Goal: Task Accomplishment & Management: Manage account settings

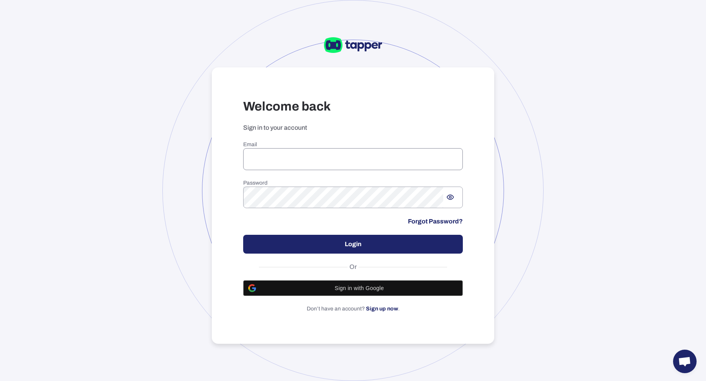
type input "**********"
drag, startPoint x: 294, startPoint y: 152, endPoint x: 304, endPoint y: 165, distance: 17.0
click at [294, 152] on input "**********" at bounding box center [353, 159] width 220 height 22
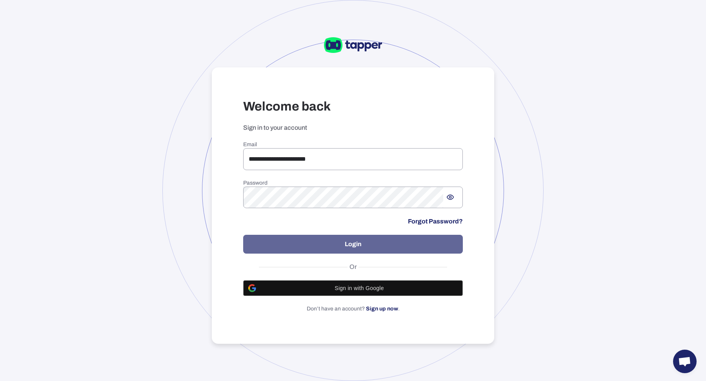
click at [338, 239] on button "Login" at bounding box center [353, 244] width 220 height 19
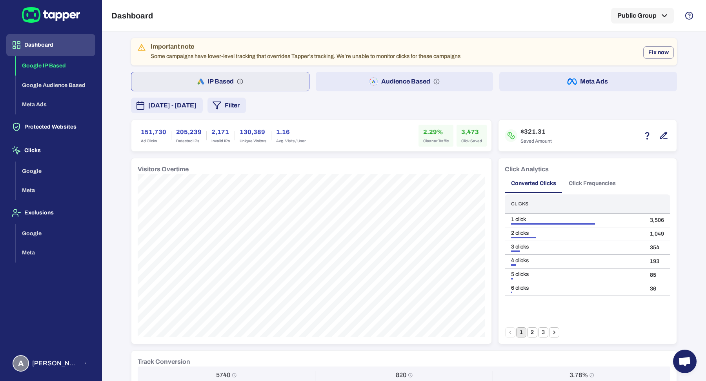
click at [435, 85] on button "Audience Based" at bounding box center [405, 82] width 178 height 20
drag, startPoint x: 415, startPoint y: 132, endPoint x: 446, endPoint y: 139, distance: 31.3
click at [446, 139] on div "2.16% Cleaner Traffic" at bounding box center [435, 136] width 35 height 22
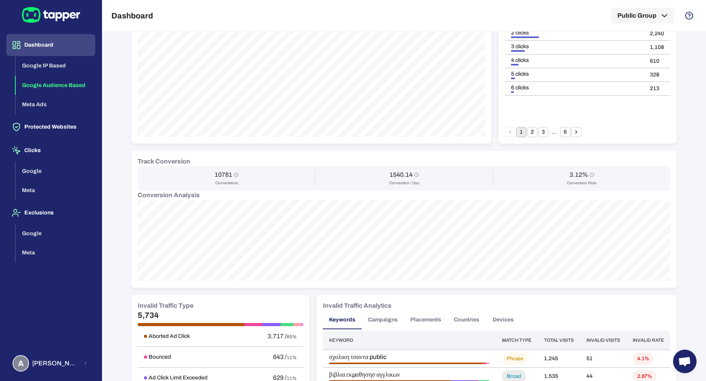
scroll to position [429, 0]
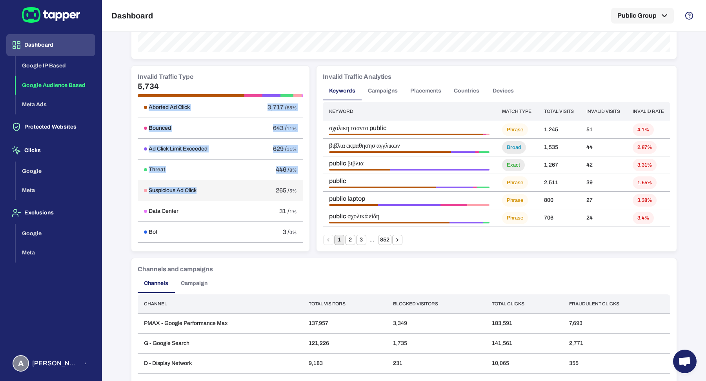
drag, startPoint x: 143, startPoint y: 108, endPoint x: 206, endPoint y: 189, distance: 102.7
click at [206, 189] on tbody "Aborted Ad Click 3,717 / 65% Bounced 643 / 11% Ad Click Limit Exceeded 629 / 11…" at bounding box center [220, 169] width 165 height 145
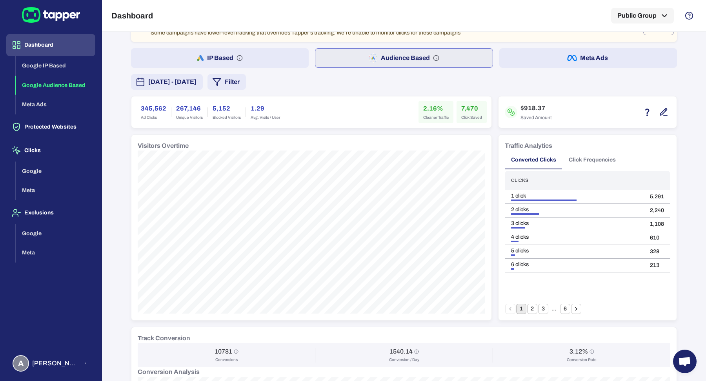
scroll to position [0, 0]
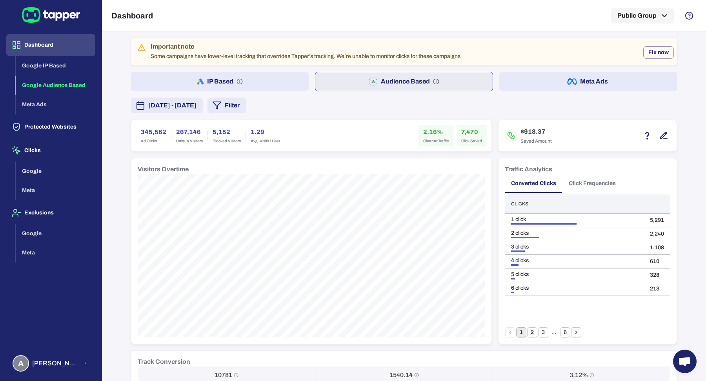
click at [605, 87] on button "Meta Ads" at bounding box center [588, 82] width 178 height 20
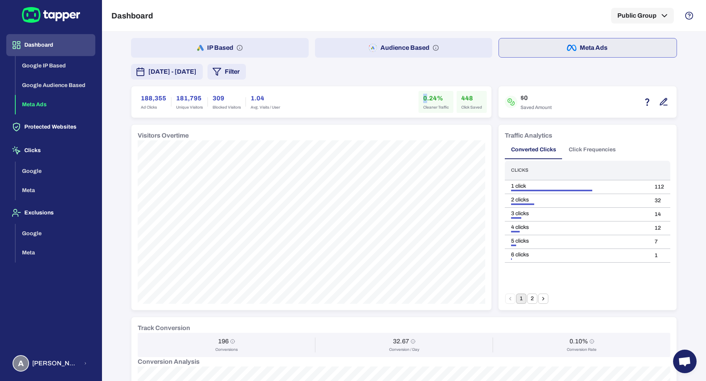
drag, startPoint x: 419, startPoint y: 91, endPoint x: 423, endPoint y: 101, distance: 10.3
click at [423, 101] on div "0.24% Cleaner Traffic" at bounding box center [435, 102] width 35 height 22
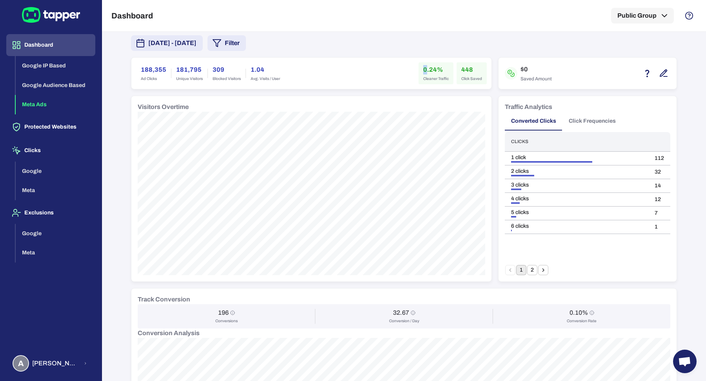
scroll to position [208, 0]
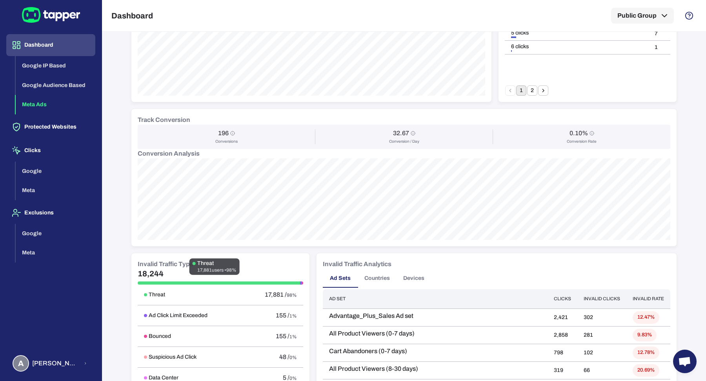
click at [191, 271] on div "Threat 17,881 users • 98%" at bounding box center [214, 266] width 50 height 16
click at [163, 274] on h5 "18,244" at bounding box center [220, 273] width 165 height 9
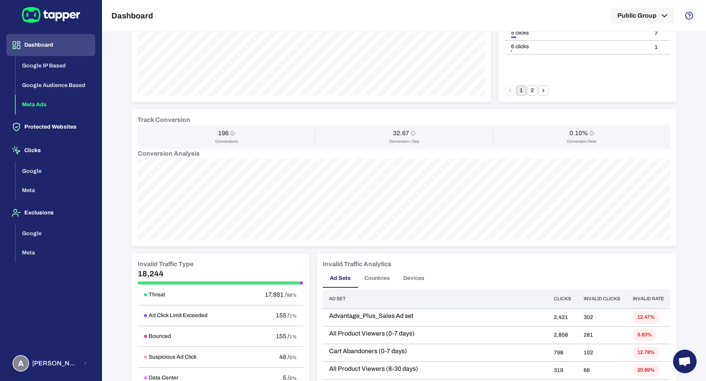
click at [163, 274] on h5 "18,244" at bounding box center [220, 273] width 165 height 9
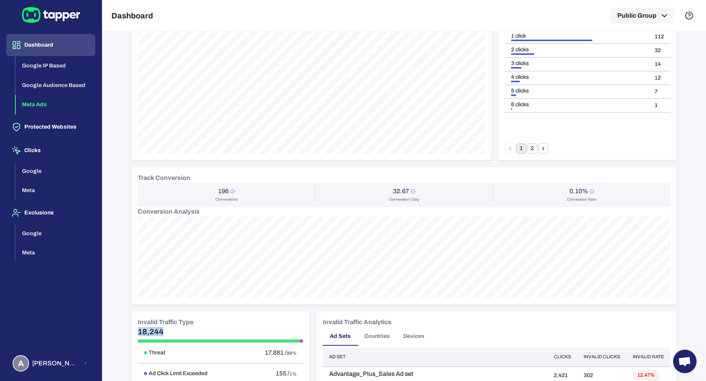
scroll to position [0, 0]
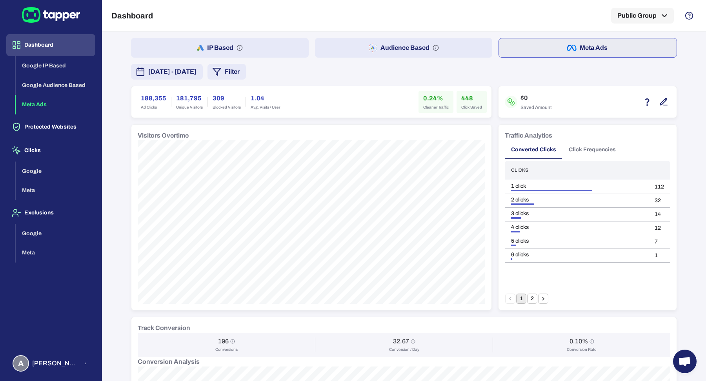
click at [438, 113] on div "188,355 Ad Clicks 181,795 Unique Visitors 309 Blocked Visitors 1.04 Avg. Visits…" at bounding box center [311, 101] width 360 height 31
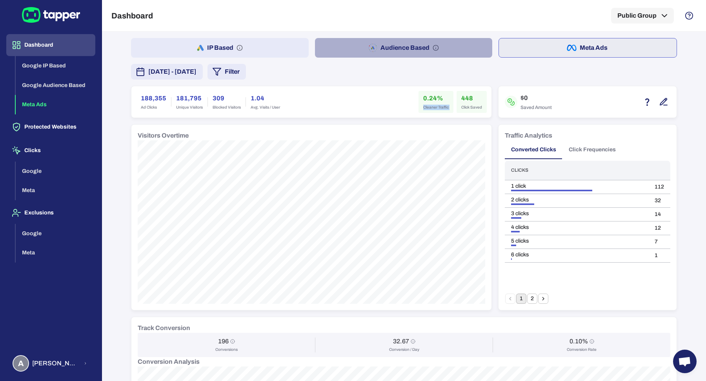
click at [386, 39] on button "Audience Based" at bounding box center [404, 48] width 178 height 20
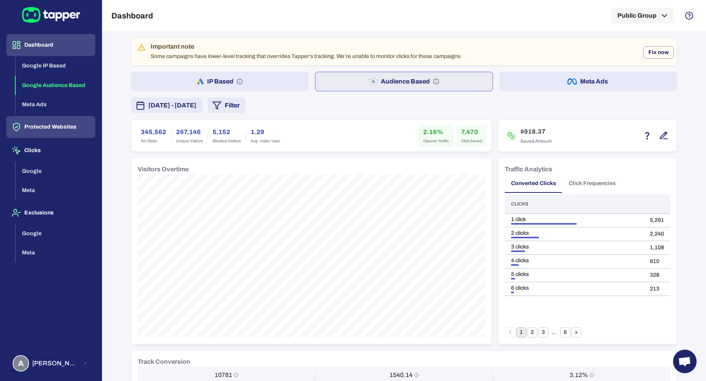
click at [83, 133] on button "Protected Websites" at bounding box center [50, 127] width 89 height 22
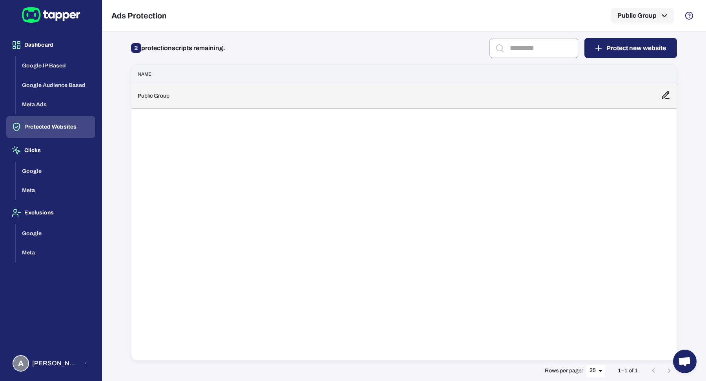
click at [251, 100] on td "Public Group" at bounding box center [392, 96] width 523 height 24
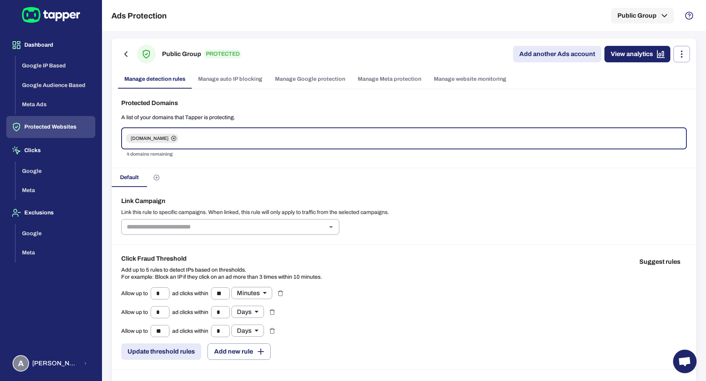
click at [399, 76] on link "Manage Meta protection" at bounding box center [389, 79] width 76 height 19
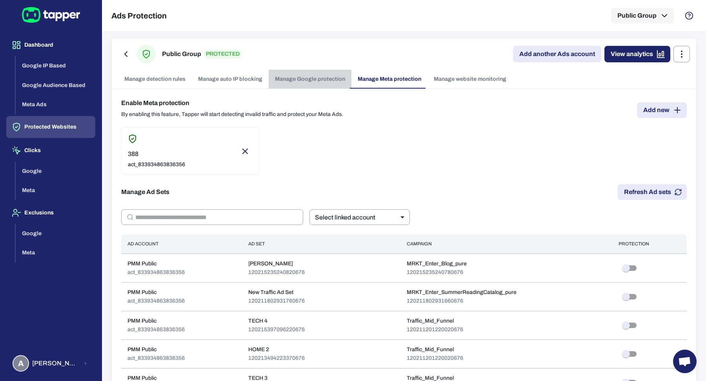
click at [312, 74] on link "Manage Google protection" at bounding box center [310, 79] width 83 height 19
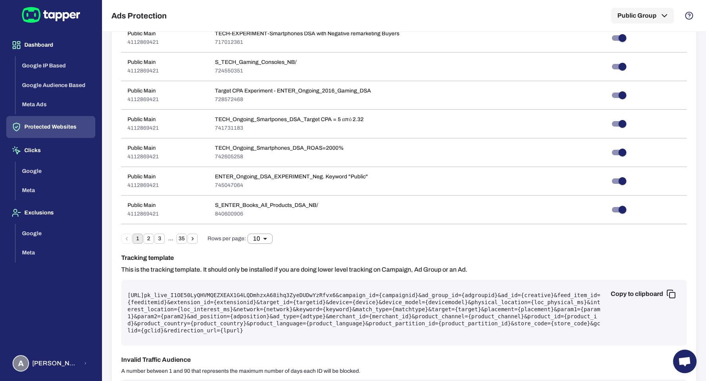
scroll to position [385, 0]
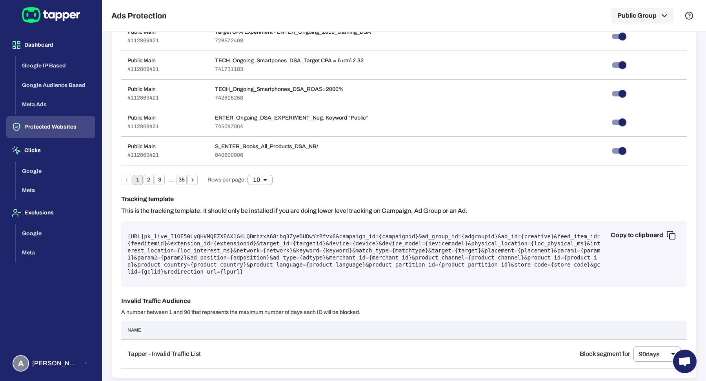
click at [349, 233] on pre "https://protect.tapper.ai/google-ads/click?pk= pk_live_I1OE50LyQHVMQEZXEAX1G4LQ…" at bounding box center [403, 254] width 553 height 42
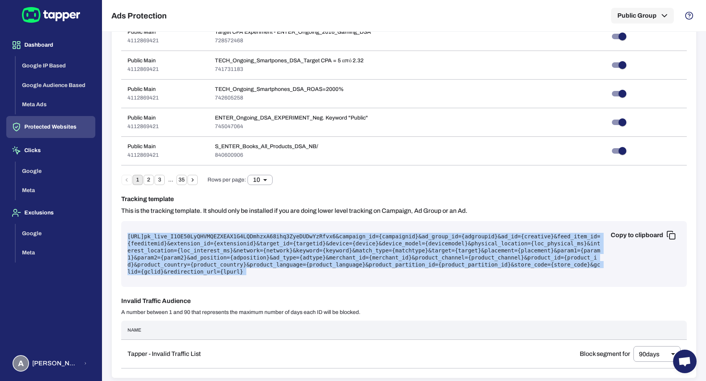
click at [349, 233] on pre "https://protect.tapper.ai/google-ads/click?pk= pk_live_I1OE50LyQHVMQEZXEAX1G4LQ…" at bounding box center [403, 254] width 553 height 42
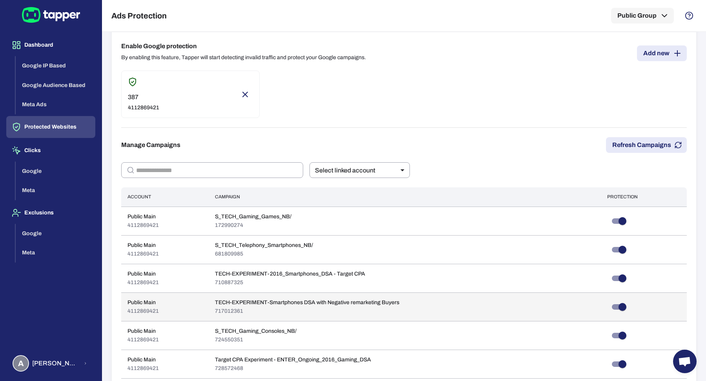
scroll to position [0, 0]
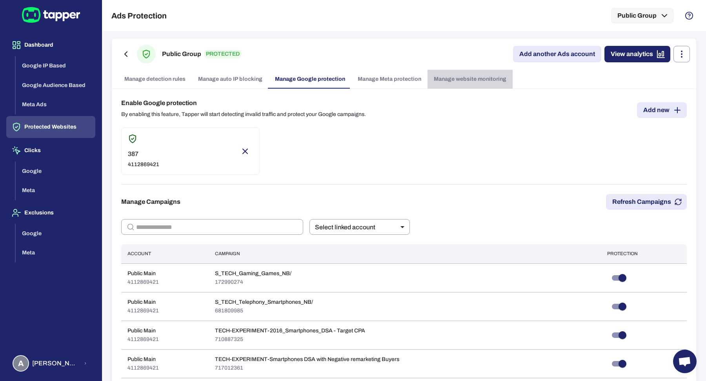
click at [465, 81] on link "Manage website monitoring" at bounding box center [469, 79] width 85 height 19
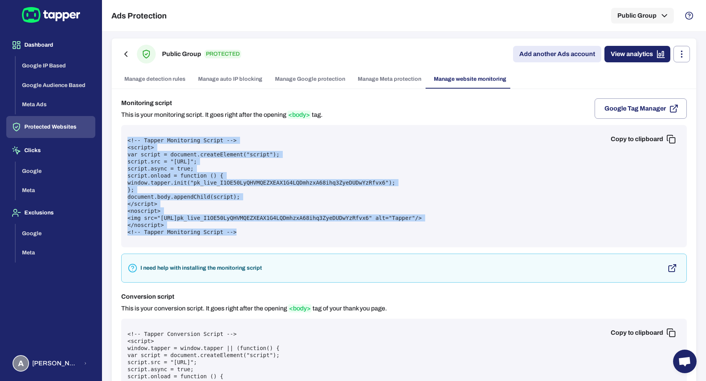
drag, startPoint x: 281, startPoint y: 242, endPoint x: 129, endPoint y: 136, distance: 185.6
click at [129, 136] on div "Copy to clipboard <!-- Tapper Monitoring Script --> <script> var script = docum…" at bounding box center [403, 186] width 565 height 122
click at [44, 373] on button "A Anna Maria Koutsogianni" at bounding box center [50, 363] width 89 height 23
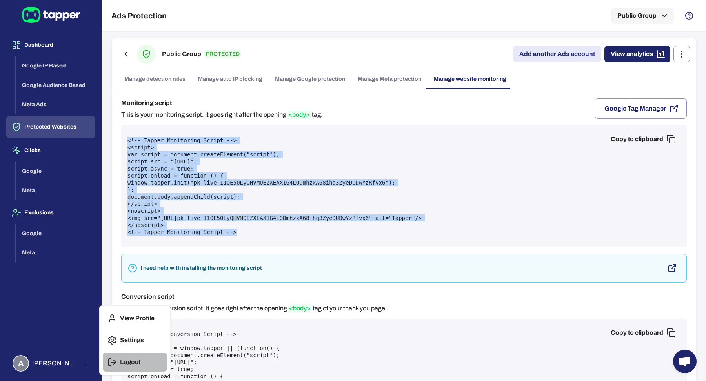
click at [120, 365] on p "Logout" at bounding box center [130, 362] width 20 height 8
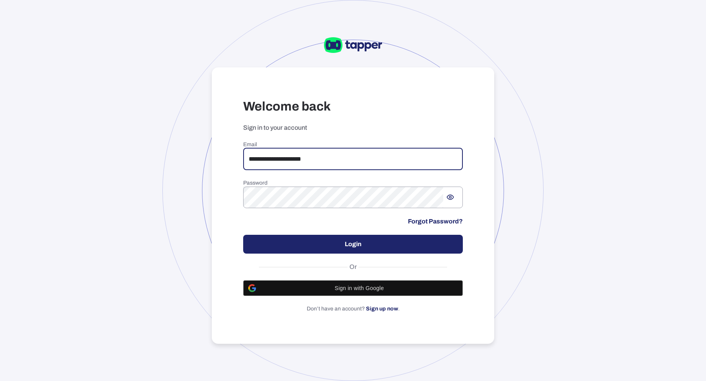
click at [320, 153] on input "**********" at bounding box center [353, 159] width 220 height 22
type input "**********"
click at [327, 250] on button "Login" at bounding box center [353, 244] width 220 height 19
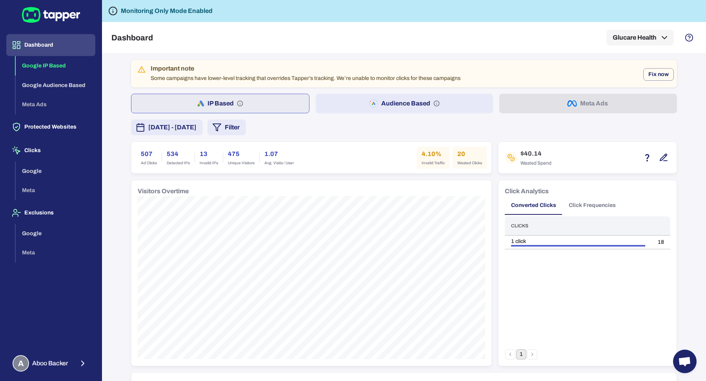
click at [377, 89] on div "Important note Some campaigns have lower-level tracking that overrides Tapper’s…" at bounding box center [404, 384] width 546 height 649
click at [376, 106] on button "Audience Based" at bounding box center [405, 104] width 178 height 20
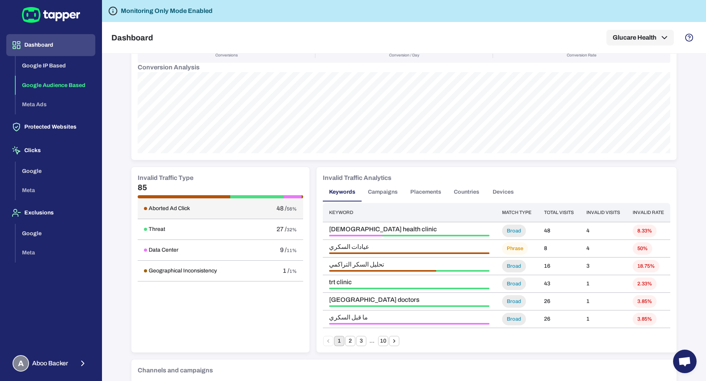
scroll to position [371, 0]
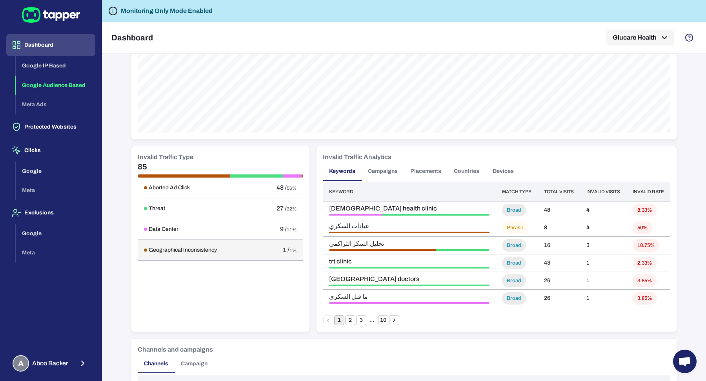
click at [195, 249] on h6 "Geographical Inconsistency" at bounding box center [183, 250] width 68 height 7
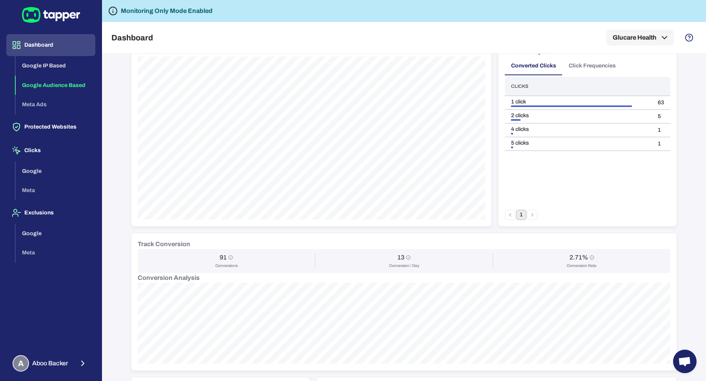
scroll to position [0, 0]
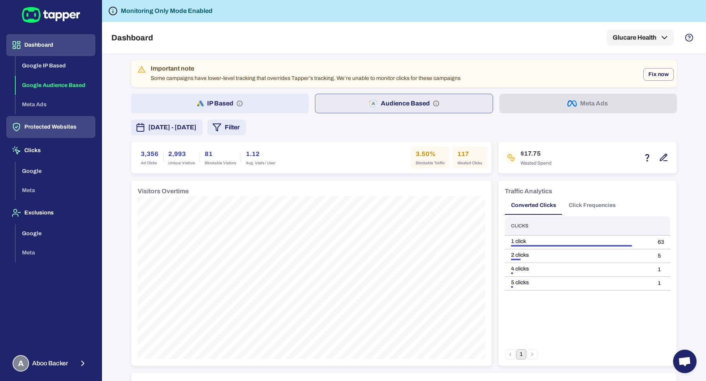
click at [60, 129] on button "Protected Websites" at bounding box center [50, 127] width 89 height 22
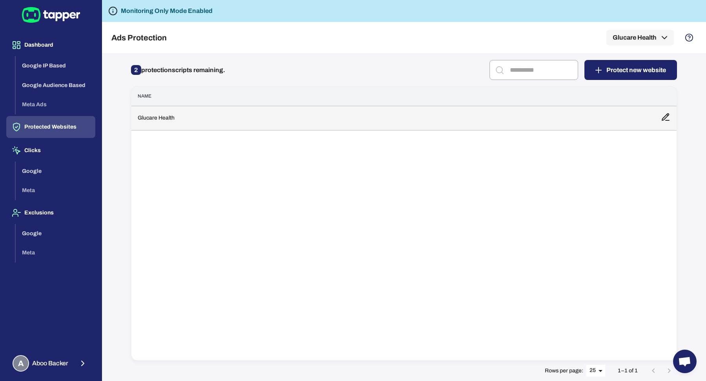
click at [230, 125] on td "Glucare Health" at bounding box center [392, 118] width 523 height 24
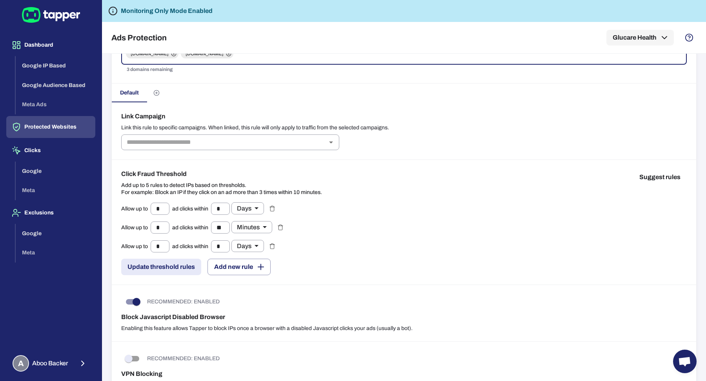
scroll to position [87, 0]
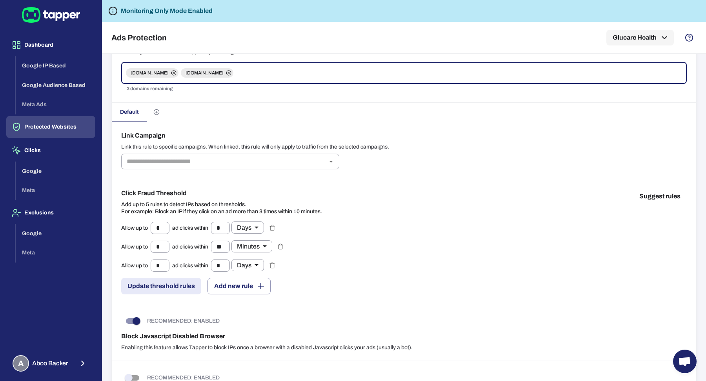
click at [40, 349] on div "Dashboard Google IP Based Google Audience Based Meta Ads Protected Websites Cli…" at bounding box center [51, 190] width 102 height 381
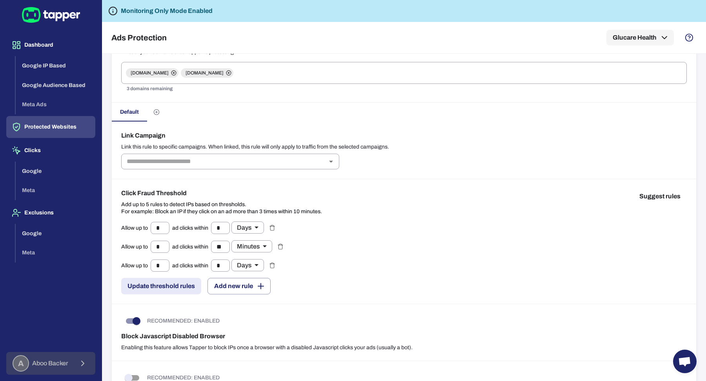
click at [44, 356] on div "A Aboo Backer" at bounding box center [41, 363] width 56 height 16
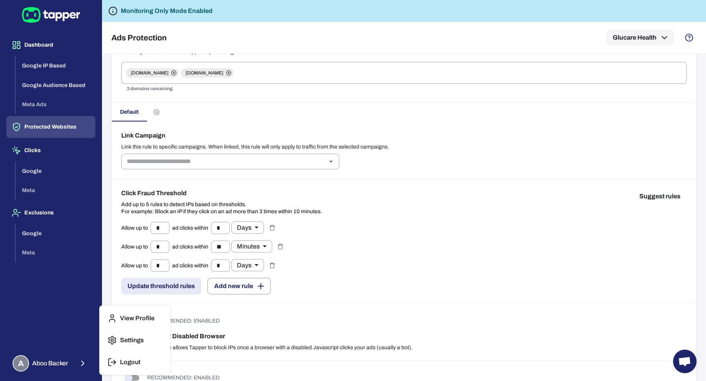
click at [105, 365] on button "Logout" at bounding box center [135, 362] width 64 height 19
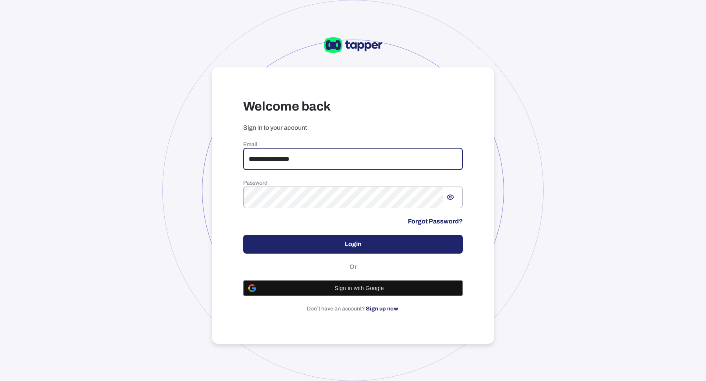
click at [344, 160] on input "**********" at bounding box center [353, 159] width 220 height 22
type input "**********"
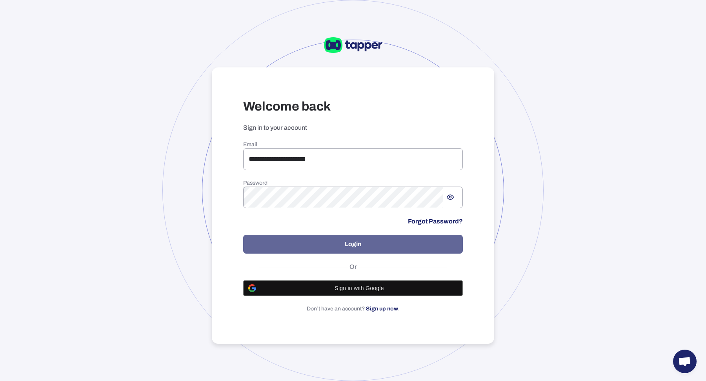
click at [308, 251] on button "Login" at bounding box center [353, 244] width 220 height 19
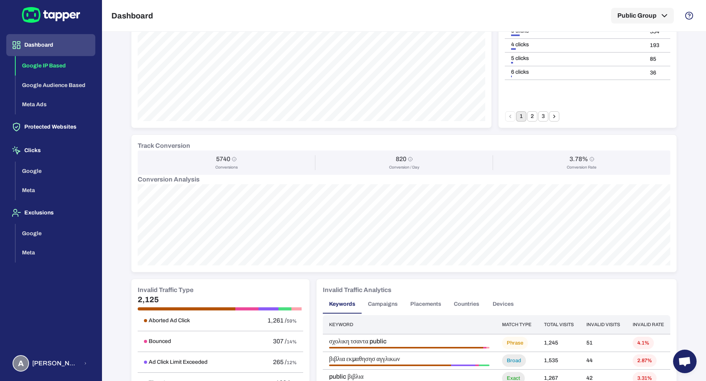
scroll to position [231, 0]
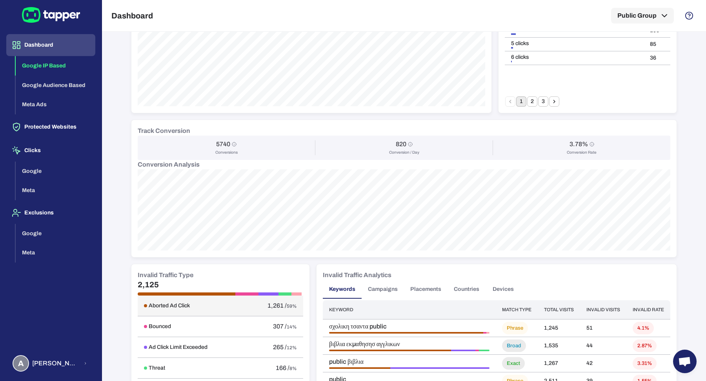
click at [201, 304] on div "Aborted Ad Click" at bounding box center [191, 305] width 94 height 7
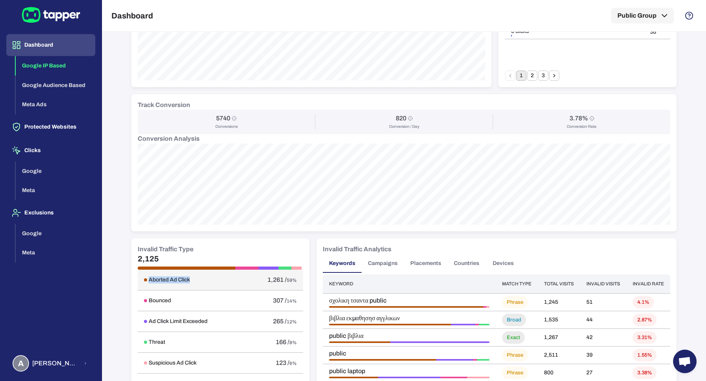
scroll to position [260, 0]
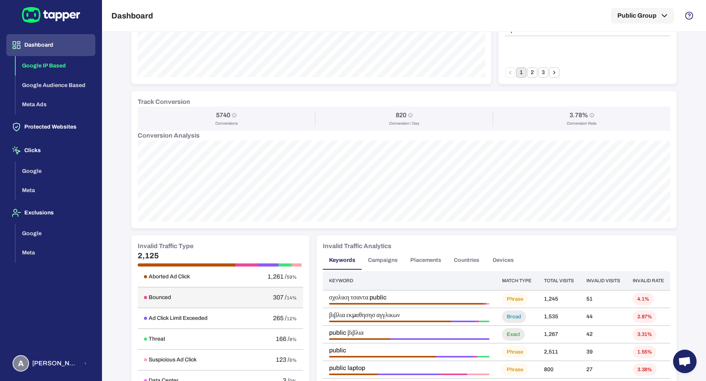
click at [214, 304] on td "Bounced" at bounding box center [191, 297] width 107 height 21
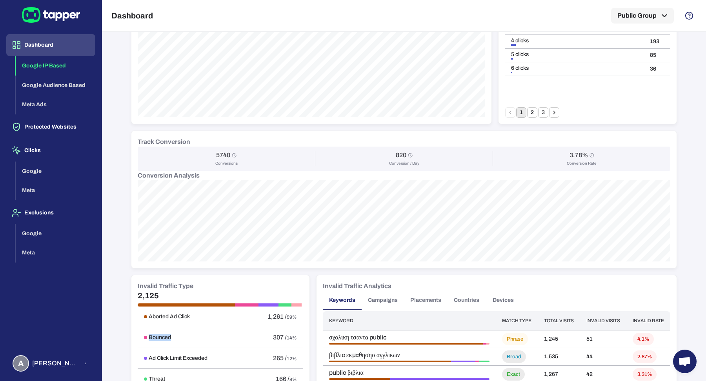
scroll to position [0, 0]
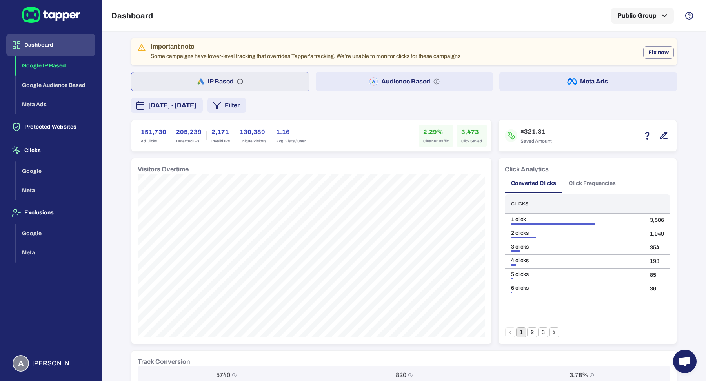
click at [376, 91] on div "Important note Some campaigns have lower-level tracking that overrides Tapper’s…" at bounding box center [404, 362] width 546 height 649
click at [378, 87] on button "Audience Based" at bounding box center [405, 82] width 178 height 20
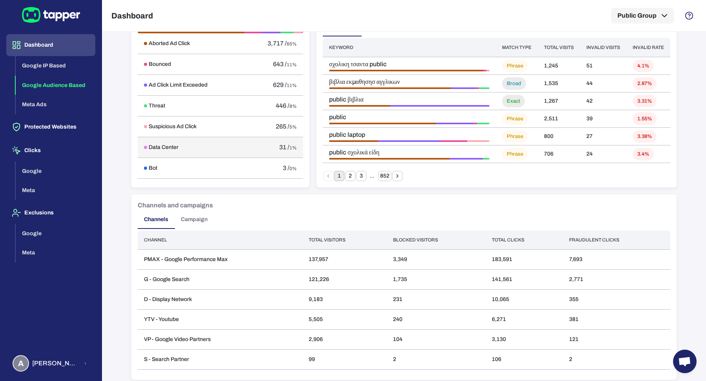
scroll to position [497, 0]
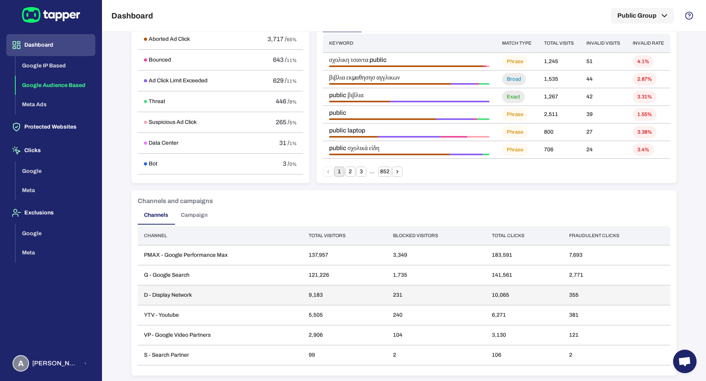
click at [150, 299] on td "D - Display Network" at bounding box center [220, 295] width 165 height 20
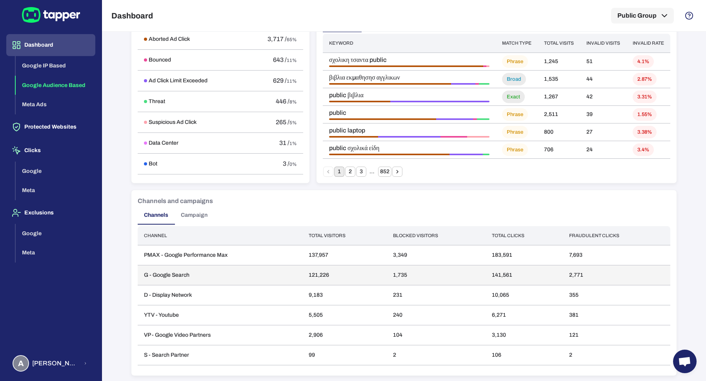
click at [152, 277] on td "G - Google Search" at bounding box center [220, 275] width 165 height 20
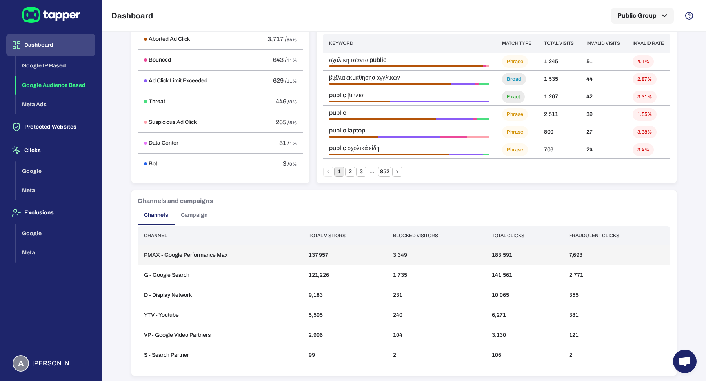
click at [155, 261] on td "PMAX - Google Performance Max" at bounding box center [220, 255] width 165 height 20
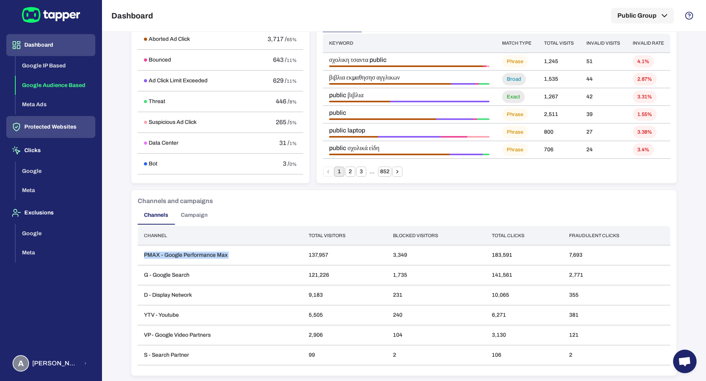
click at [26, 122] on button "Protected Websites" at bounding box center [50, 127] width 89 height 22
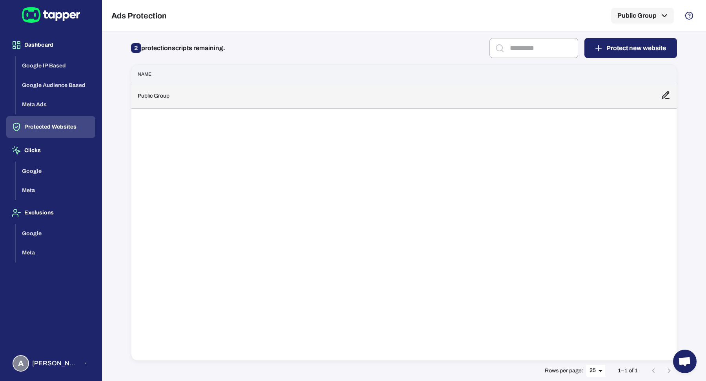
click at [196, 96] on td "Public Group" at bounding box center [392, 96] width 523 height 24
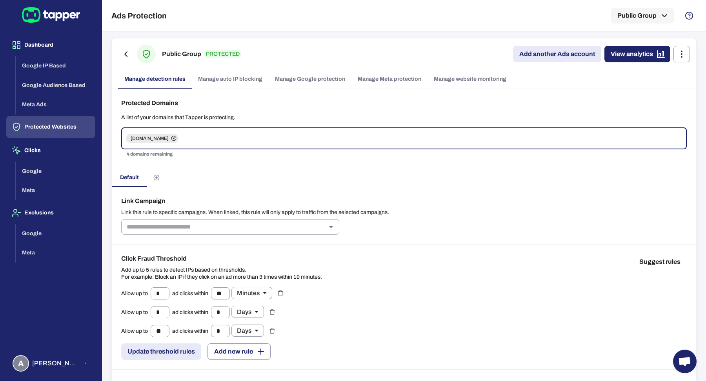
click at [487, 84] on link "Manage website monitoring" at bounding box center [469, 79] width 85 height 19
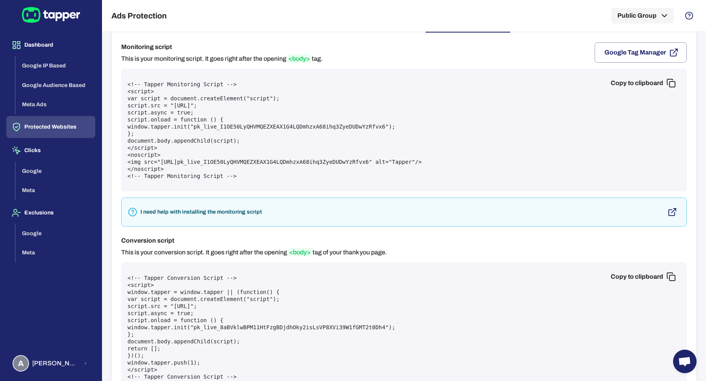
scroll to position [82, 0]
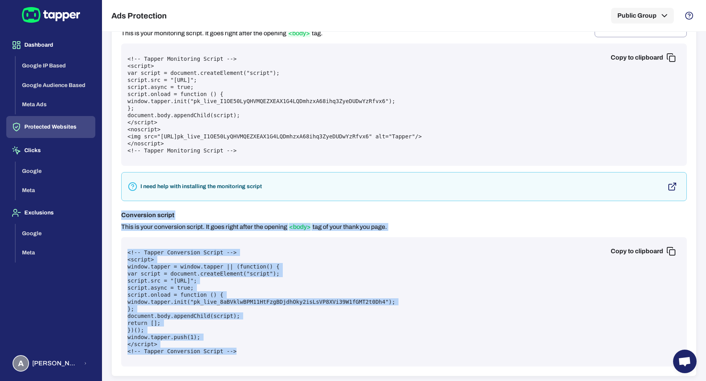
drag, startPoint x: 118, startPoint y: 216, endPoint x: 289, endPoint y: 357, distance: 221.7
click at [289, 357] on div "Monitoring script This is your monitoring script. It goes right after the openi…" at bounding box center [404, 191] width 584 height 369
click at [66, 360] on span "Anna Maria Koutsogianni" at bounding box center [55, 363] width 47 height 8
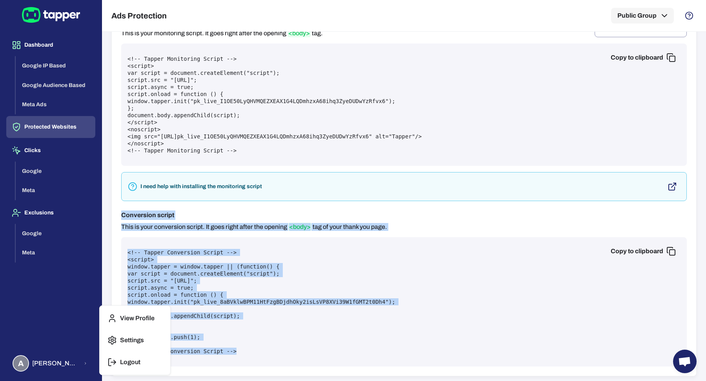
click at [133, 367] on button "Logout" at bounding box center [135, 362] width 64 height 19
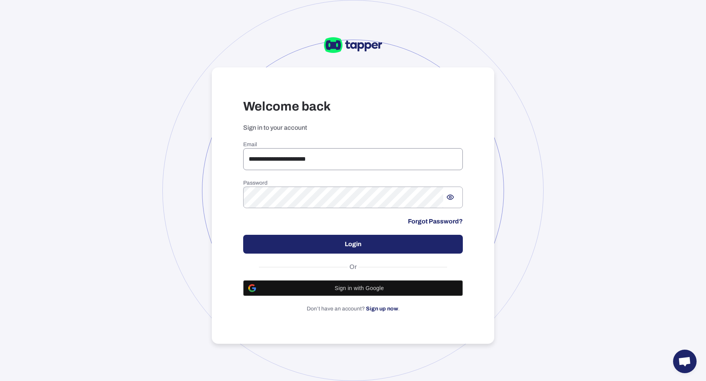
click at [309, 160] on input "**********" at bounding box center [353, 159] width 220 height 22
type input "**********"
click at [325, 249] on button "Login" at bounding box center [353, 244] width 220 height 19
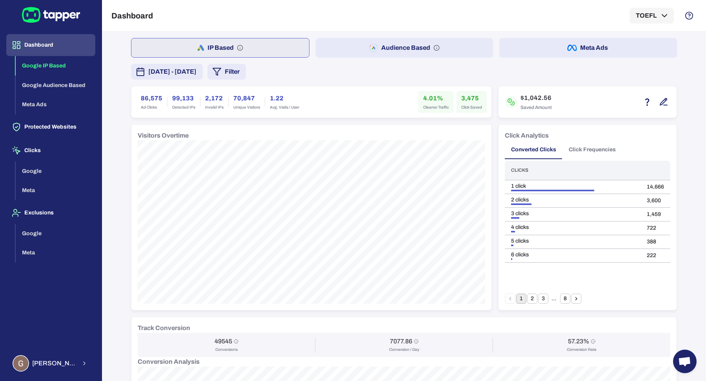
click at [412, 50] on button "Audience Based" at bounding box center [405, 48] width 178 height 20
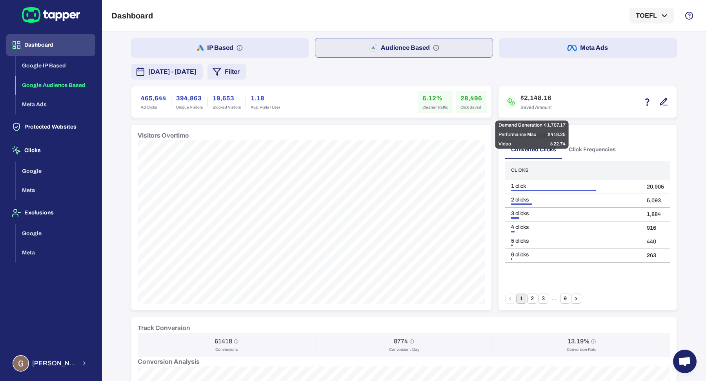
click at [666, 100] on div "$2,148.16 Saved Amount" at bounding box center [587, 101] width 178 height 31
click at [663, 99] on icon "button" at bounding box center [663, 101] width 9 height 9
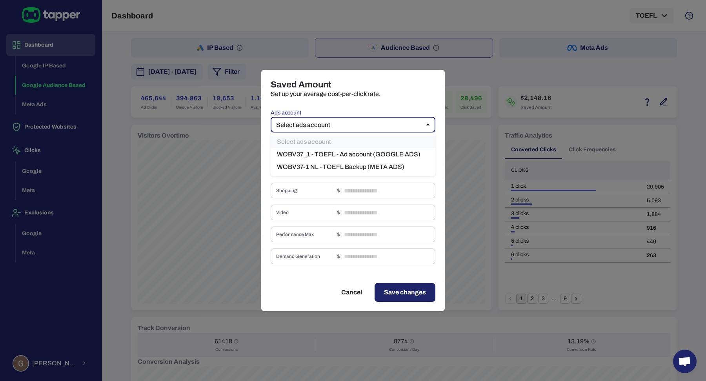
click at [346, 121] on body "Dashboard Google IP Based Google Audience Based Meta Ads Protected Websites Cli…" at bounding box center [353, 190] width 706 height 381
click at [488, 118] on div at bounding box center [353, 190] width 706 height 381
click at [243, 164] on div "Saved Amount Set up your average cost-per-click rate. Ads account Select ads ac…" at bounding box center [353, 190] width 706 height 381
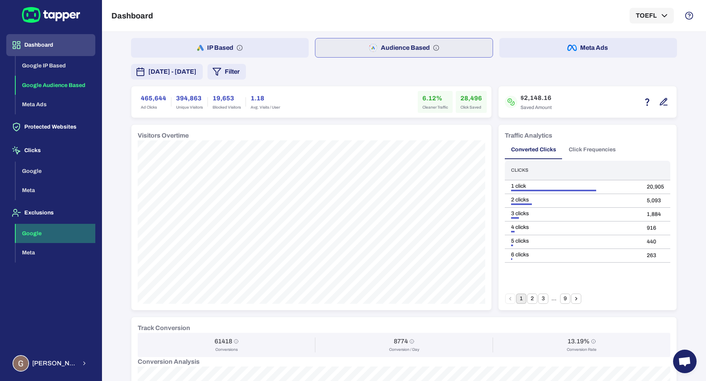
click at [53, 240] on button "Google" at bounding box center [56, 234] width 80 height 20
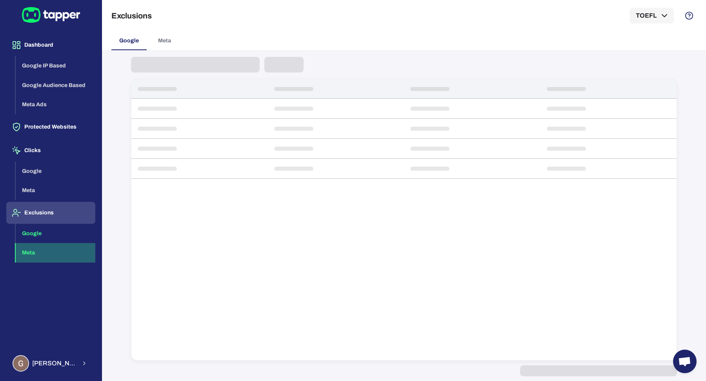
click at [47, 254] on button "Meta" at bounding box center [56, 253] width 80 height 20
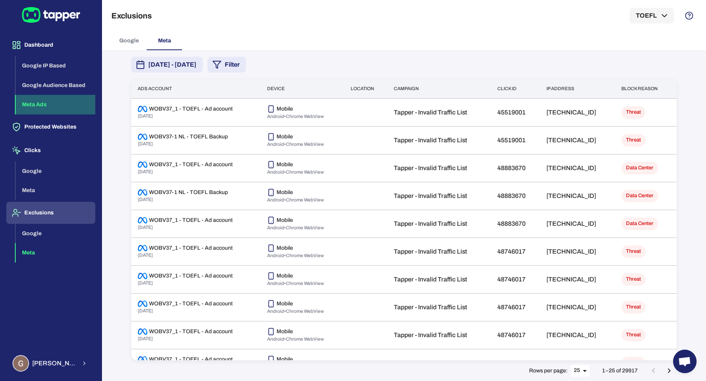
click at [66, 103] on button "Meta Ads" at bounding box center [56, 105] width 80 height 20
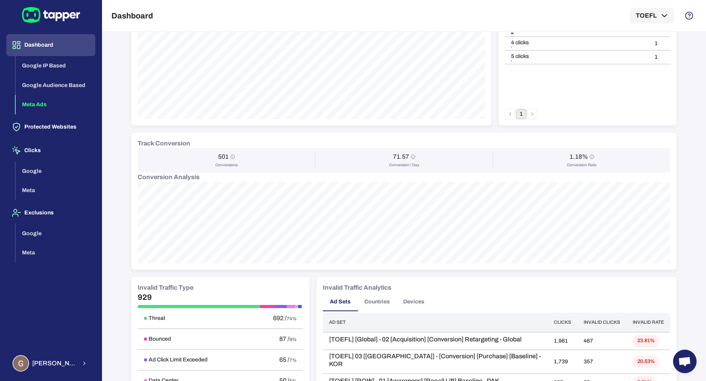
scroll to position [195, 0]
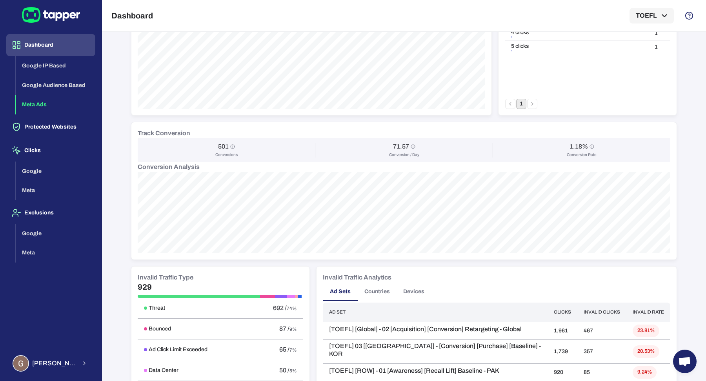
click at [150, 292] on div "929" at bounding box center [220, 290] width 165 height 16
click at [150, 291] on div "929" at bounding box center [220, 290] width 165 height 16
click at [156, 274] on h6 "Invalid Traffic Type" at bounding box center [166, 277] width 56 height 9
click at [156, 280] on h6 "Invalid Traffic Type" at bounding box center [166, 277] width 56 height 9
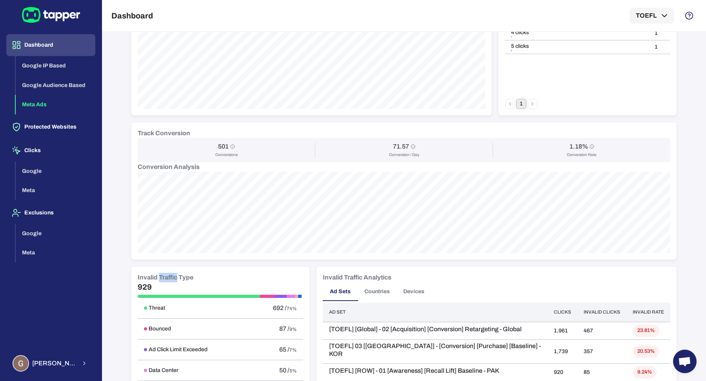
click at [156, 280] on h6 "Invalid Traffic Type" at bounding box center [166, 277] width 56 height 9
click at [157, 282] on h5 "929" at bounding box center [220, 286] width 165 height 9
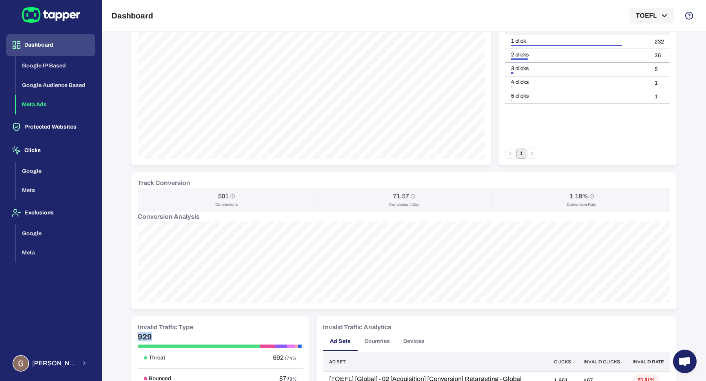
scroll to position [186, 0]
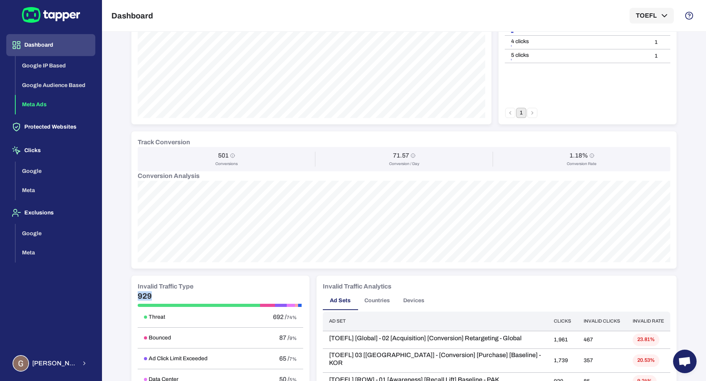
click at [158, 298] on h5 "929" at bounding box center [220, 295] width 165 height 9
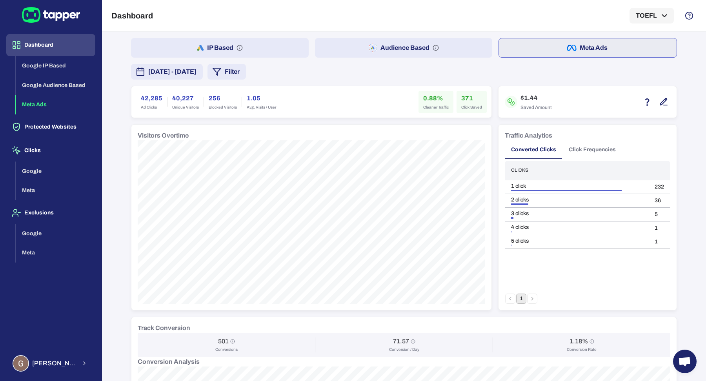
click at [226, 105] on span "Blocked Visitors" at bounding box center [223, 107] width 28 height 5
click at [226, 101] on h6 "256" at bounding box center [223, 98] width 28 height 9
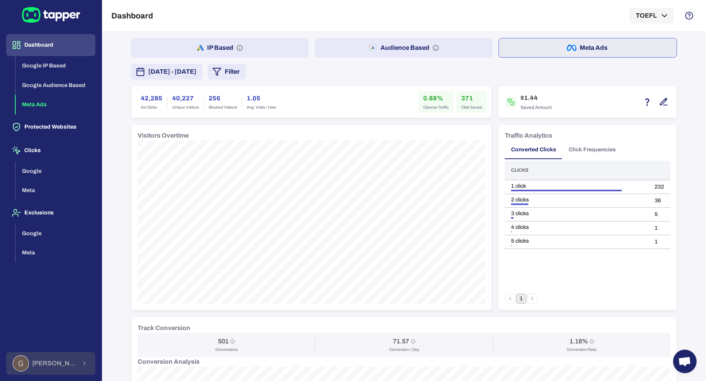
click at [78, 368] on button "Guillaume Lebelle" at bounding box center [50, 363] width 89 height 23
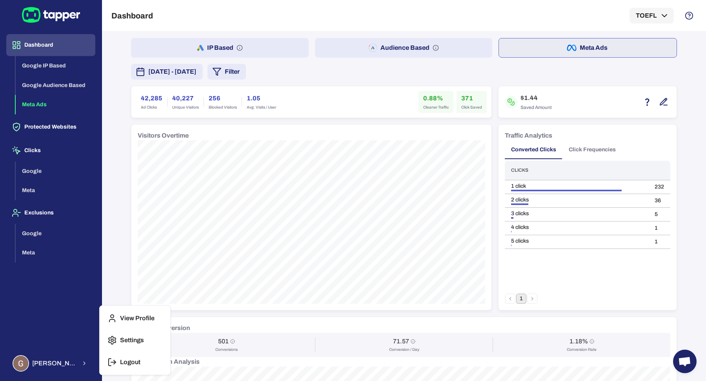
click at [125, 359] on p "Logout" at bounding box center [130, 362] width 20 height 8
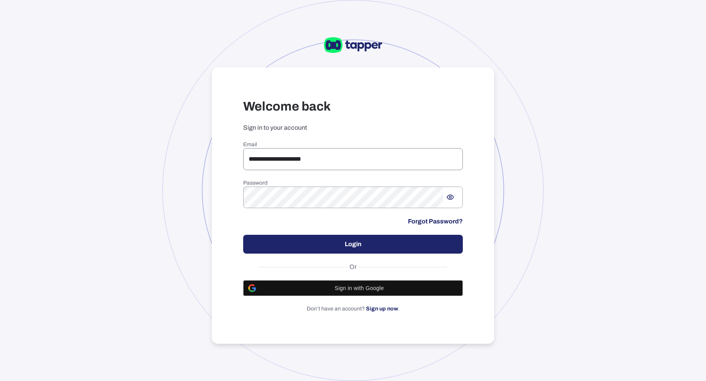
click at [324, 168] on input "**********" at bounding box center [353, 159] width 220 height 22
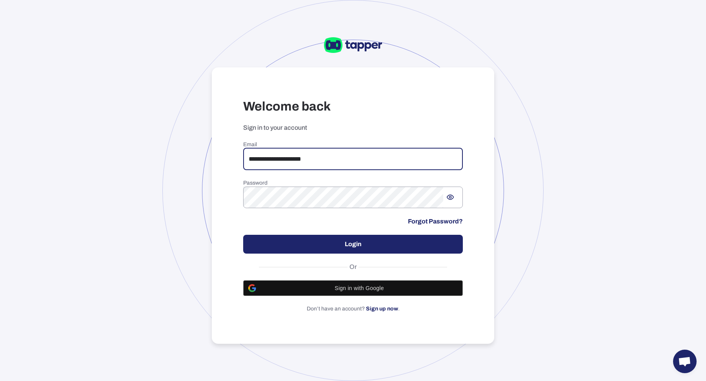
type input "**********"
click at [306, 252] on button "Login" at bounding box center [353, 244] width 220 height 19
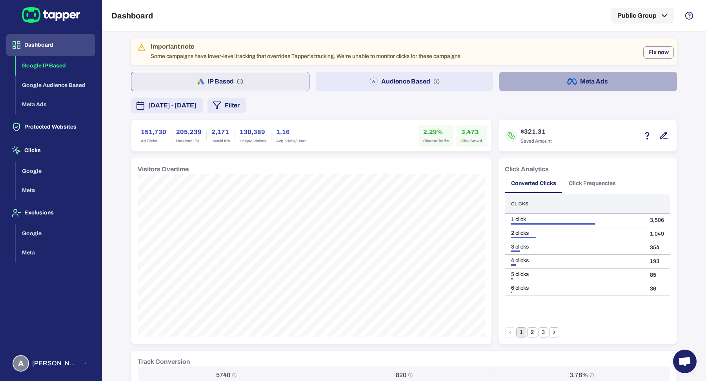
click at [590, 82] on button "Meta Ads" at bounding box center [588, 82] width 178 height 20
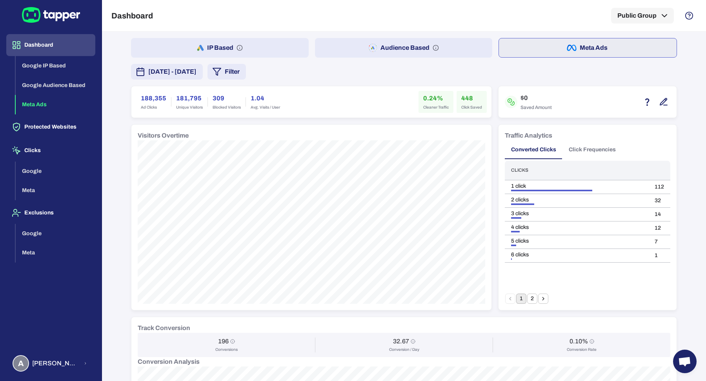
click at [227, 101] on h6 "309" at bounding box center [226, 98] width 28 height 9
click at [226, 101] on h6 "309" at bounding box center [226, 98] width 28 height 9
drag, startPoint x: 415, startPoint y: 97, endPoint x: 444, endPoint y: 114, distance: 34.3
click at [444, 114] on div "188,355 Ad Clicks 181,795 Unique Visitors 309 Blocked Visitors 1.04 Avg. Visits…" at bounding box center [311, 101] width 360 height 31
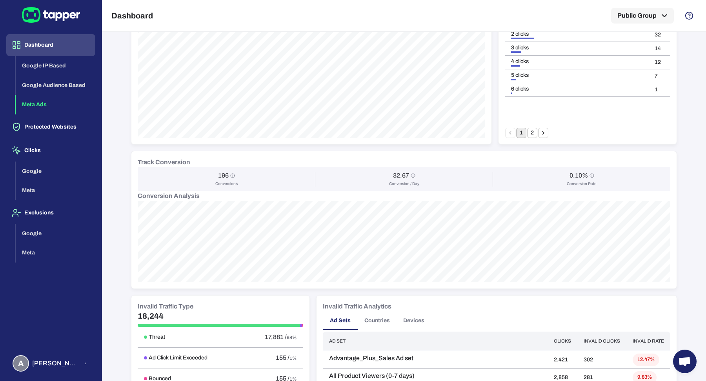
scroll to position [201, 0]
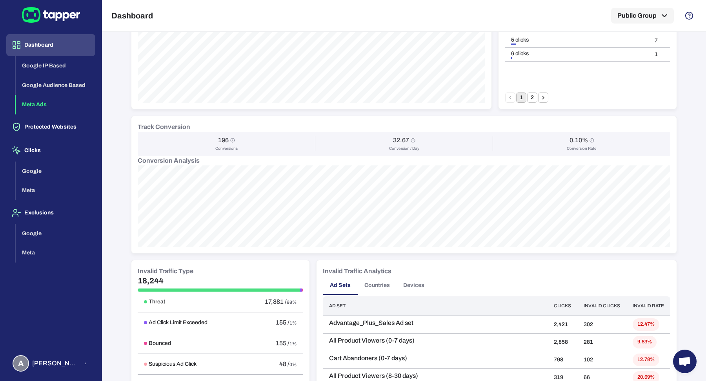
click at [139, 280] on h5 "18,244" at bounding box center [220, 280] width 165 height 9
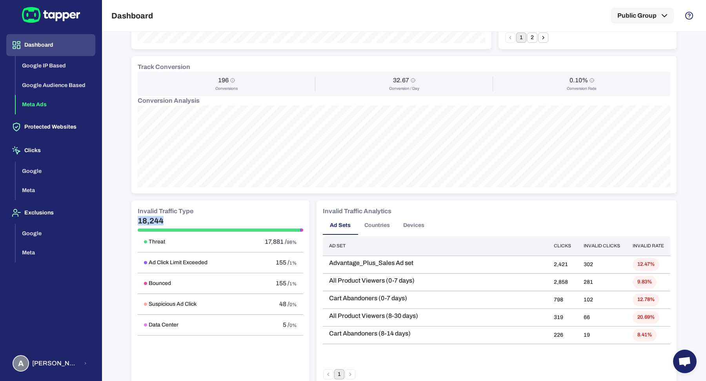
scroll to position [261, 0]
drag, startPoint x: 299, startPoint y: 240, endPoint x: 142, endPoint y: 242, distance: 157.2
click at [142, 242] on tr "Threat 17,881 / 98%" at bounding box center [220, 241] width 165 height 21
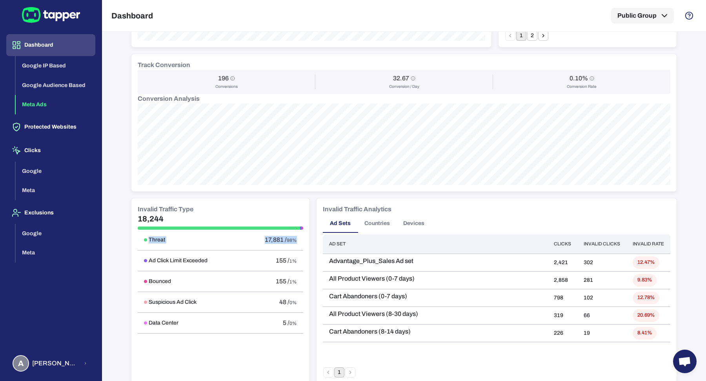
scroll to position [263, 0]
click at [281, 242] on div "17,881 / 98%" at bounding box center [272, 240] width 49 height 8
drag, startPoint x: 281, startPoint y: 236, endPoint x: 261, endPoint y: 237, distance: 19.6
click at [265, 237] on span "17,881 /" at bounding box center [276, 239] width 22 height 7
click at [269, 239] on span "17,881 /" at bounding box center [276, 239] width 22 height 7
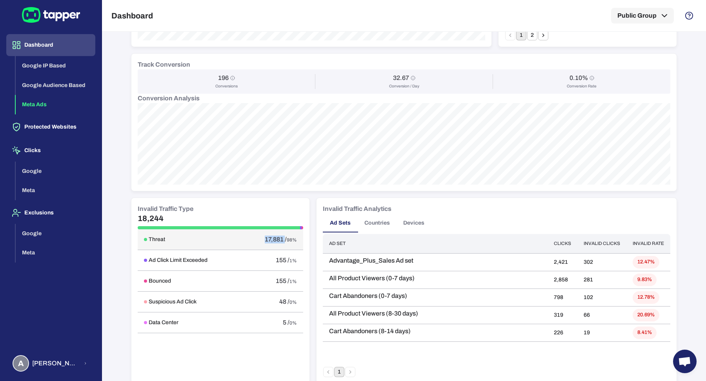
drag, startPoint x: 281, startPoint y: 236, endPoint x: 261, endPoint y: 237, distance: 19.6
click at [265, 237] on span "17,881 /" at bounding box center [276, 239] width 22 height 7
click at [187, 241] on div "Threat" at bounding box center [190, 239] width 92 height 7
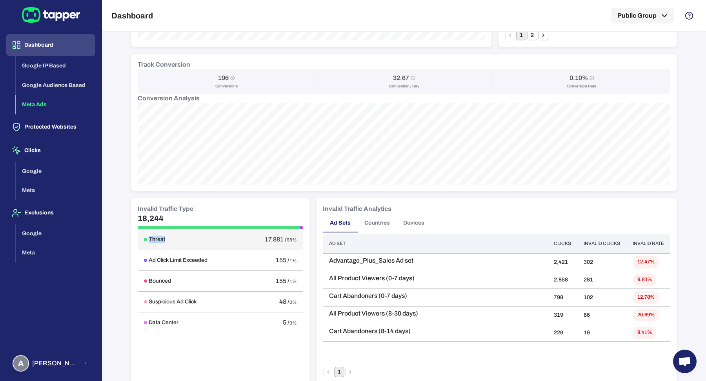
click at [187, 241] on div "Threat" at bounding box center [190, 239] width 92 height 7
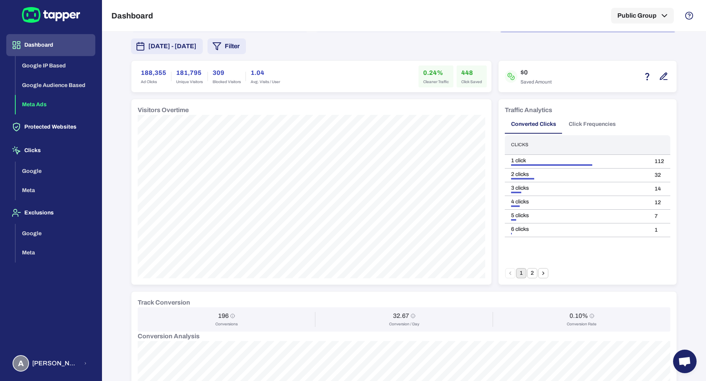
scroll to position [0, 0]
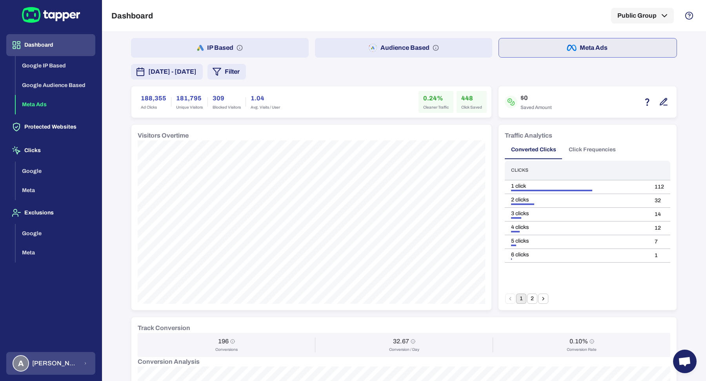
click at [28, 373] on button "A [PERSON_NAME] [PERSON_NAME] Koutsogianni" at bounding box center [50, 363] width 89 height 23
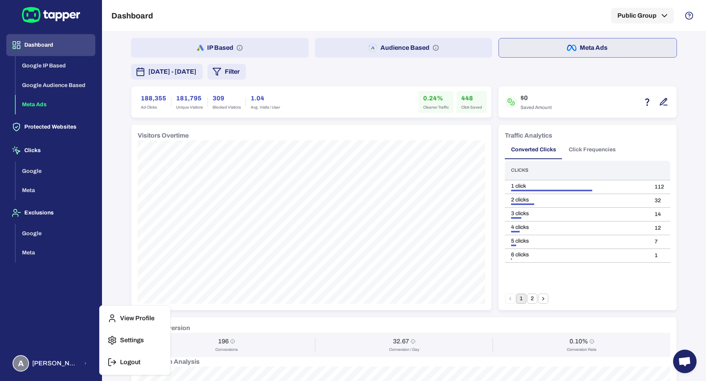
click at [150, 361] on button "Logout" at bounding box center [135, 362] width 64 height 19
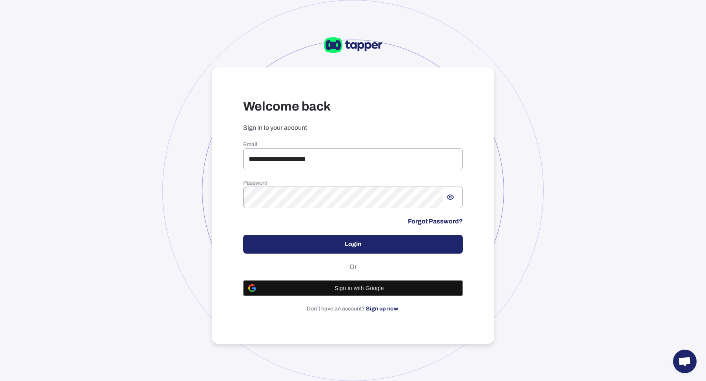
click at [195, 180] on div at bounding box center [352, 190] width 381 height 381
click at [340, 161] on input "**********" at bounding box center [353, 159] width 220 height 22
click at [340, 160] on input "**********" at bounding box center [353, 159] width 220 height 22
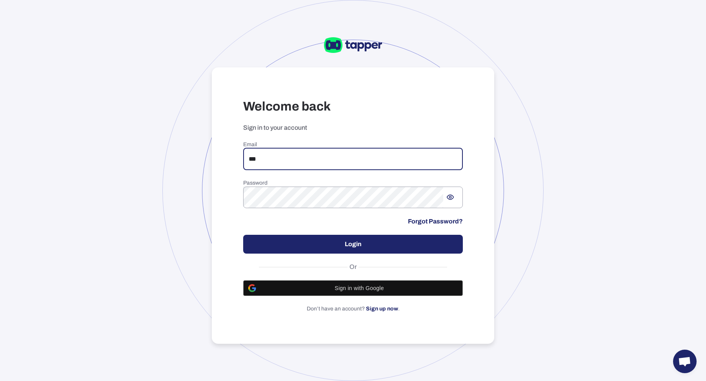
type input "**********"
click at [311, 241] on button "Login" at bounding box center [353, 244] width 220 height 19
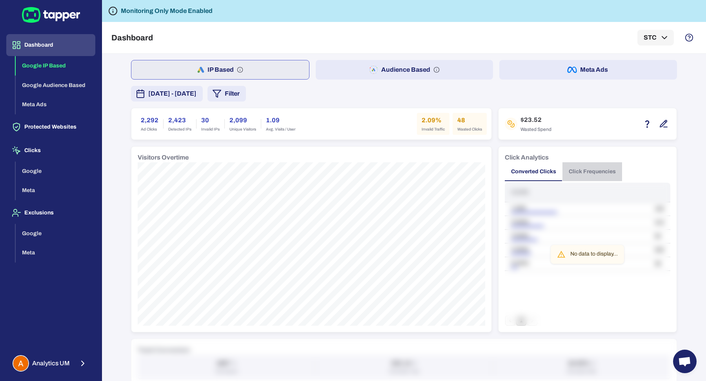
click at [590, 173] on button "Click Frequencies" at bounding box center [592, 171] width 60 height 19
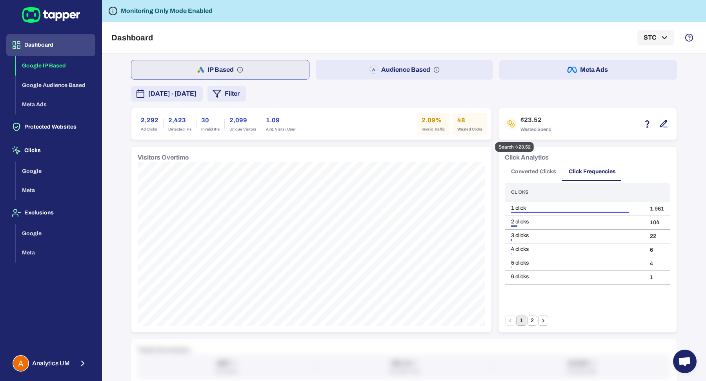
click at [659, 124] on icon "button" at bounding box center [663, 123] width 9 height 9
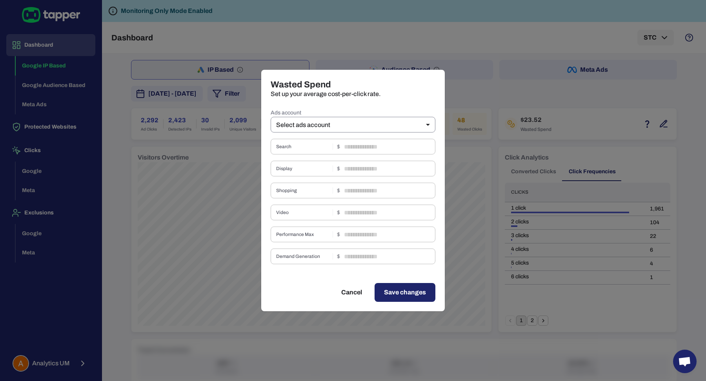
click at [373, 128] on body "Dashboard Google IP Based Google Audience Based Meta Ads Protected Websites Cli…" at bounding box center [353, 190] width 706 height 381
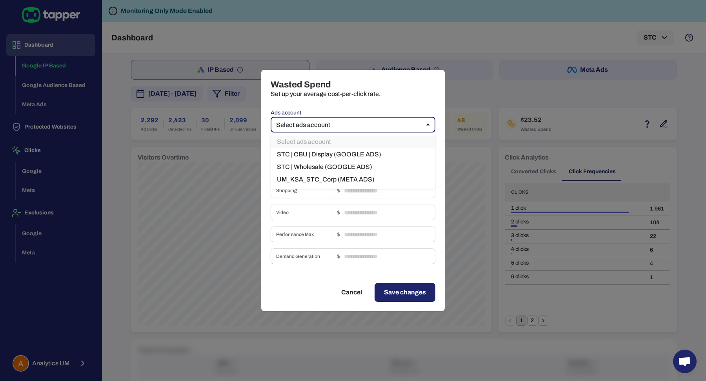
click at [359, 156] on li "STC | CBU | Display (GOOGLE ADS)" at bounding box center [353, 154] width 165 height 13
type input "***"
type input "****"
type input "*"
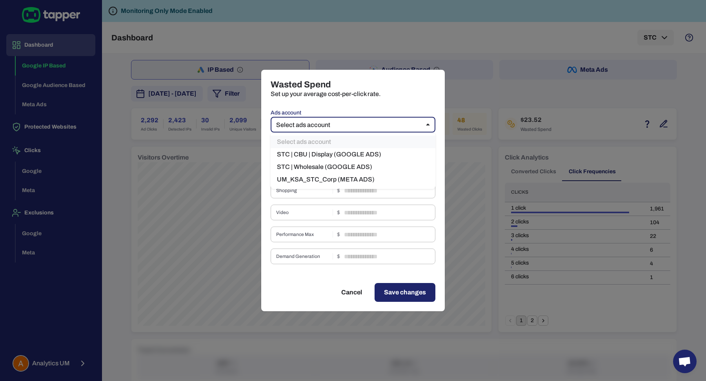
type input "*"
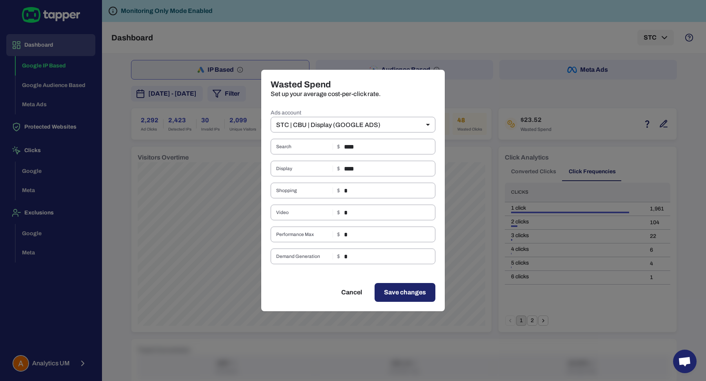
click at [492, 92] on div "Wasted Spend Set up your average cost-per-click rate. Ads account STC | CBU | D…" at bounding box center [353, 190] width 706 height 381
type input "**"
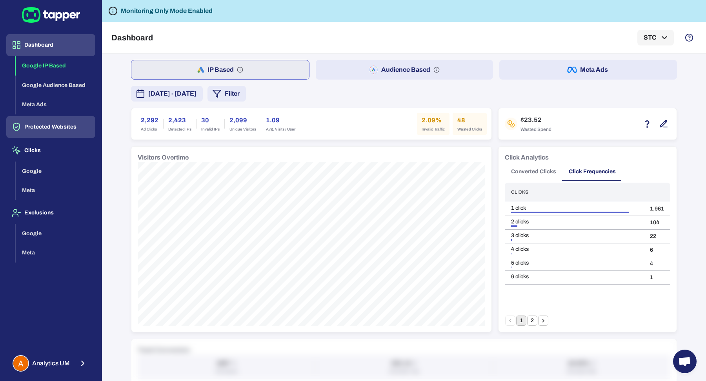
click at [64, 128] on button "Protected Websites" at bounding box center [50, 127] width 89 height 22
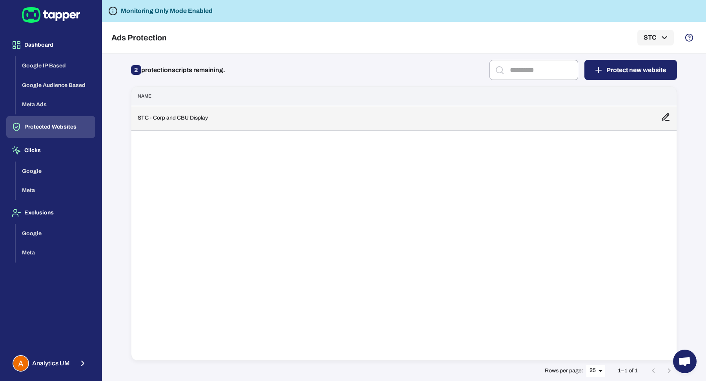
click at [222, 121] on td "STC - Corp and CBU Display" at bounding box center [392, 118] width 523 height 24
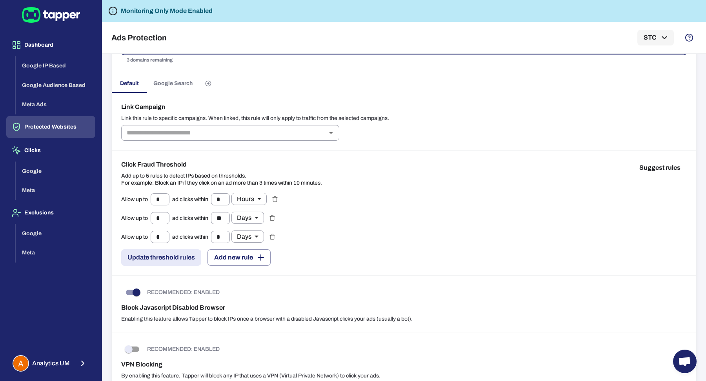
scroll to position [116, 0]
click at [158, 80] on span "Google Search" at bounding box center [172, 83] width 39 height 7
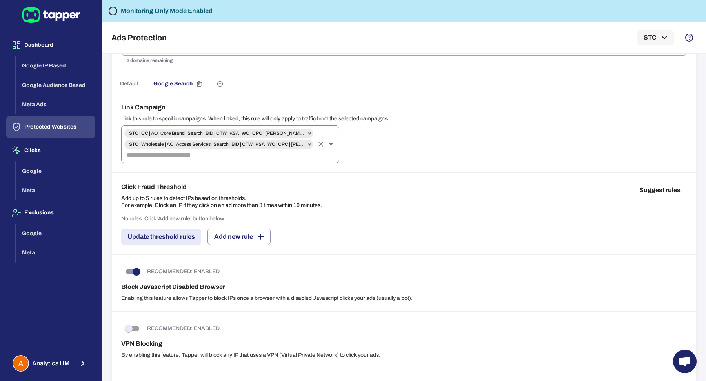
click at [306, 143] on span "STC | Wholesale | AO | Access Services | Search | BID | CTW | KSA | WC | CPC | …" at bounding box center [217, 144] width 186 height 6
click at [310, 142] on icon at bounding box center [309, 144] width 3 height 5
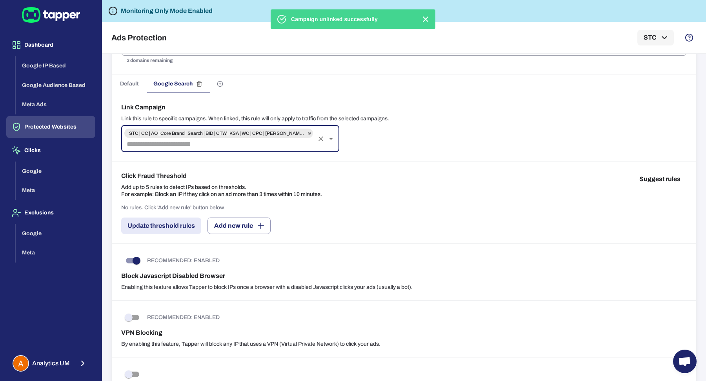
click at [308, 133] on icon at bounding box center [309, 133] width 3 height 5
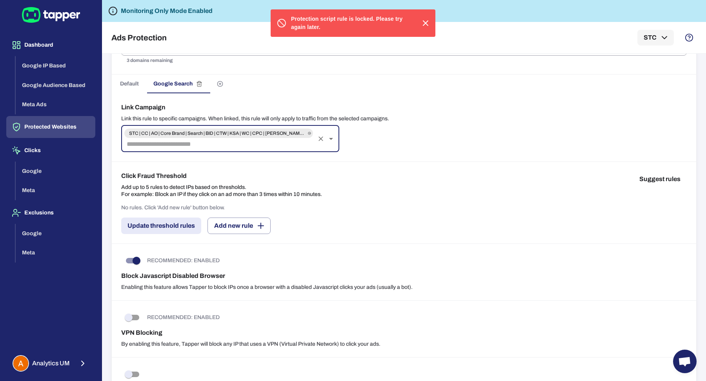
click at [428, 25] on icon "button" at bounding box center [425, 22] width 9 height 9
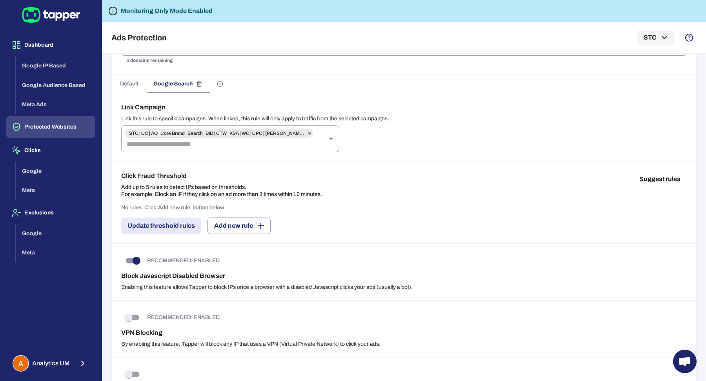
click at [452, 174] on div "Click Fraud Threshold Add up to 5 rules to detect IPs based on thresholds. For …" at bounding box center [403, 184] width 565 height 27
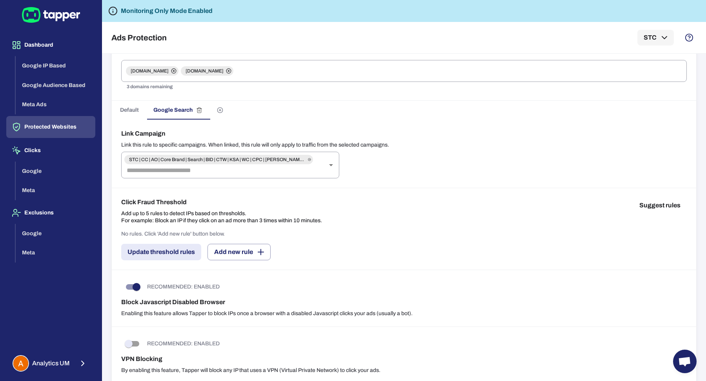
scroll to position [89, 0]
click at [310, 159] on icon at bounding box center [309, 159] width 3 height 5
click at [309, 158] on icon at bounding box center [309, 159] width 3 height 5
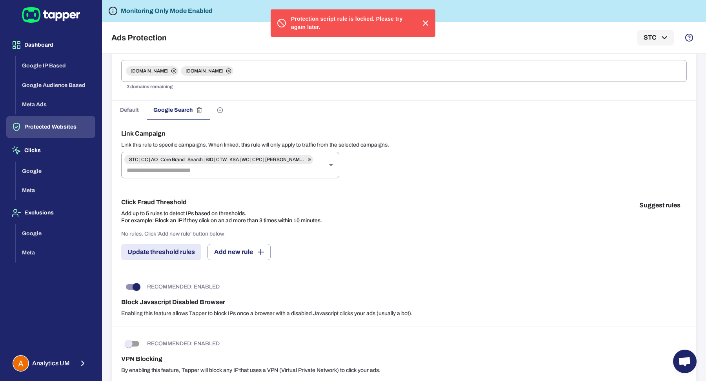
click at [454, 152] on div "Link Campaign Link this rule to specific campaigns. When linked, this rule will…" at bounding box center [404, 154] width 584 height 69
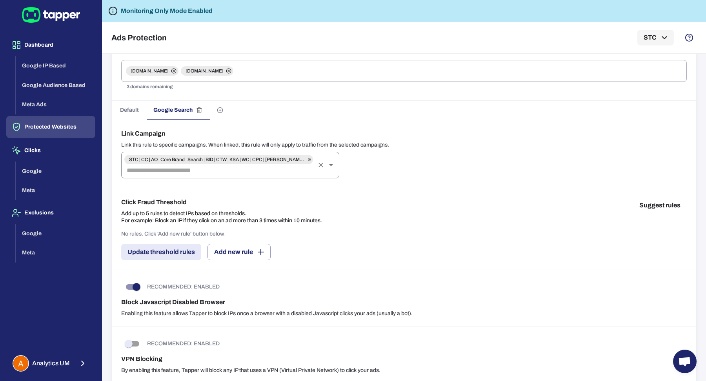
click at [309, 159] on icon at bounding box center [309, 159] width 3 height 5
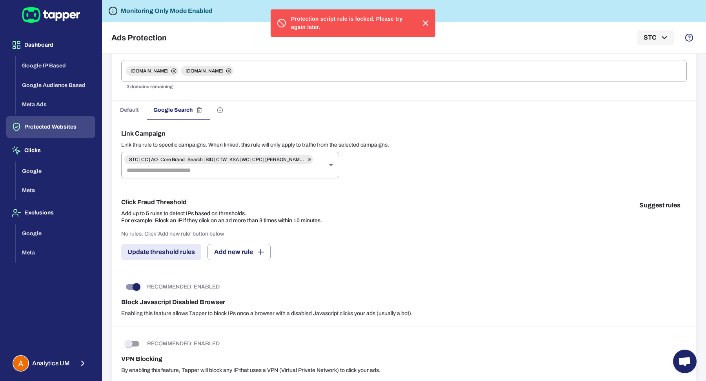
click at [425, 25] on icon "button" at bounding box center [425, 22] width 9 height 9
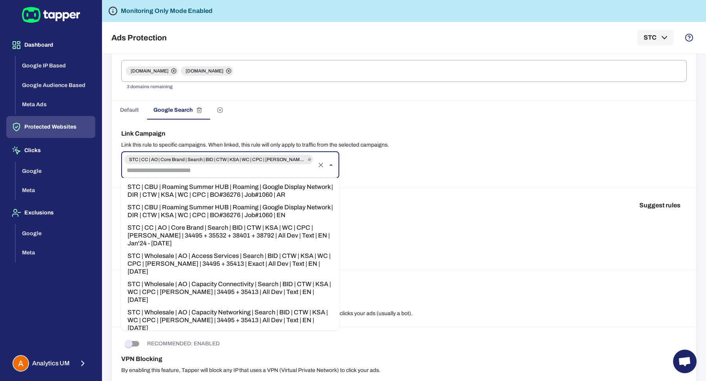
click at [294, 174] on input "text" at bounding box center [218, 170] width 190 height 11
click at [310, 157] on icon at bounding box center [309, 159] width 3 height 5
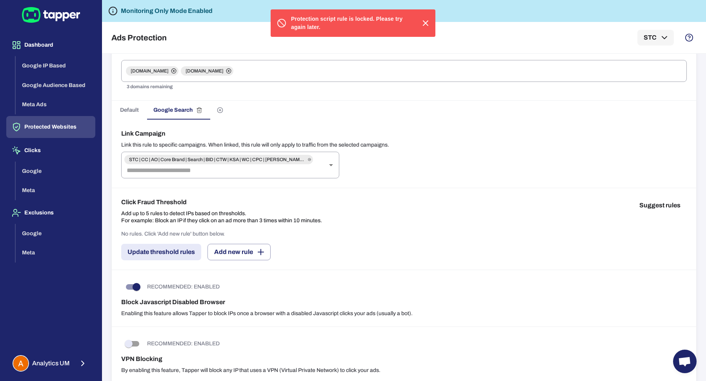
drag, startPoint x: 333, startPoint y: 19, endPoint x: 275, endPoint y: 27, distance: 59.0
click at [275, 27] on div "Protection script rule is locked. Please try again later." at bounding box center [353, 22] width 165 height 27
drag, startPoint x: 320, startPoint y: 29, endPoint x: 274, endPoint y: 25, distance: 45.7
click at [274, 25] on div "Protection script rule is locked. Please try again later." at bounding box center [353, 22] width 165 height 27
click at [378, 124] on div "Link Campaign Link this rule to specific campaigns. When linked, this rule will…" at bounding box center [404, 154] width 584 height 69
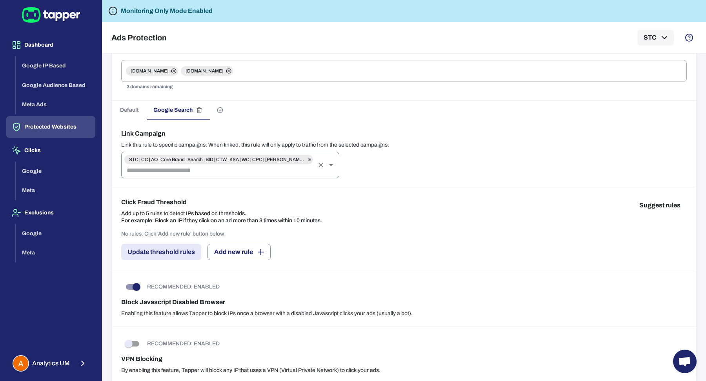
click at [310, 157] on icon at bounding box center [309, 159] width 3 height 5
click at [303, 171] on input "text" at bounding box center [218, 170] width 190 height 11
click at [383, 105] on div "Default Google Search" at bounding box center [404, 110] width 584 height 19
click at [218, 156] on span "STC | CC | AO | Core Brand | Search | BID | CTW | KSA | WC | CPC | BONO | 34495…" at bounding box center [217, 159] width 186 height 6
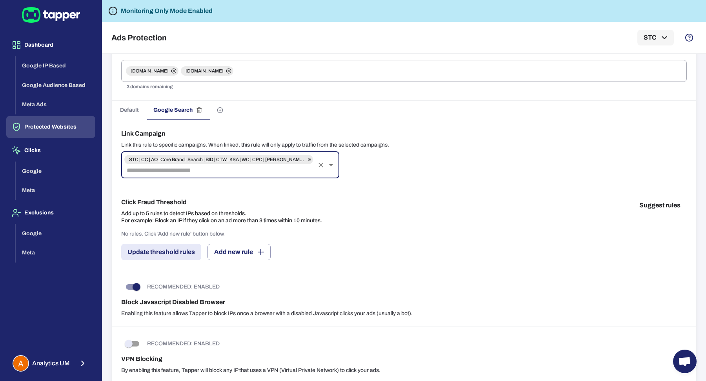
click at [218, 156] on span "STC | CC | AO | Core Brand | Search | BID | CTW | KSA | WC | CPC | BONO | 34495…" at bounding box center [217, 159] width 186 height 6
click at [231, 167] on input "text" at bounding box center [218, 170] width 190 height 11
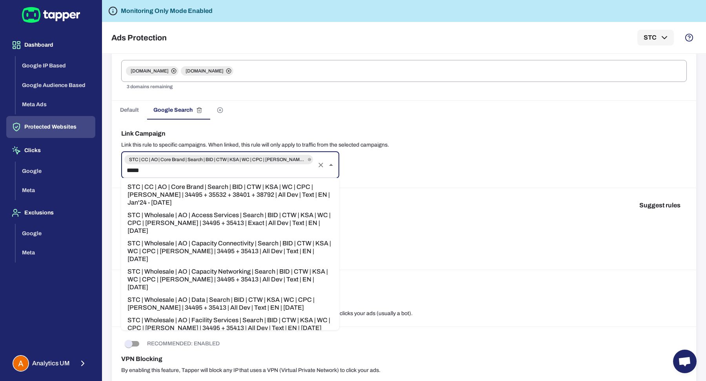
type input "******"
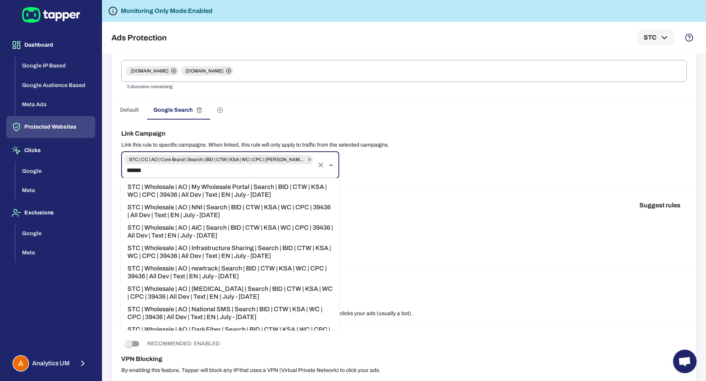
scroll to position [819, 0]
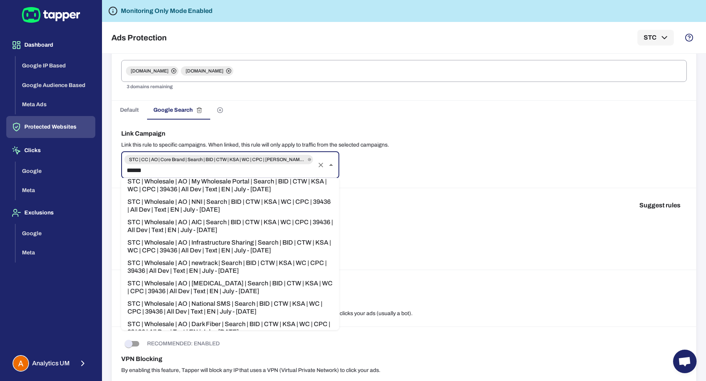
click at [229, 338] on li "STC | Wholesale | AO | DC Colocation & Hosting | Search | BID | CTW | KSA | WC …" at bounding box center [230, 348] width 218 height 20
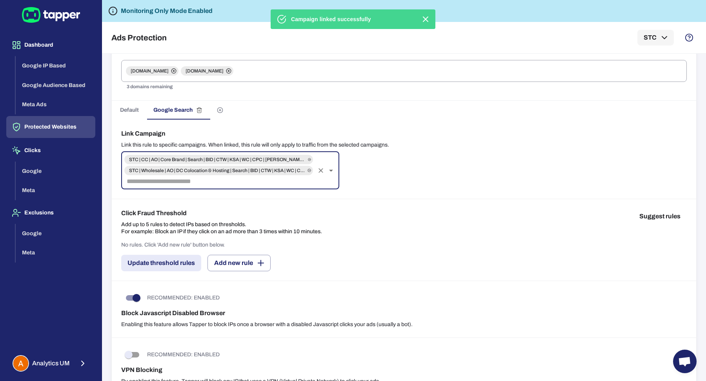
click at [205, 180] on input "text" at bounding box center [218, 181] width 190 height 11
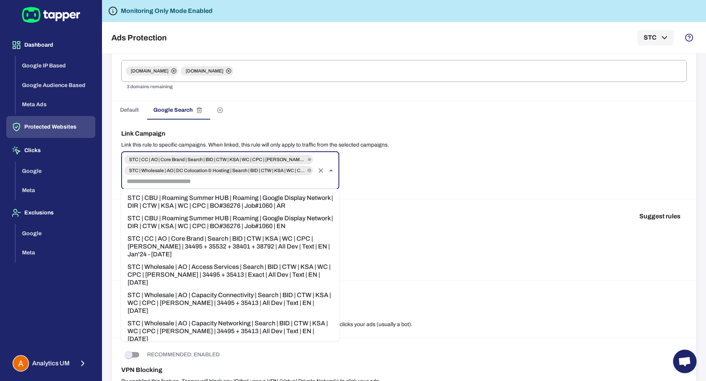
scroll to position [32, 0]
click at [269, 182] on input "text" at bounding box center [218, 181] width 190 height 11
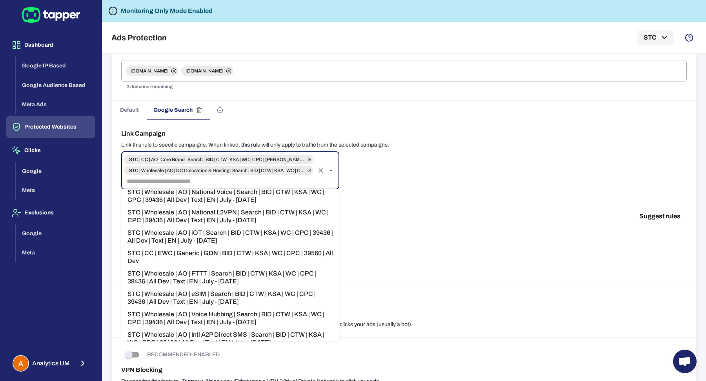
scroll to position [880, 0]
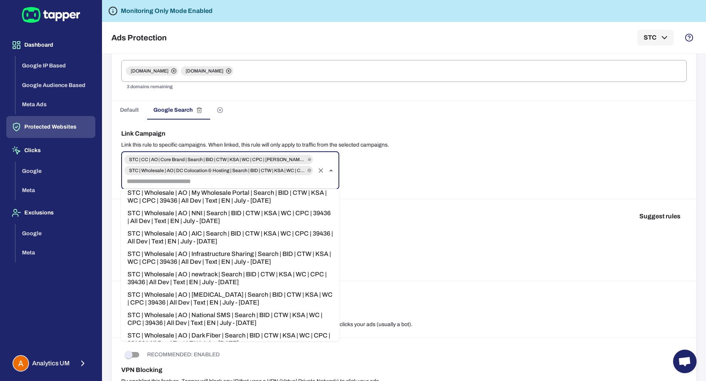
click at [257, 350] on li "STC | Wholesale | AO | DC Colocation & Hosting | Search | BID | CTW | KSA | WC …" at bounding box center [230, 360] width 218 height 20
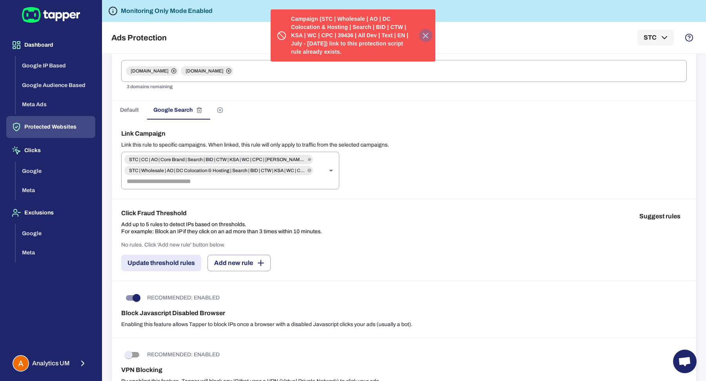
click at [425, 31] on icon "button" at bounding box center [425, 35] width 9 height 9
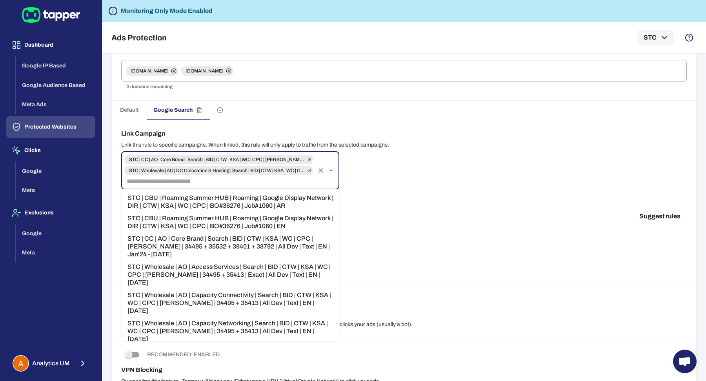
click at [267, 176] on input "text" at bounding box center [218, 181] width 190 height 11
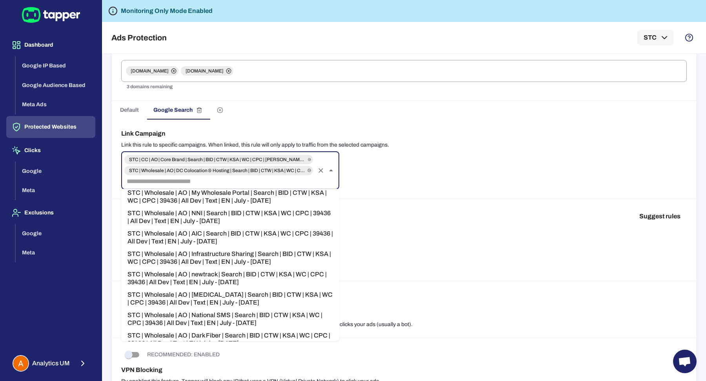
click at [259, 329] on li "STC | Wholesale | AO | Dark Fiber | Search | BID | CTW | KSA | WC | CPC | 39436…" at bounding box center [230, 339] width 218 height 20
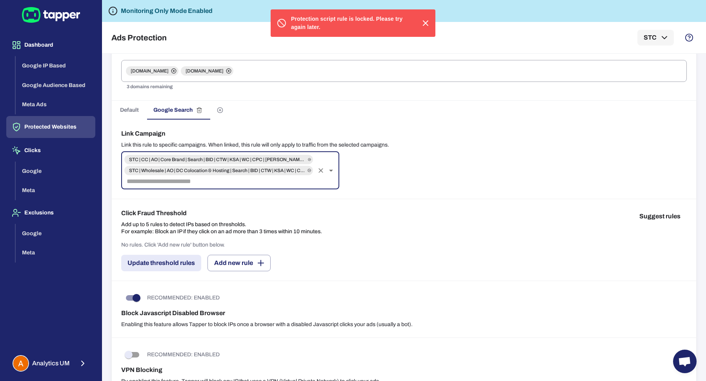
click at [265, 178] on input "text" at bounding box center [218, 181] width 190 height 11
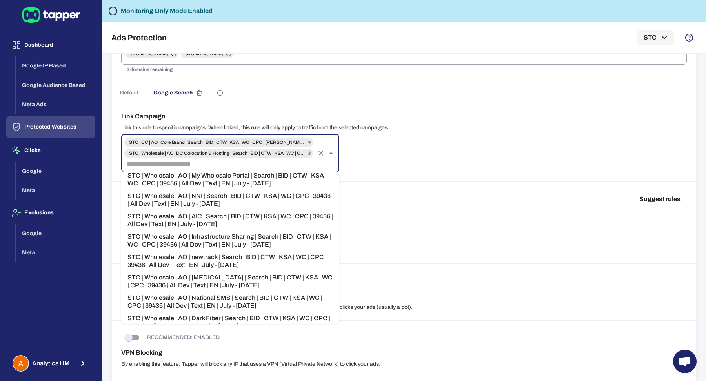
click at [257, 292] on li "STC | Wholesale | AO | National SMS | Search | BID | CTW | KSA | WC | CPC | 394…" at bounding box center [230, 302] width 218 height 20
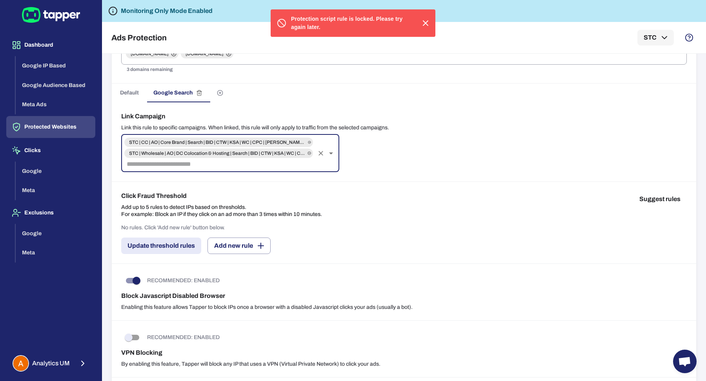
click at [275, 161] on input "text" at bounding box center [218, 164] width 190 height 11
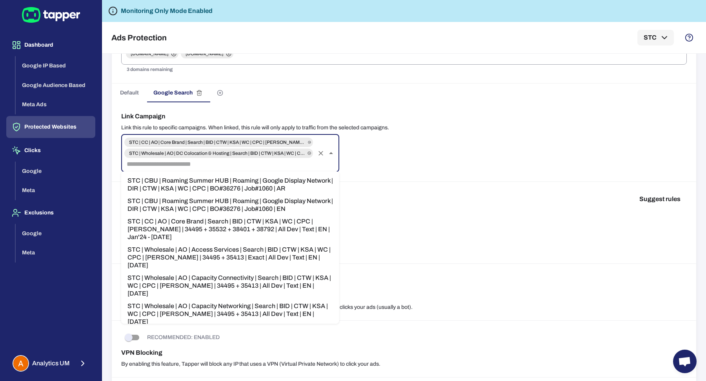
click at [262, 251] on li "STC | Wholesale | AO | Access Services | Search | BID | CTW | KSA | WC | CPC | …" at bounding box center [230, 257] width 218 height 28
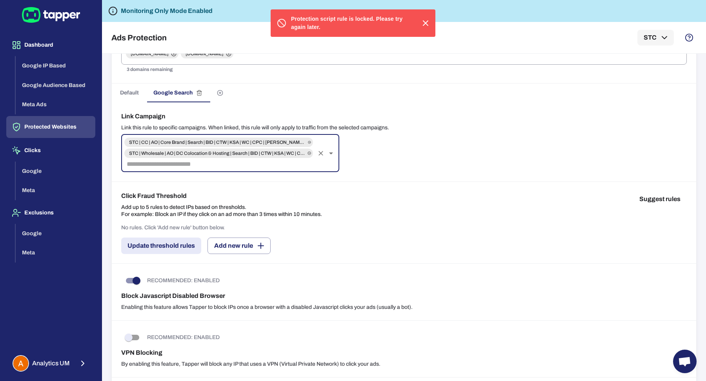
click at [425, 145] on div "Link Campaign Link this rule to specific campaigns. When linked, this rule will…" at bounding box center [404, 142] width 584 height 80
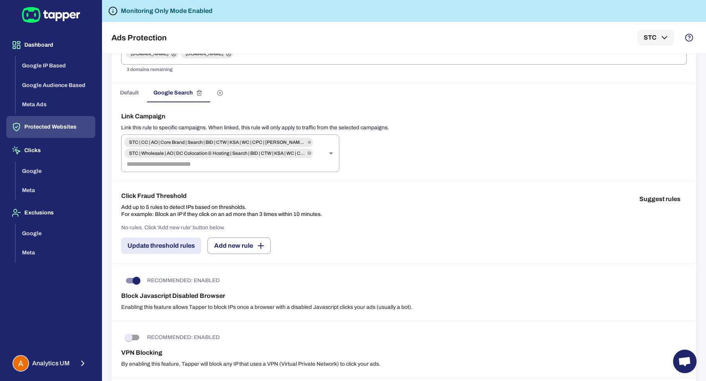
scroll to position [72, 0]
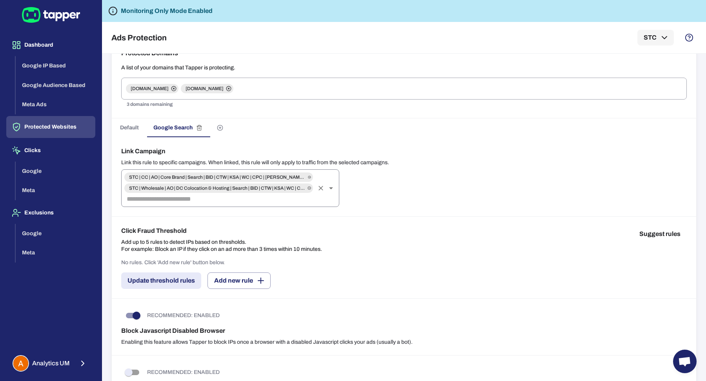
click at [287, 200] on input "text" at bounding box center [218, 199] width 190 height 11
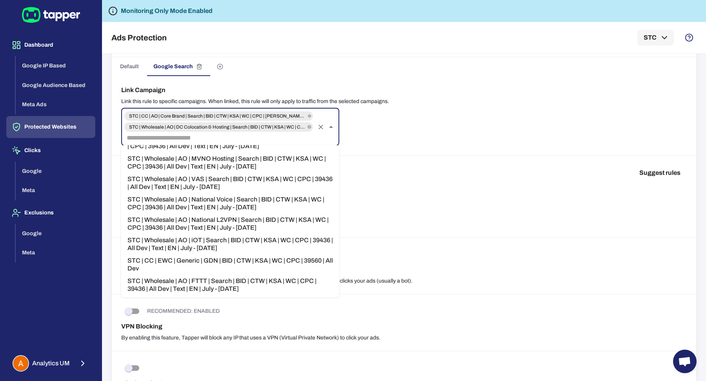
scroll to position [586, 0]
click at [273, 294] on li "STC | Wholesale | AO | eSIM | Search | BID | CTW | KSA | WC | CPC | 39436 | All…" at bounding box center [230, 304] width 218 height 20
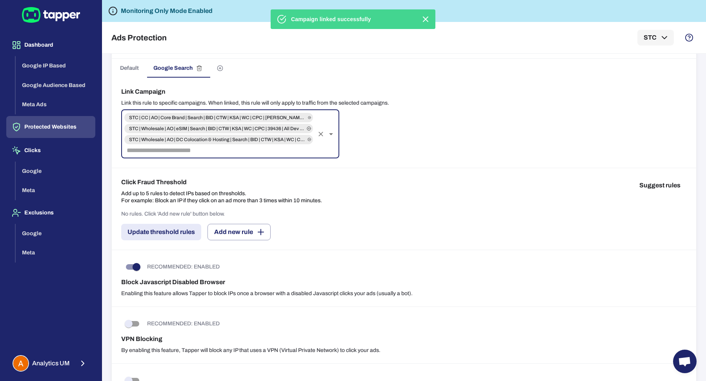
scroll to position [131, 0]
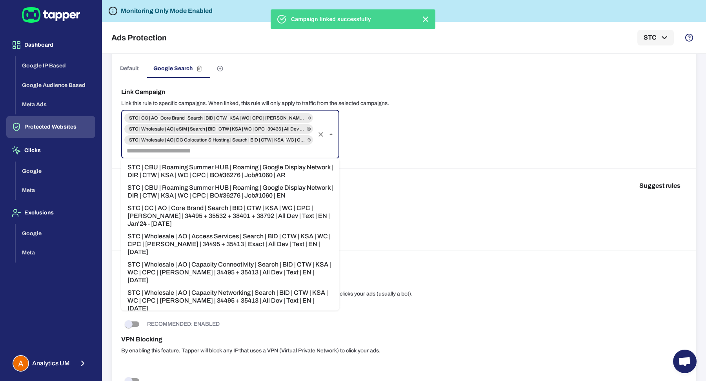
click at [266, 153] on input "text" at bounding box center [218, 150] width 190 height 11
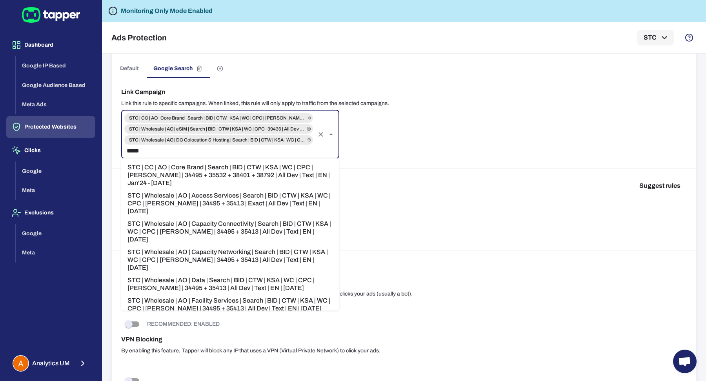
type input "******"
click at [276, 218] on li "STC | Wholesale | AO | Capacity Connectivity | Search | BID | CTW | KSA | WC | …" at bounding box center [230, 232] width 218 height 28
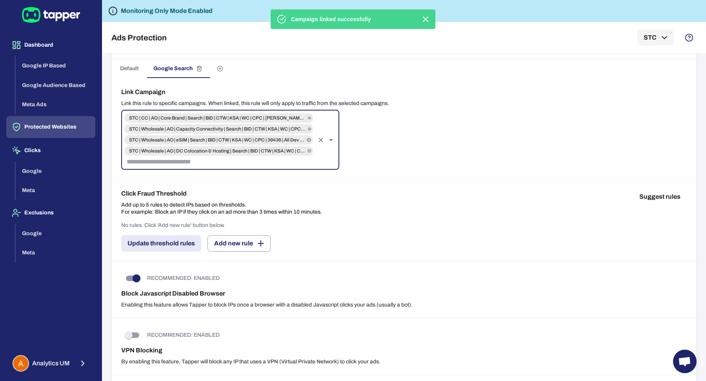
click at [207, 161] on input "text" at bounding box center [218, 161] width 190 height 11
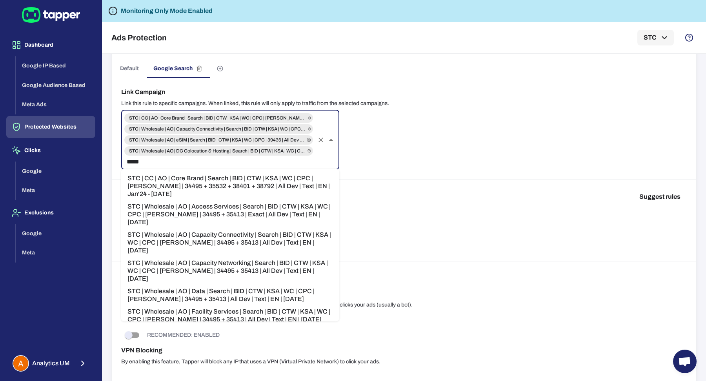
type input "******"
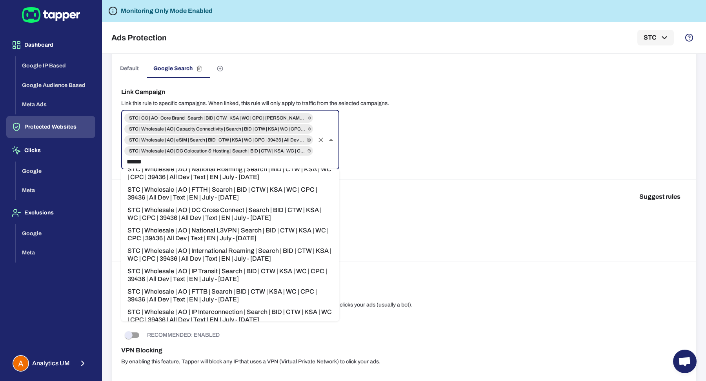
scroll to position [819, 0]
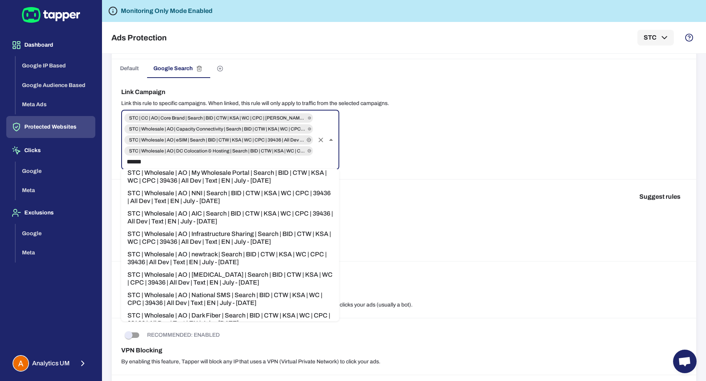
click at [258, 309] on li "STC | Wholesale | AO | Dark Fiber | Search | BID | CTW | KSA | WC | CPC | 39436…" at bounding box center [230, 319] width 218 height 20
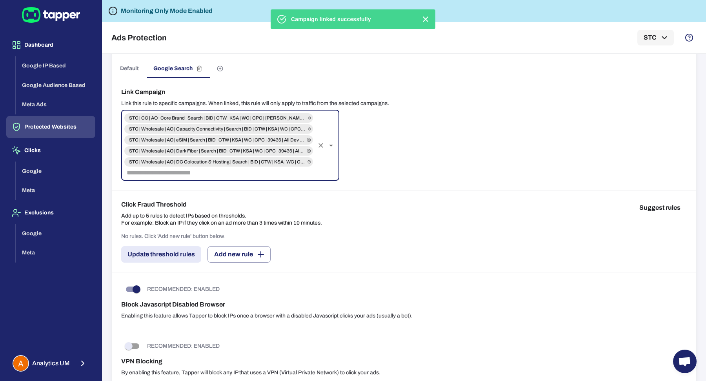
click at [216, 176] on input "text" at bounding box center [218, 172] width 190 height 11
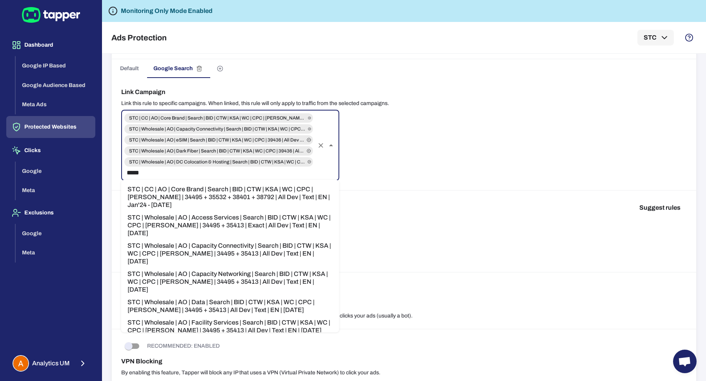
type input "******"
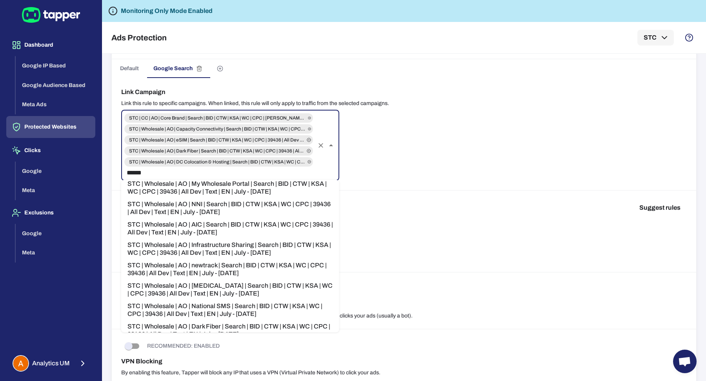
click at [219, 300] on li "STC | Wholesale | AO | National SMS | Search | BID | CTW | KSA | WC | CPC | 394…" at bounding box center [230, 310] width 218 height 20
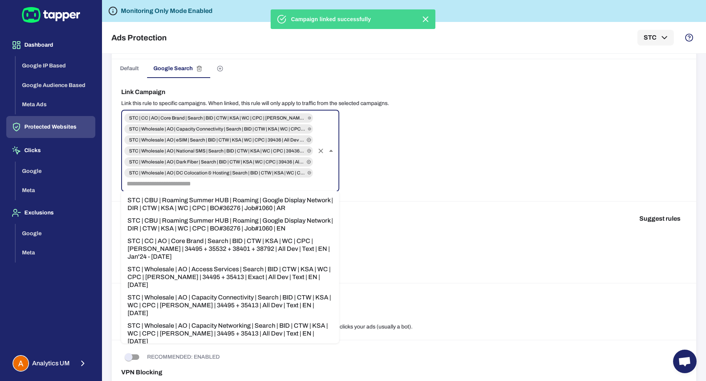
click at [219, 185] on input "text" at bounding box center [218, 183] width 190 height 11
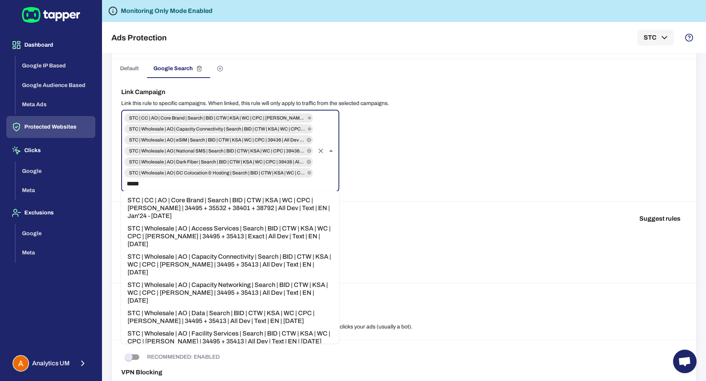
type input "******"
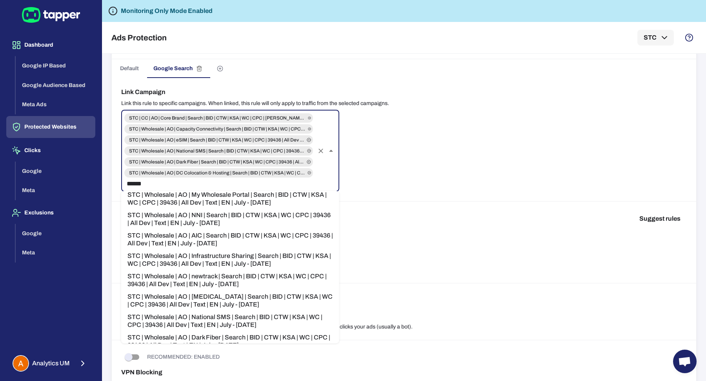
click at [232, 270] on li "STC | Wholesale | AO | newtrack | Search | BID | CTW | KSA | WC | CPC | 39436 |…" at bounding box center [230, 280] width 218 height 20
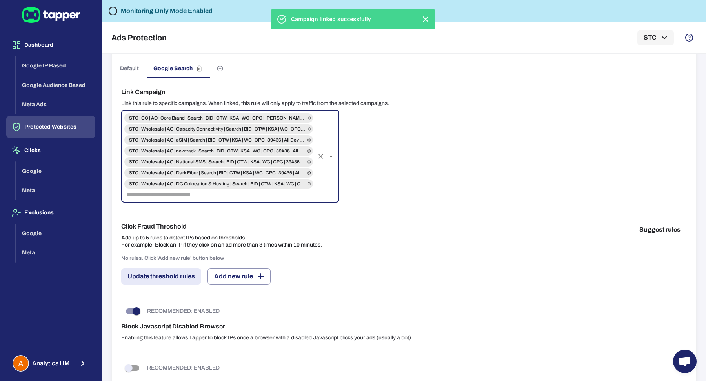
click at [229, 194] on input "text" at bounding box center [218, 194] width 190 height 11
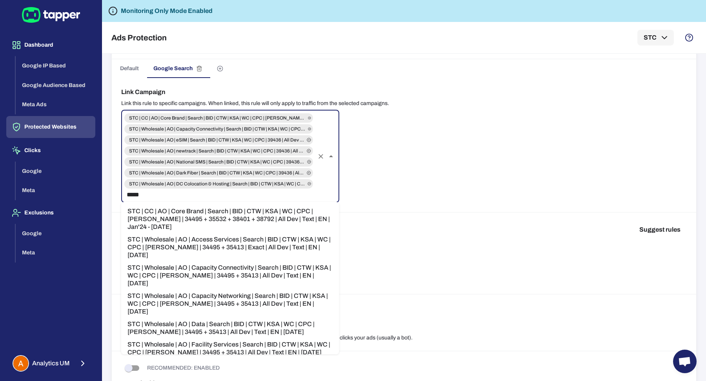
type input "******"
click at [258, 338] on li "STC | Wholesale | AO | Facility Services | Search | BID | CTW | KSA | WC | CPC …" at bounding box center [230, 348] width 218 height 20
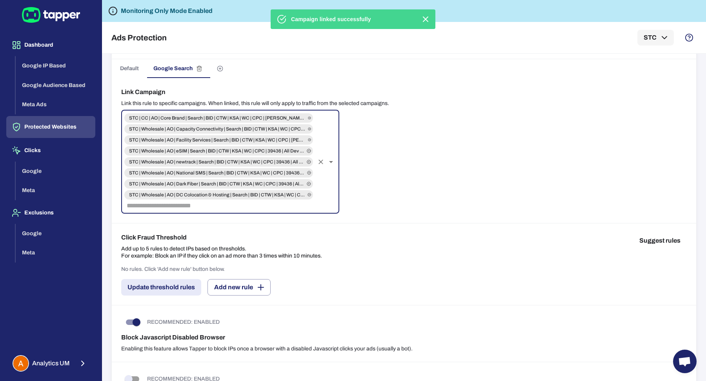
click at [232, 206] on input "text" at bounding box center [218, 205] width 190 height 11
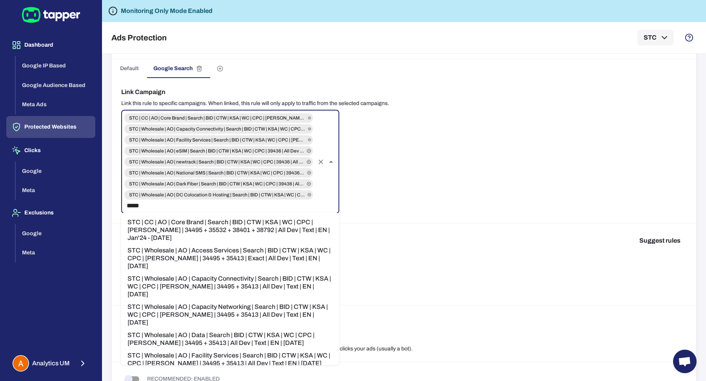
type input "******"
click at [206, 349] on li "STC | Wholesale | AO | Facility Services | Search | BID | CTW | KSA | WC | CPC …" at bounding box center [230, 359] width 218 height 20
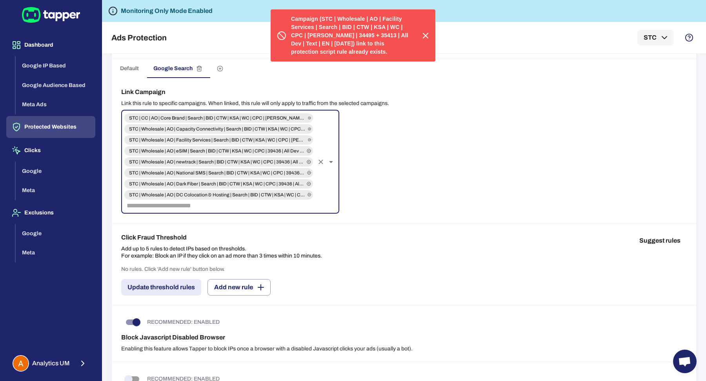
click at [429, 34] on icon "button" at bounding box center [425, 35] width 9 height 9
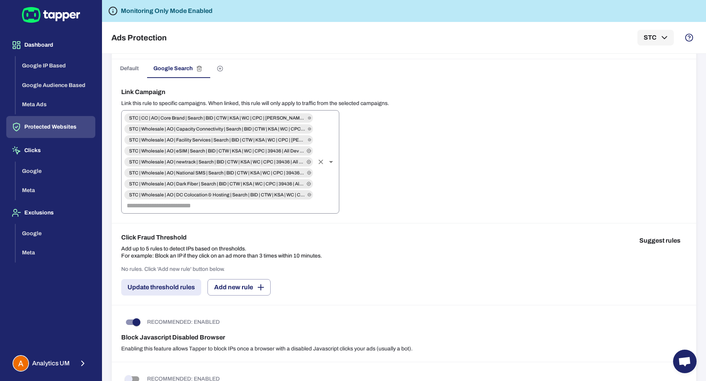
click at [208, 201] on input "text" at bounding box center [218, 205] width 190 height 11
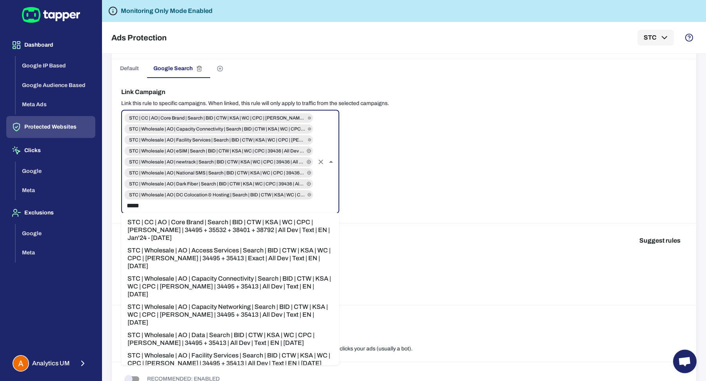
type input "******"
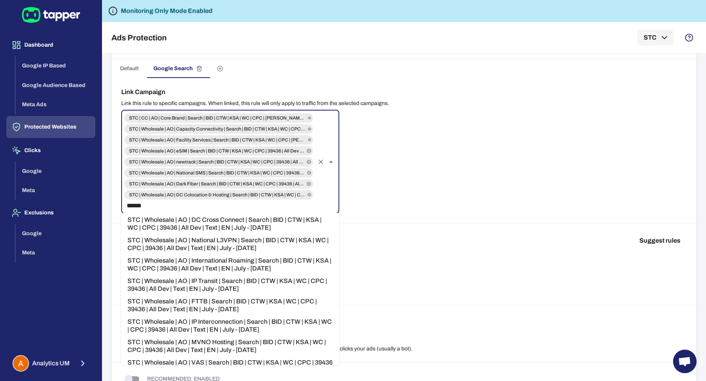
scroll to position [563, 0]
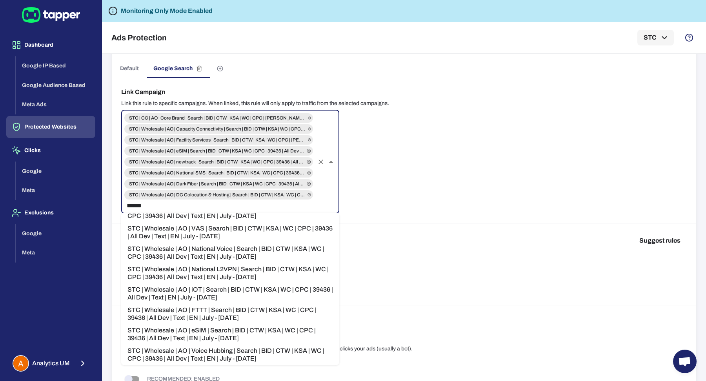
click at [238, 284] on li "STC | Wholesale | AO | iOT | Search | BID | CTW | KSA | WC | CPC | 39436 | All …" at bounding box center [230, 294] width 218 height 20
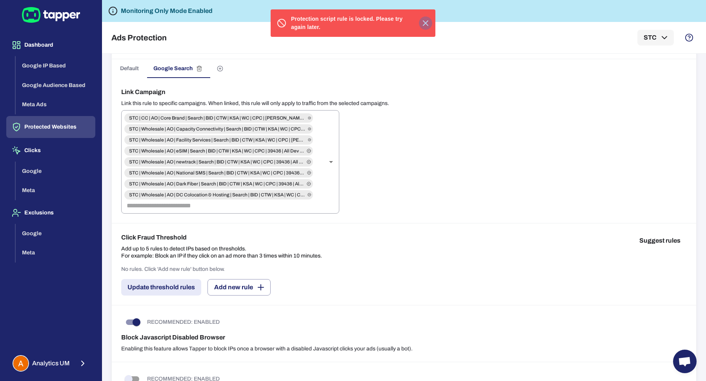
click at [425, 18] on button "button" at bounding box center [425, 22] width 13 height 13
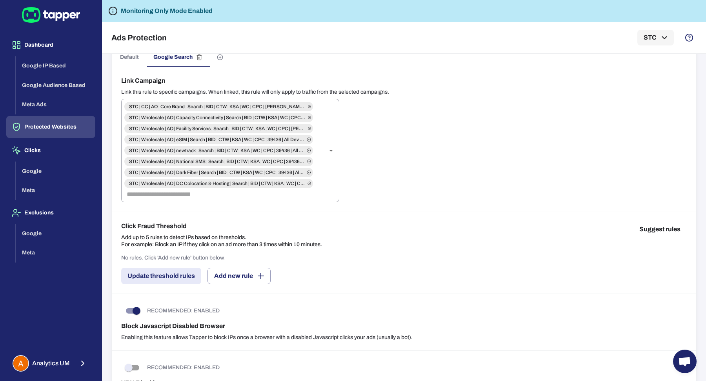
scroll to position [160, 0]
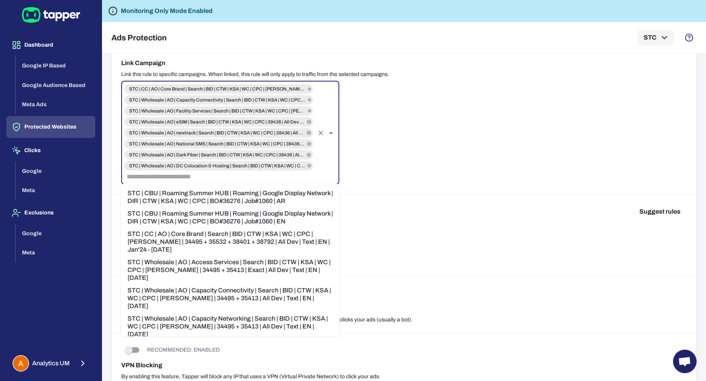
click at [285, 180] on input "text" at bounding box center [218, 176] width 190 height 11
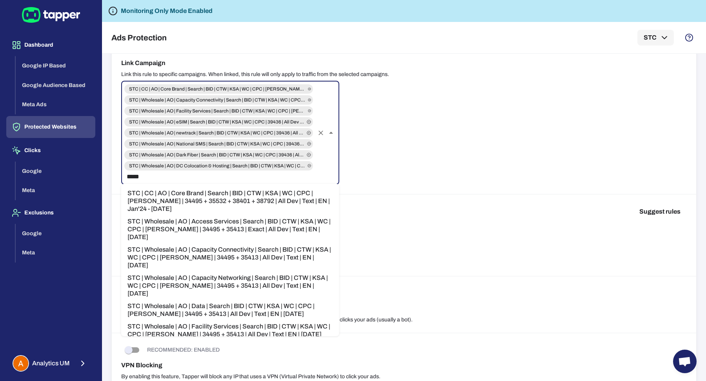
type input "******"
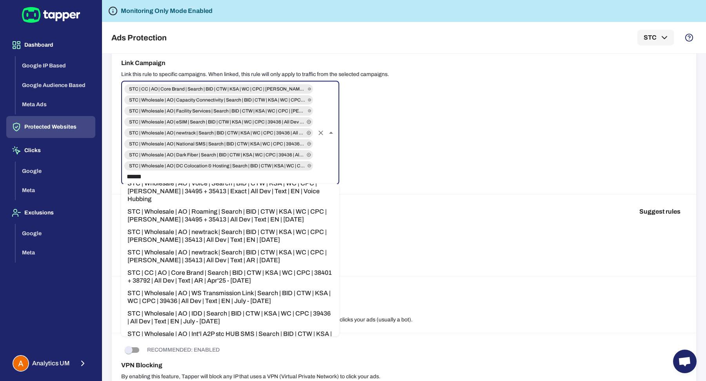
scroll to position [185, 0]
click at [247, 327] on li "STC | Wholesale | AO | Int'l A2P stc HUB SMS | Search | BID | CTW | KSA | WC | …" at bounding box center [230, 337] width 218 height 20
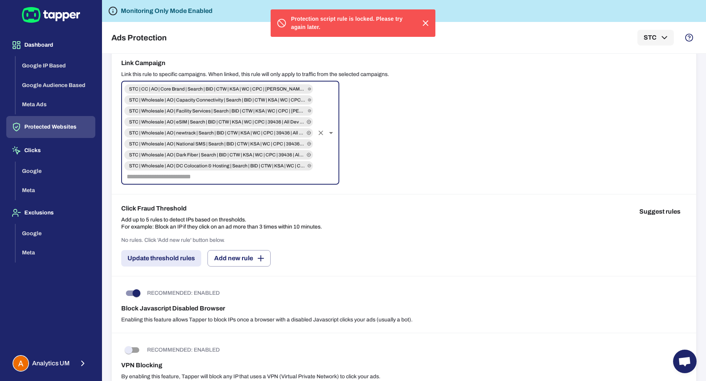
click at [428, 22] on icon "button" at bounding box center [425, 22] width 9 height 9
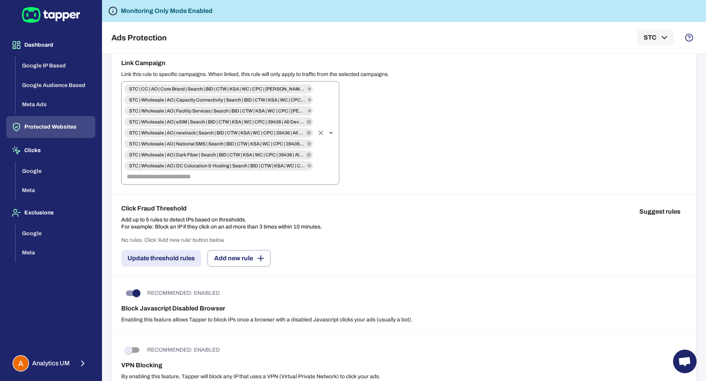
click at [227, 176] on input "text" at bounding box center [218, 176] width 190 height 11
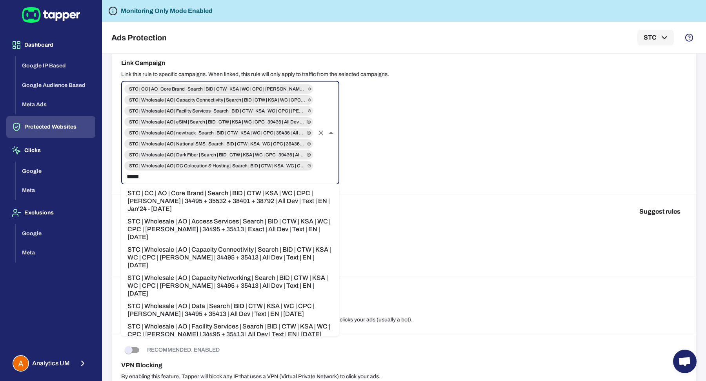
type input "******"
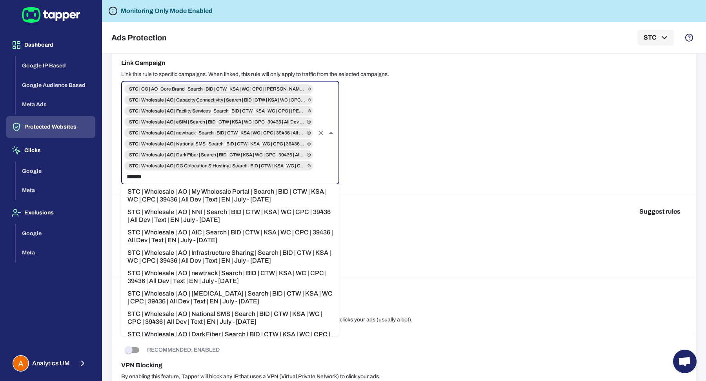
scroll to position [819, 0]
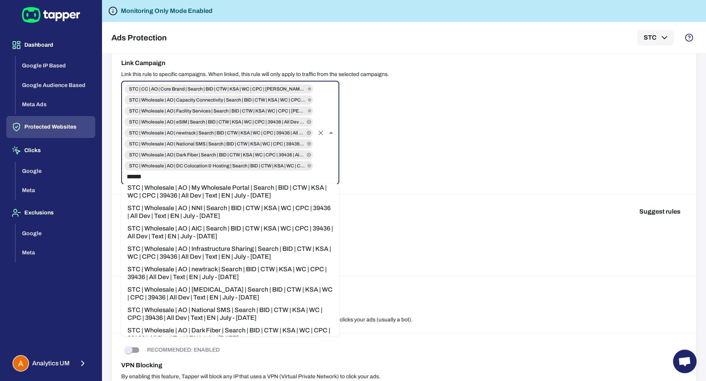
click at [252, 243] on li "STC | Wholesale | AO | Infrastructure Sharing | Search | BID | CTW | KSA | WC |…" at bounding box center [230, 253] width 218 height 20
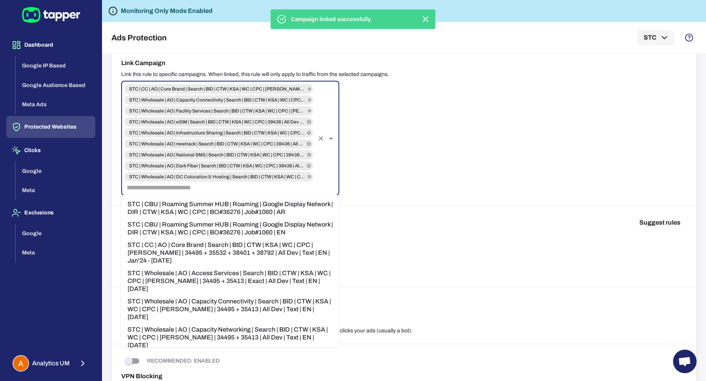
click at [209, 185] on input "text" at bounding box center [218, 187] width 190 height 11
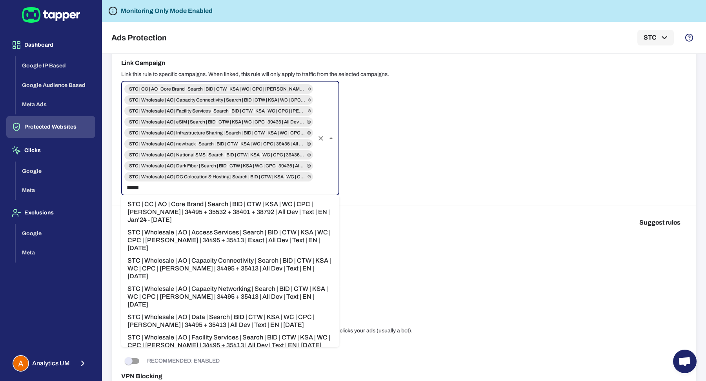
type input "******"
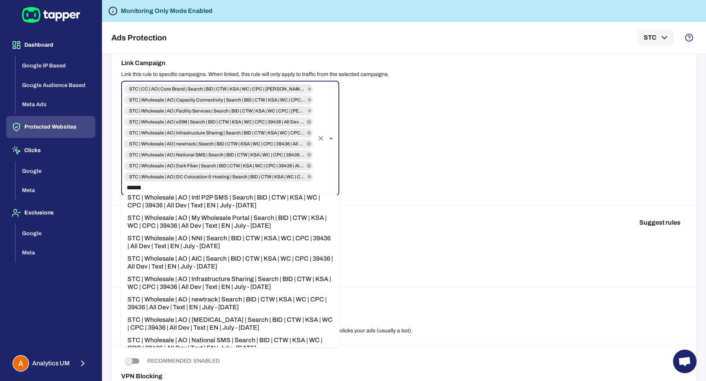
scroll to position [700, 0]
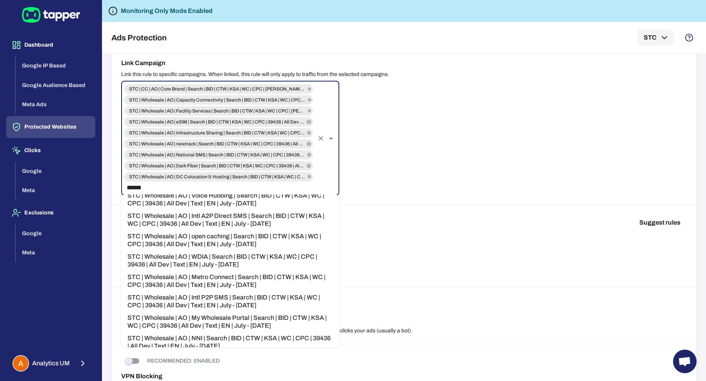
click at [238, 291] on li "STC | Wholesale | AO | Intl P2P SMS | Search | BID | CTW | KSA | WC | CPC | 394…" at bounding box center [230, 301] width 218 height 20
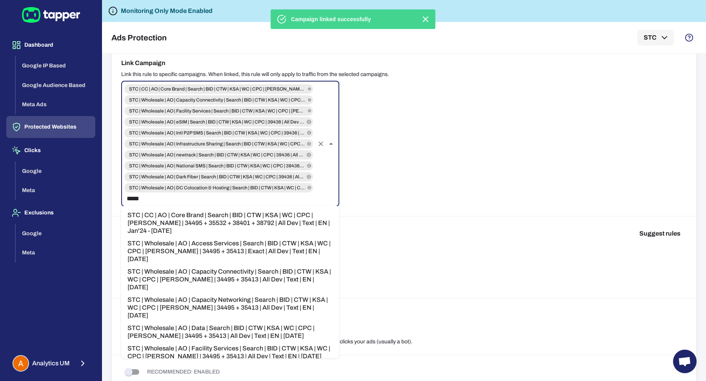
type input "******"
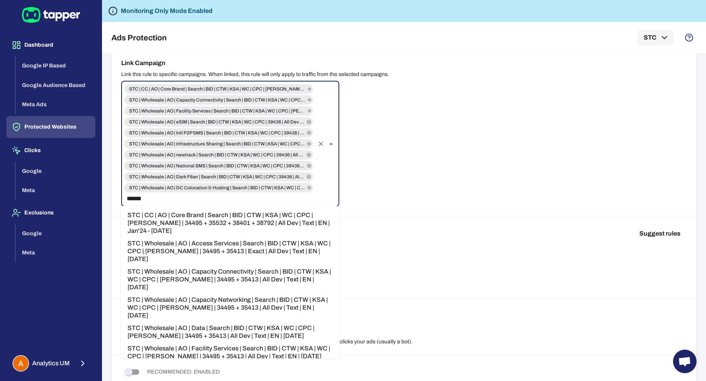
click at [239, 223] on li "STC | CC | AO | Core Brand | Search | BID | CTW | KSA | WC | CPC | BONO | 34495…" at bounding box center [230, 223] width 218 height 28
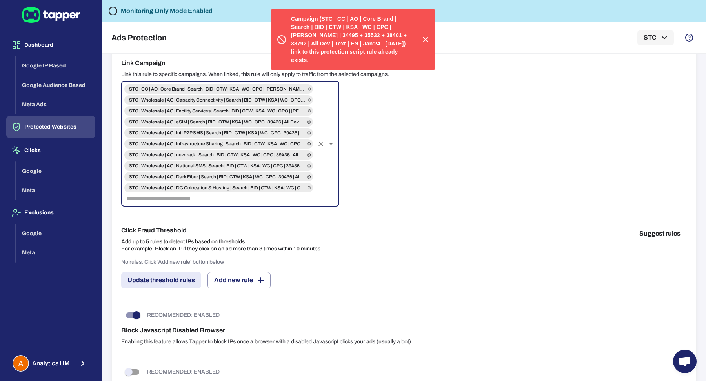
click at [430, 34] on button "button" at bounding box center [425, 39] width 13 height 13
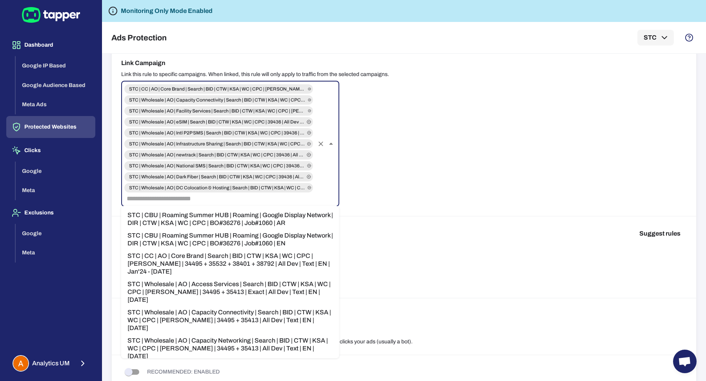
click at [231, 202] on input "text" at bounding box center [218, 198] width 190 height 11
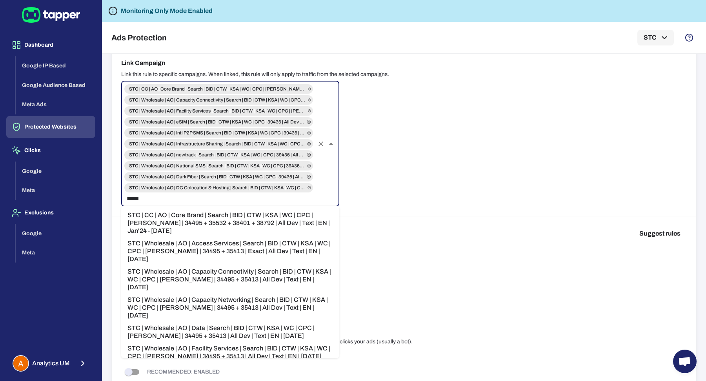
type input "******"
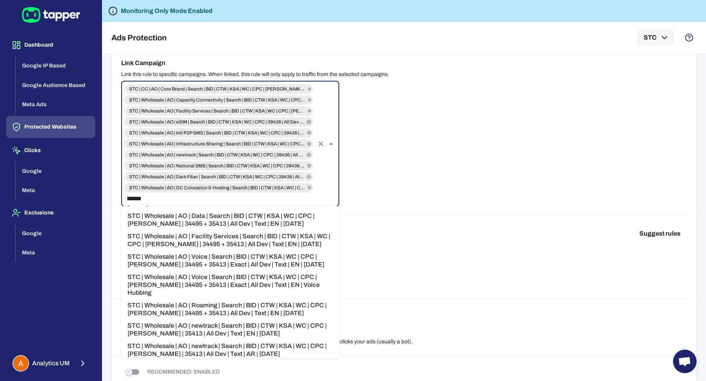
scroll to position [129, 0]
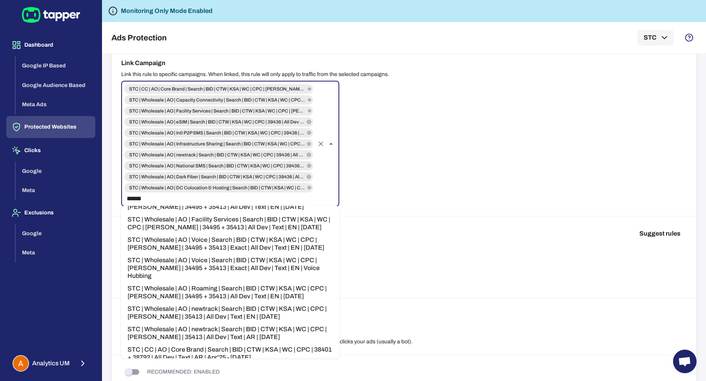
click at [241, 323] on li "STC | Wholesale | AO | newtrack | Search | BID | CTW | KSA | WC | CPC | BONO | …" at bounding box center [230, 333] width 218 height 20
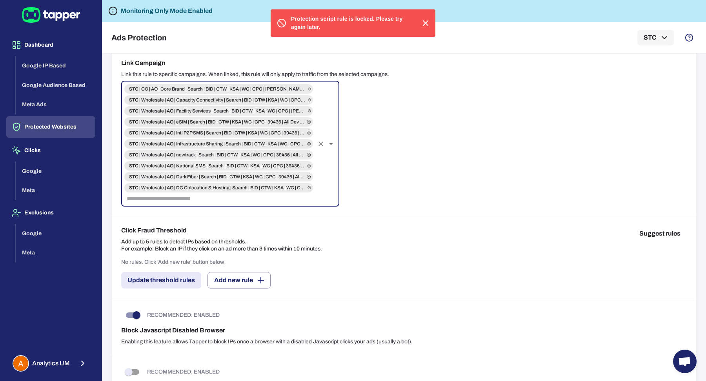
click at [427, 22] on icon "button" at bounding box center [425, 22] width 9 height 9
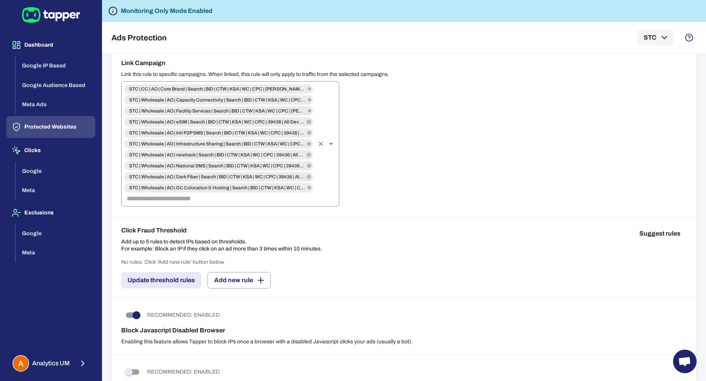
click at [187, 203] on input "text" at bounding box center [218, 198] width 190 height 11
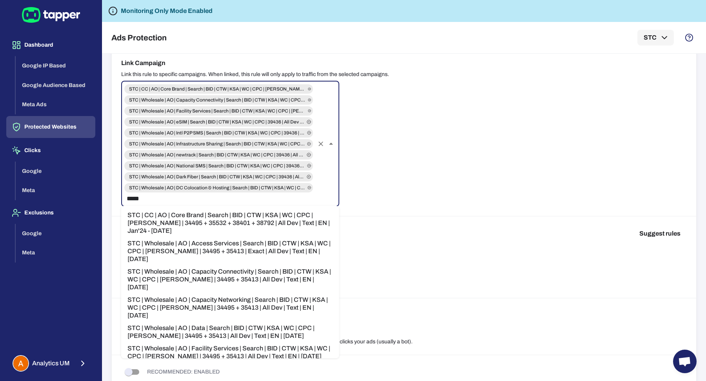
type input "******"
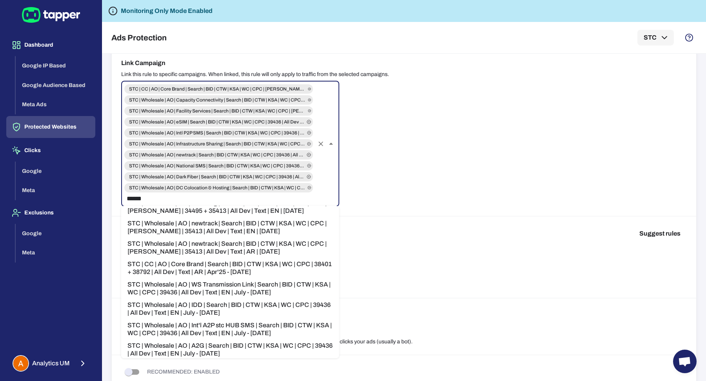
scroll to position [215, 0]
click at [227, 319] on li "STC | Wholesale | AO | Int'l A2P stc HUB SMS | Search | BID | CTW | KSA | WC | …" at bounding box center [230, 329] width 218 height 20
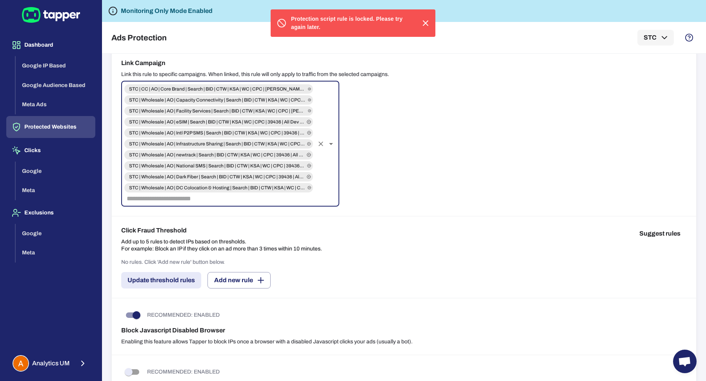
click at [426, 21] on icon "button" at bounding box center [425, 22] width 9 height 9
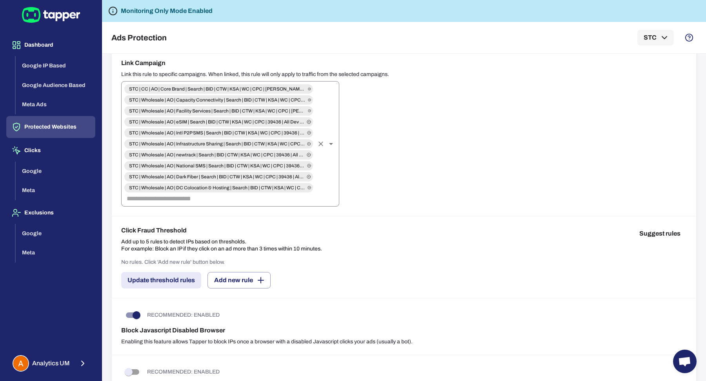
click at [234, 203] on input "text" at bounding box center [218, 198] width 190 height 11
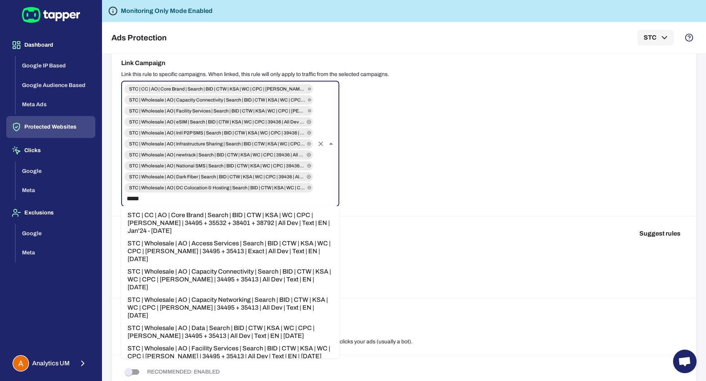
type input "******"
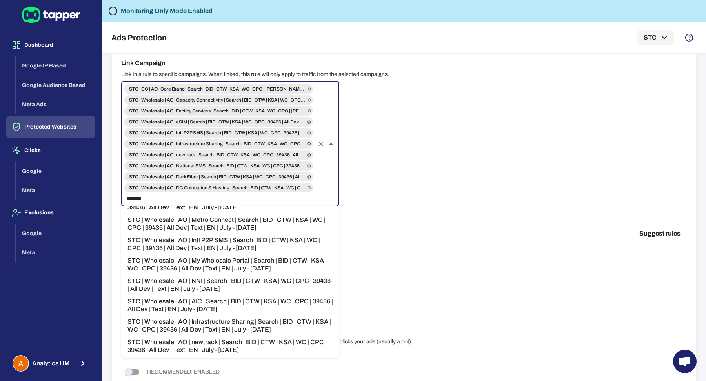
scroll to position [819, 0]
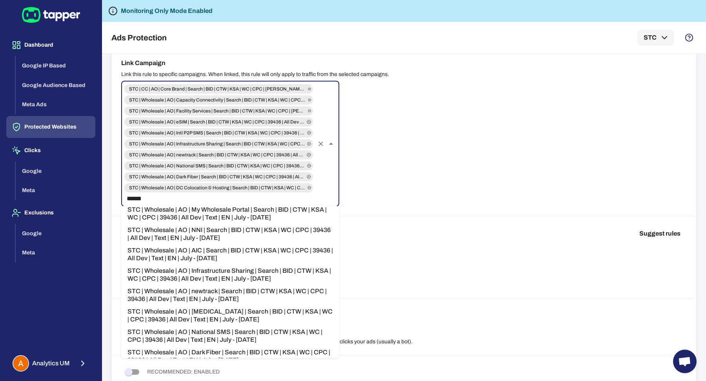
click at [235, 285] on li "STC | Wholesale | AO | newtrack | Search | BID | CTW | KSA | WC | CPC | 39436 |…" at bounding box center [230, 295] width 218 height 20
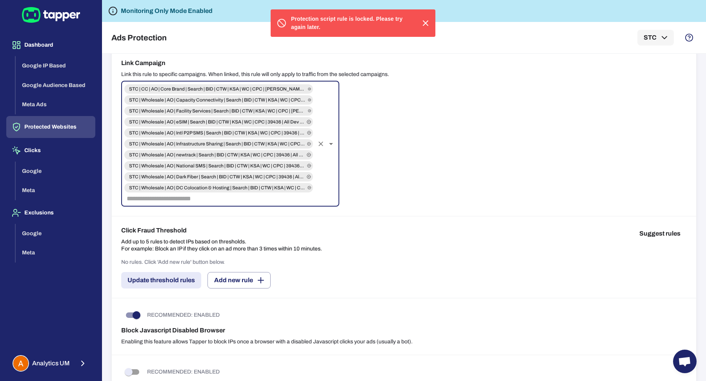
click at [431, 27] on div at bounding box center [422, 22] width 20 height 13
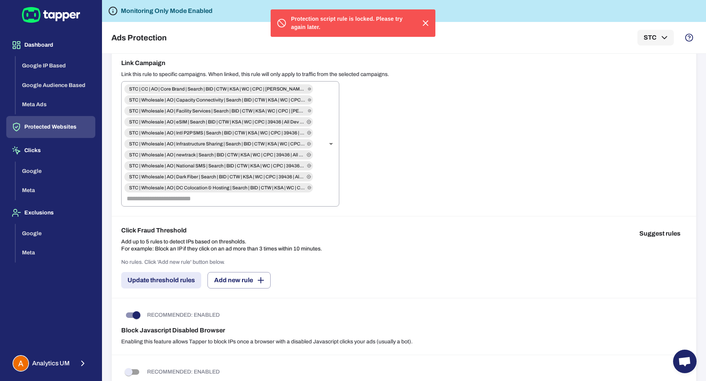
click at [428, 25] on icon "button" at bounding box center [425, 22] width 9 height 9
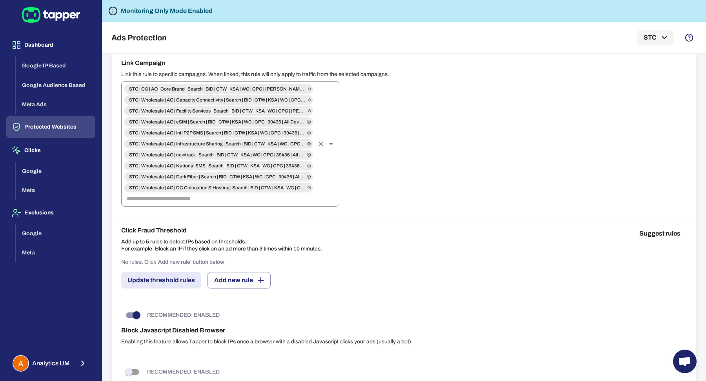
click at [158, 202] on input "text" at bounding box center [218, 198] width 190 height 11
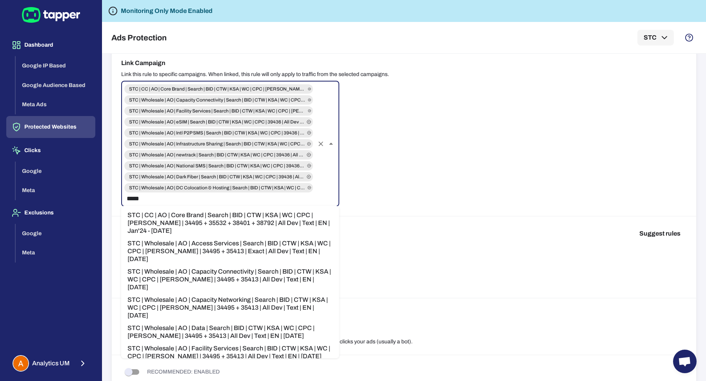
type input "******"
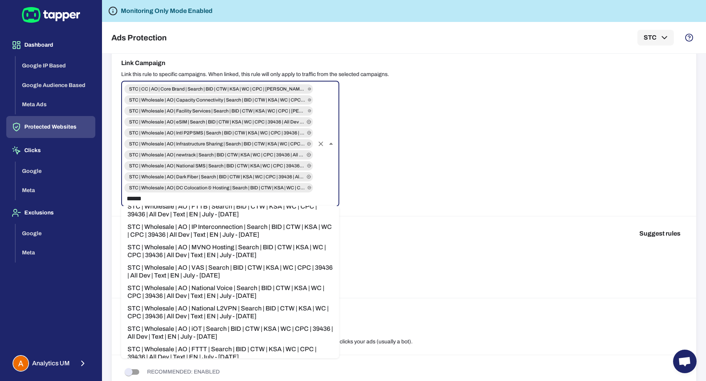
scroll to position [536, 0]
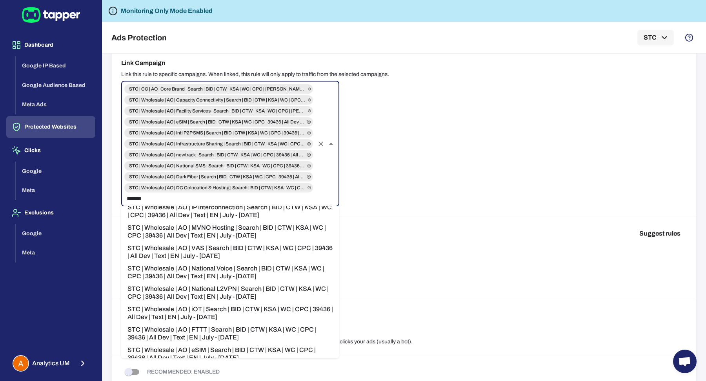
click at [238, 283] on li "STC | Wholesale | AO | National L2VPN | Search | BID | CTW | KSA | WC | CPC | 3…" at bounding box center [230, 293] width 218 height 20
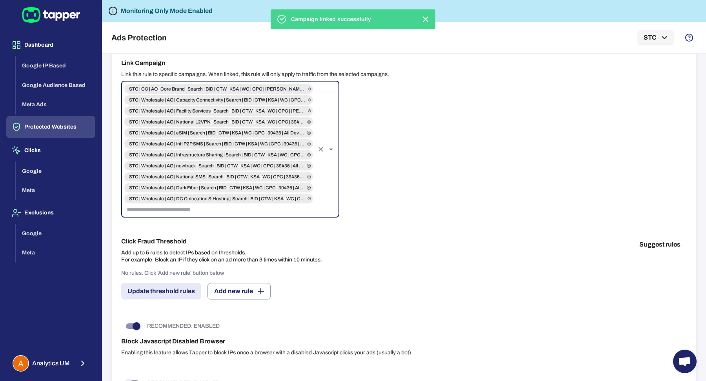
click at [206, 206] on input "text" at bounding box center [218, 209] width 190 height 11
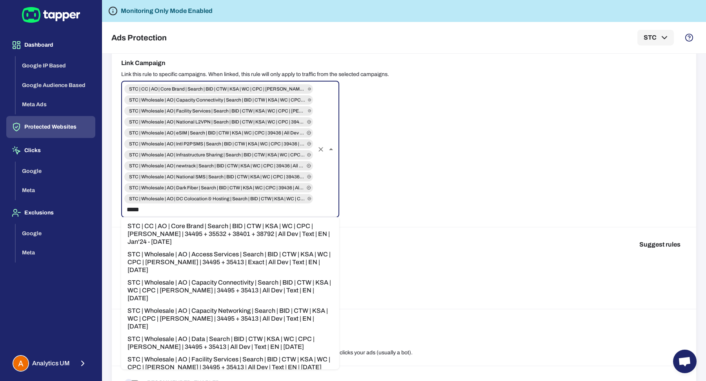
type input "******"
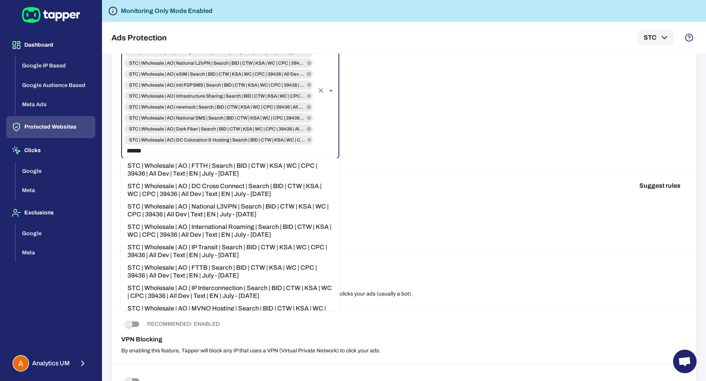
scroll to position [422, 0]
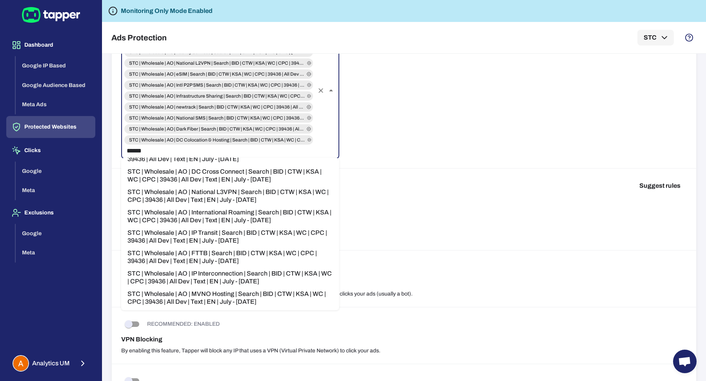
click at [230, 207] on li "STC | Wholesale | AO | International Roaming | Search | BID | CTW | KSA | WC | …" at bounding box center [230, 217] width 218 height 20
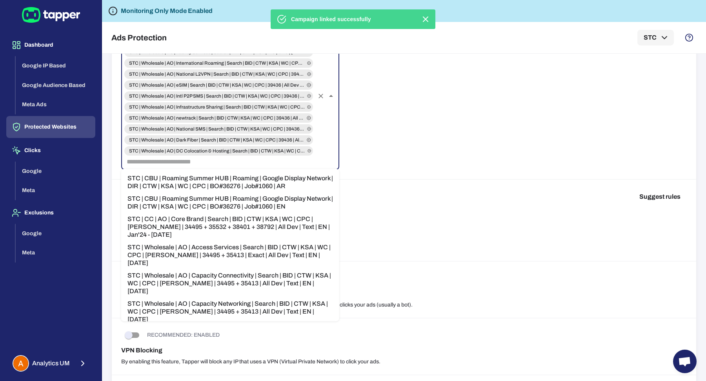
click at [207, 164] on input "text" at bounding box center [218, 161] width 190 height 11
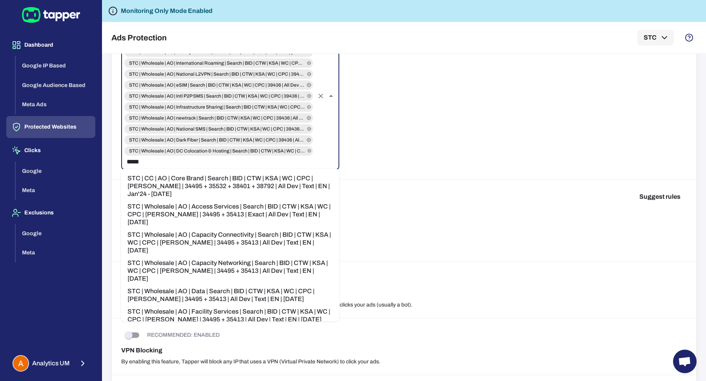
type input "******"
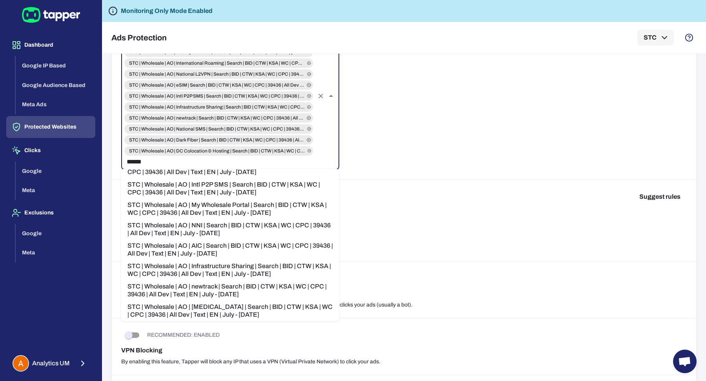
scroll to position [788, 0]
click at [215, 238] on li "STC | Wholesale | AO | AIC | Search | BID | CTW | KSA | WC | CPC | 39436 | All …" at bounding box center [230, 248] width 218 height 20
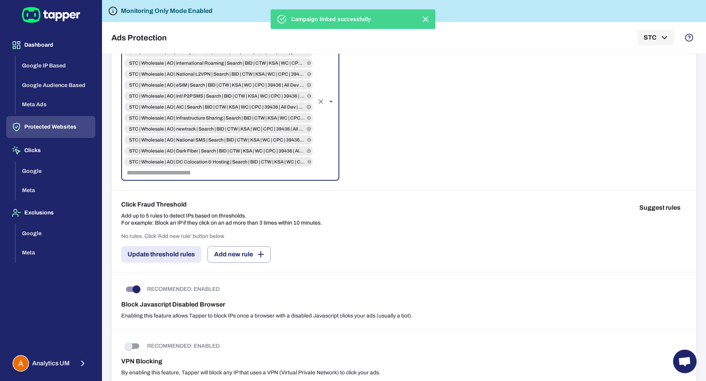
click at [198, 178] on div "STC | CC | AO | Core Brand | Search | BID | CTW | KSA | WC | CPC | BONO | 34495…" at bounding box center [230, 101] width 218 height 158
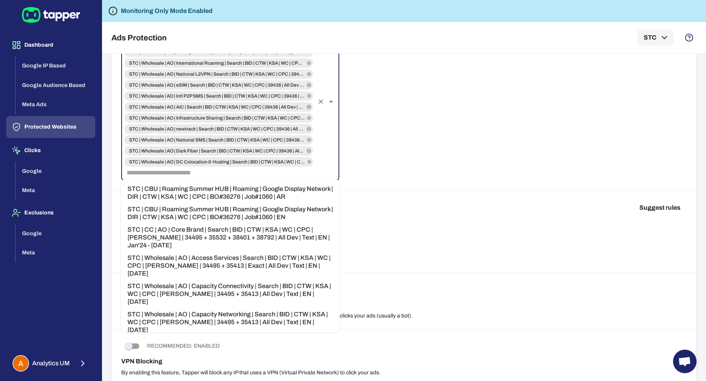
click at [200, 174] on input "text" at bounding box center [218, 172] width 190 height 11
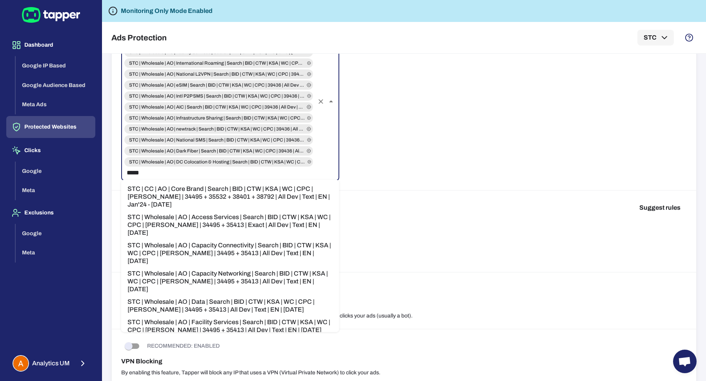
type input "******"
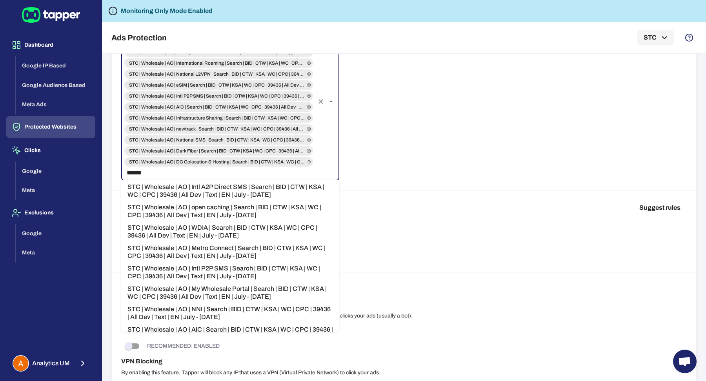
scroll to position [730, 0]
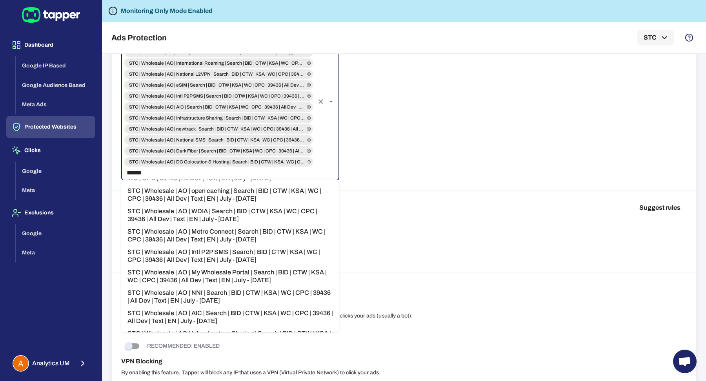
click at [244, 266] on li "STC | Wholesale | AO | My Wholesale Portal | Search | BID | CTW | KSA | WC | CP…" at bounding box center [230, 276] width 218 height 20
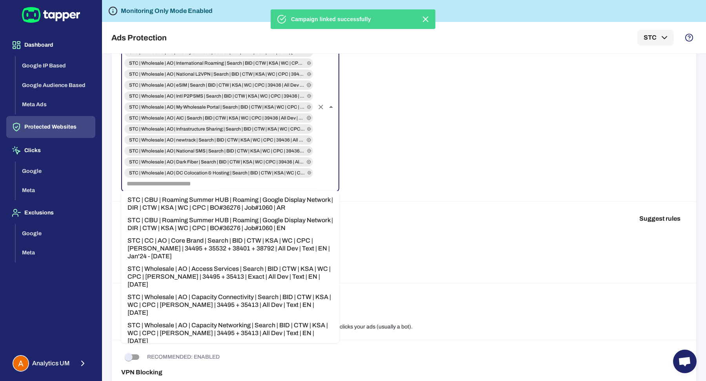
click at [206, 184] on input "text" at bounding box center [218, 183] width 190 height 11
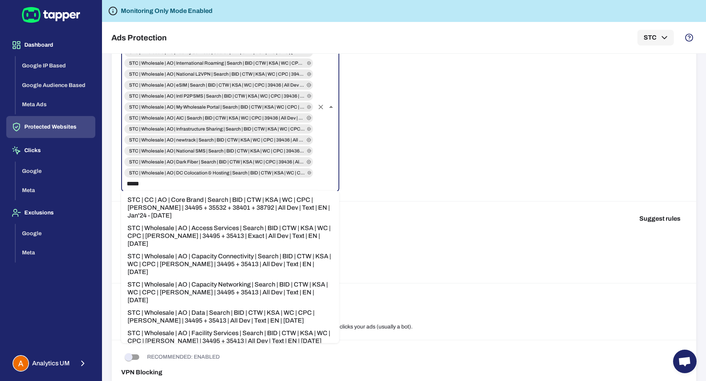
type input "******"
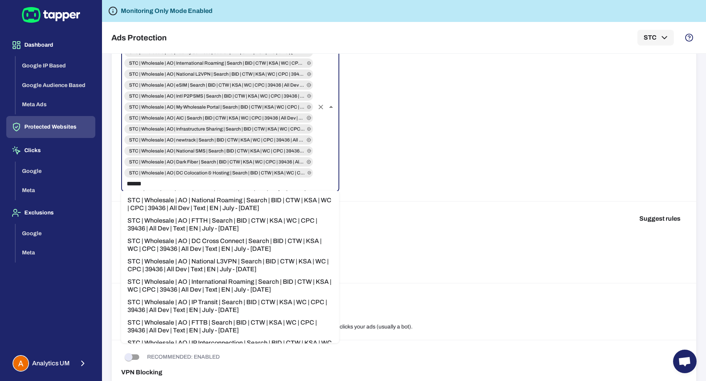
scroll to position [819, 0]
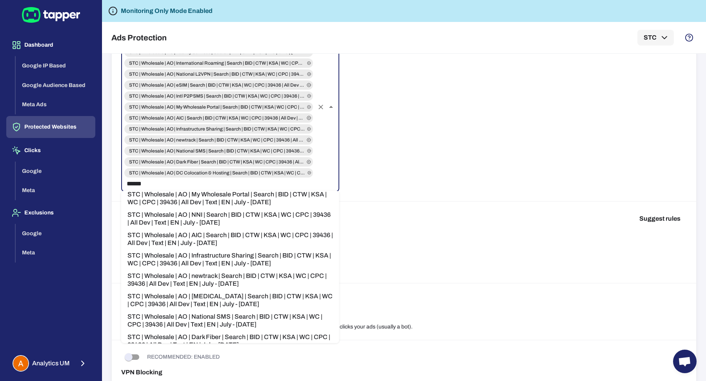
click at [217, 331] on li "STC | Wholesale | AO | Dark Fiber | Search | BID | CTW | KSA | WC | CPC | 39436…" at bounding box center [230, 341] width 218 height 20
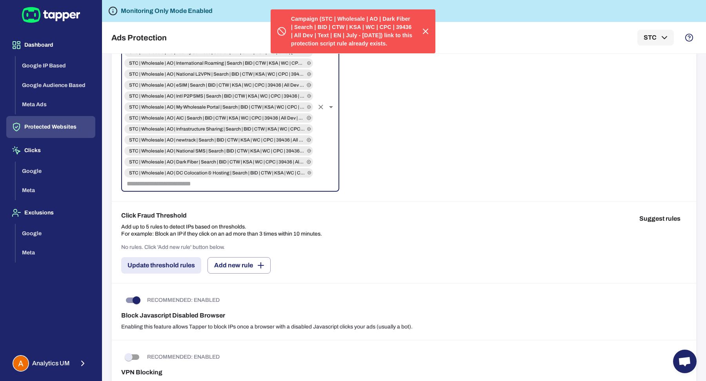
click at [214, 184] on input "text" at bounding box center [218, 183] width 190 height 11
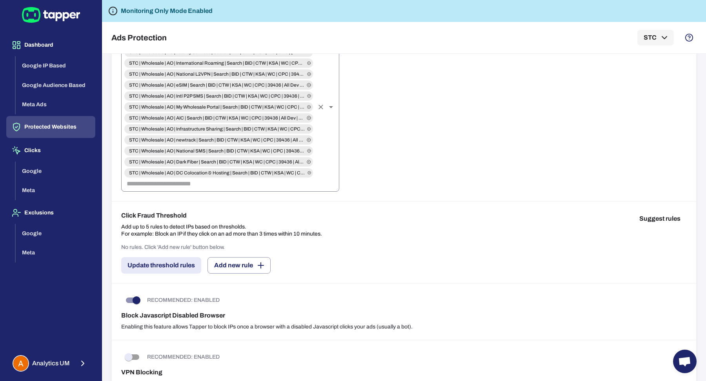
drag, startPoint x: 475, startPoint y: 168, endPoint x: 279, endPoint y: 169, distance: 195.6
click at [475, 167] on div "Link Campaign Link this rule to specific campaigns. When linked, this rule will…" at bounding box center [404, 95] width 584 height 211
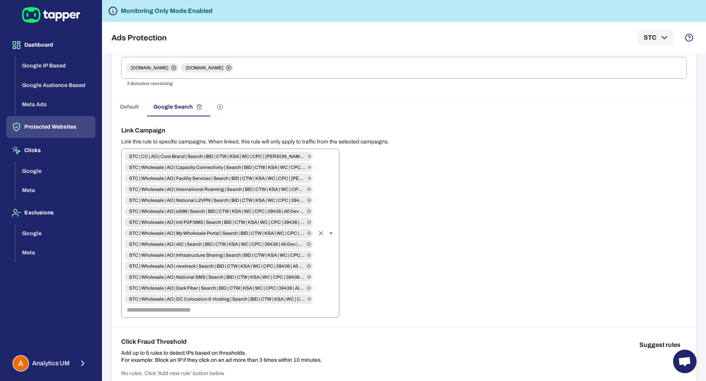
scroll to position [98, 0]
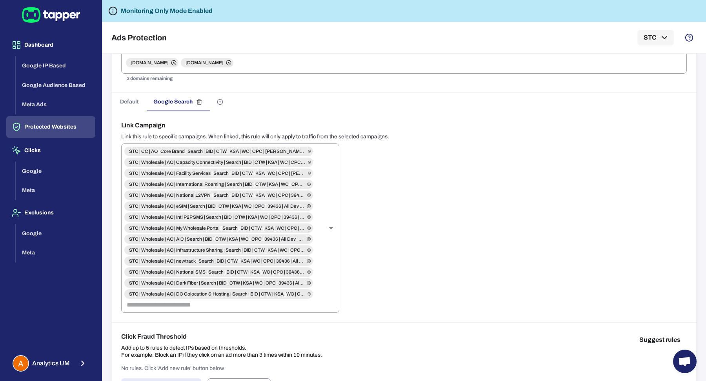
click at [459, 209] on div "Link Campaign Link this rule to specific campaigns. When linked, this rule will…" at bounding box center [404, 216] width 584 height 211
click at [136, 104] on span "Default" at bounding box center [129, 101] width 19 height 7
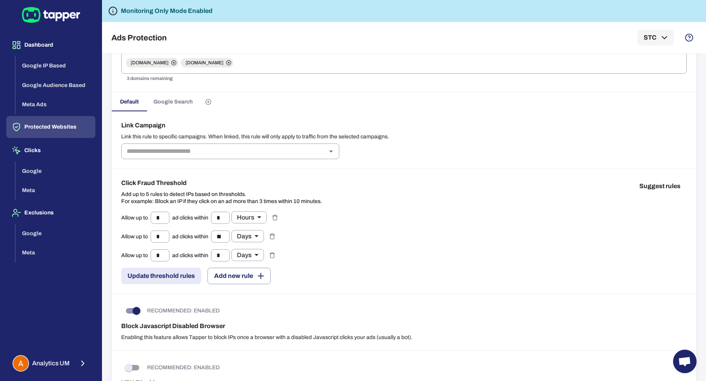
click at [153, 101] on button "Google Search" at bounding box center [173, 102] width 52 height 19
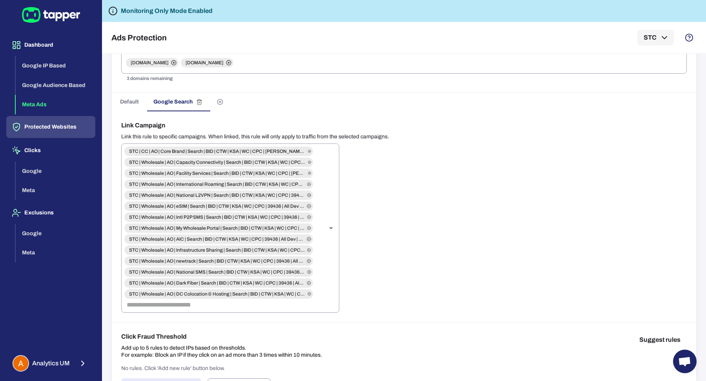
click at [50, 108] on button "Meta Ads" at bounding box center [56, 105] width 80 height 20
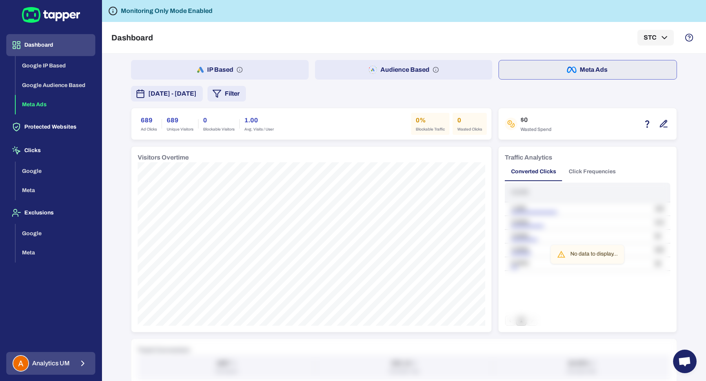
click at [60, 367] on div "Analytics UM" at bounding box center [41, 363] width 57 height 16
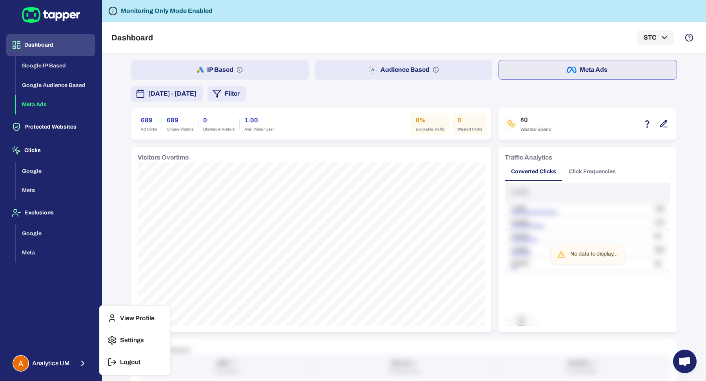
click at [145, 360] on button "Logout" at bounding box center [135, 362] width 64 height 19
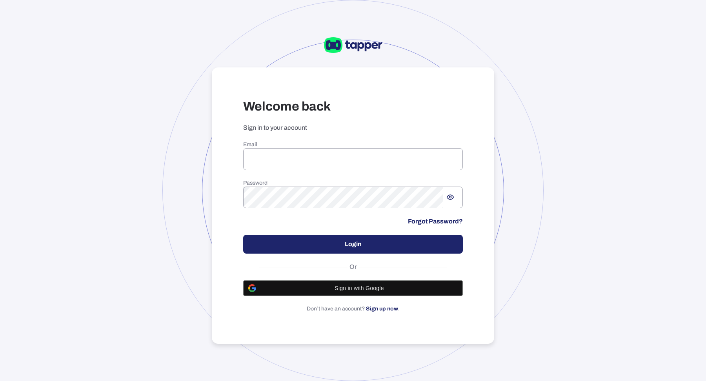
type input "**********"
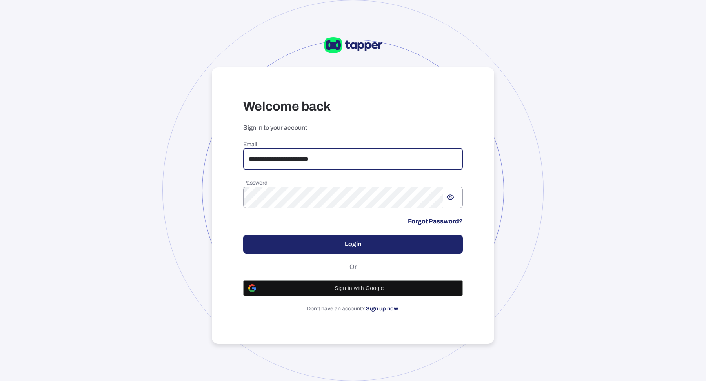
click at [330, 169] on input "**********" at bounding box center [353, 159] width 220 height 22
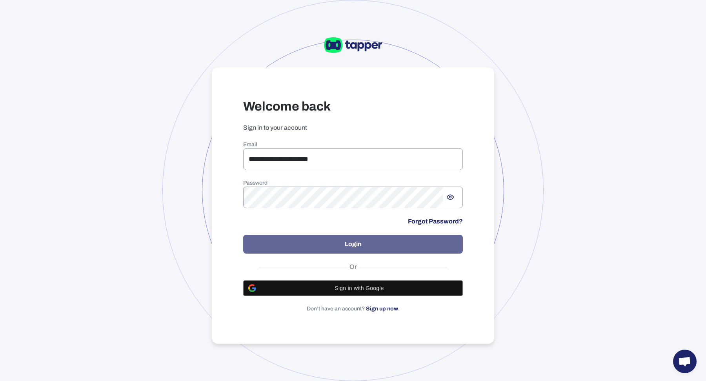
click at [352, 252] on button "Login" at bounding box center [353, 244] width 220 height 19
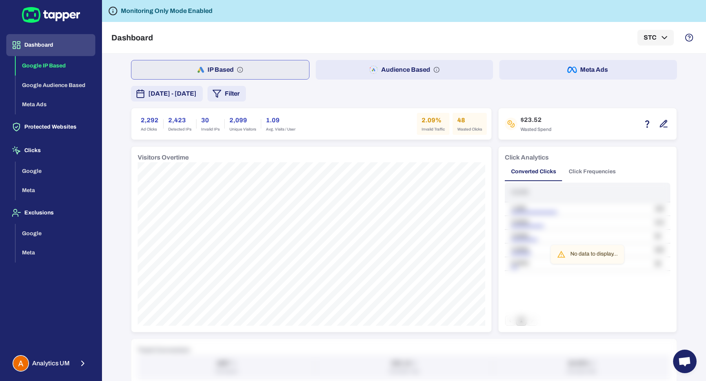
click at [533, 71] on button "Meta Ads" at bounding box center [588, 70] width 178 height 20
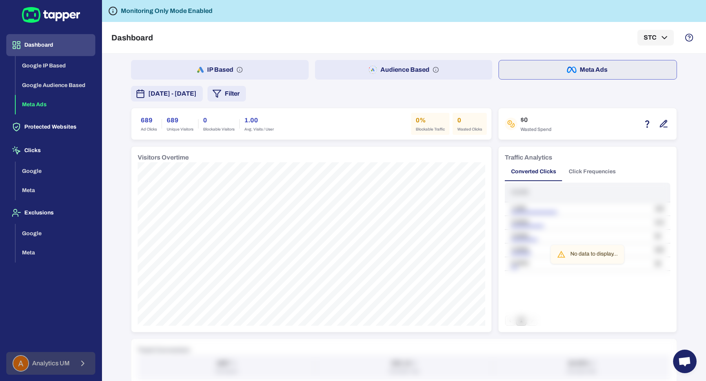
click at [88, 365] on button "Analytics UM" at bounding box center [50, 363] width 89 height 23
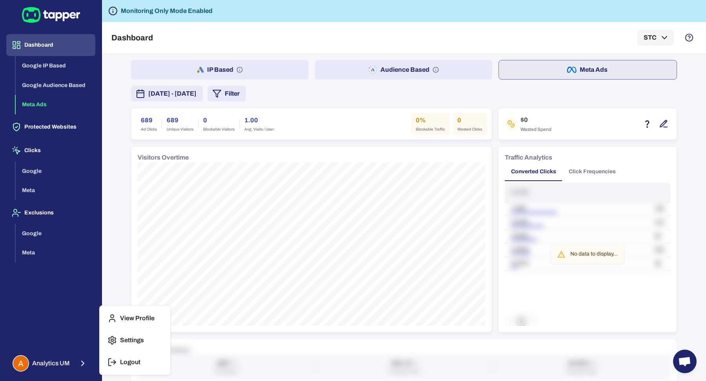
click at [162, 363] on button "Logout" at bounding box center [135, 362] width 64 height 19
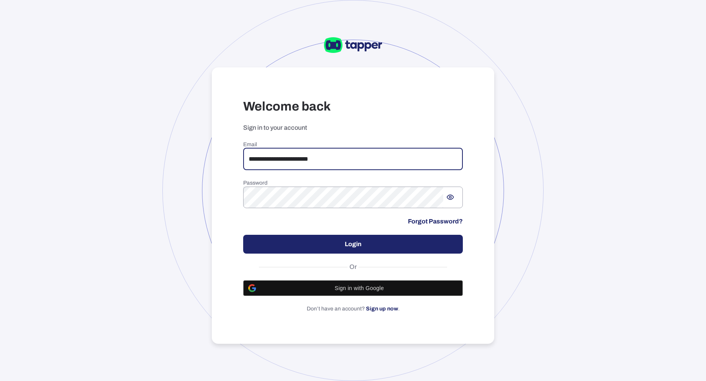
click at [309, 163] on input "**********" at bounding box center [353, 159] width 220 height 22
type input "**********"
click at [381, 249] on button "Login" at bounding box center [353, 244] width 220 height 19
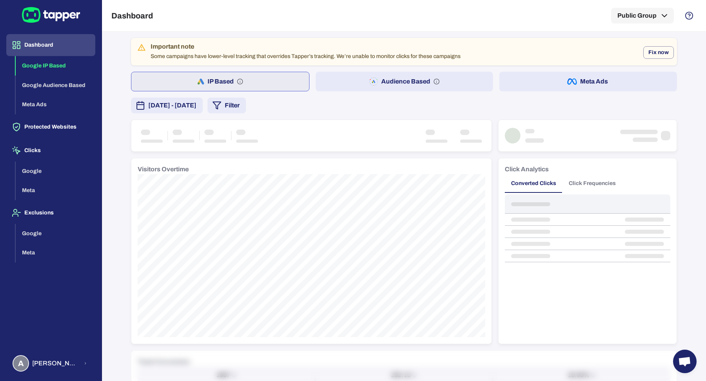
click at [516, 77] on button "Meta Ads" at bounding box center [588, 82] width 178 height 20
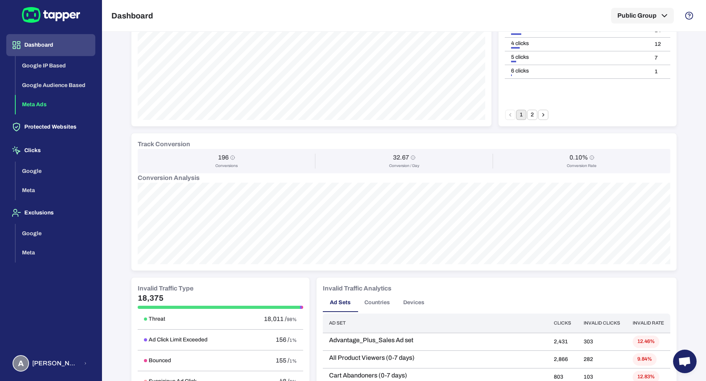
scroll to position [187, 0]
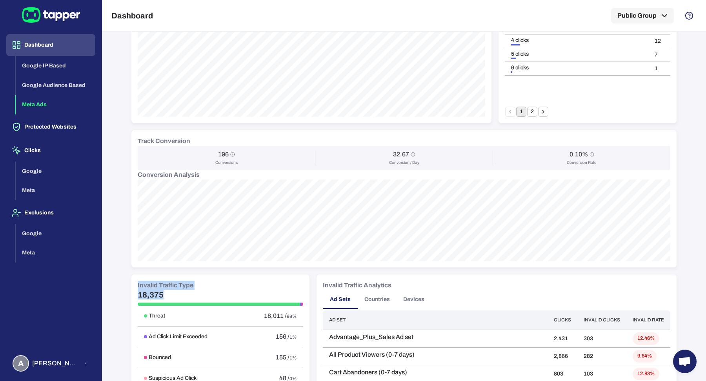
drag, startPoint x: 193, startPoint y: 291, endPoint x: 132, endPoint y: 283, distance: 61.4
click at [132, 283] on div "Invalid Traffic Type 18,375 Threat 18,011 / 98% Ad Click Limit Exceeded 156 / 1…" at bounding box center [220, 366] width 178 height 185
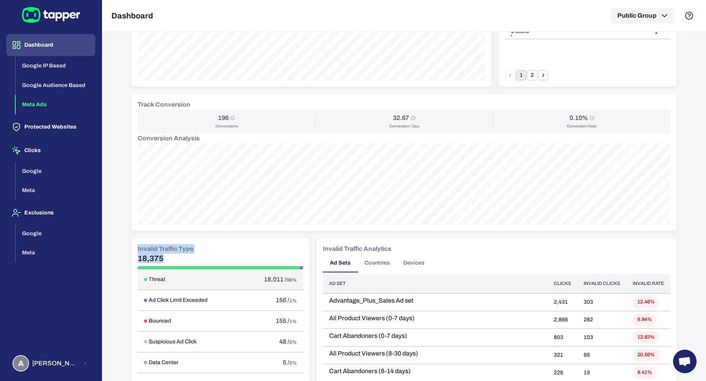
scroll to position [238, 0]
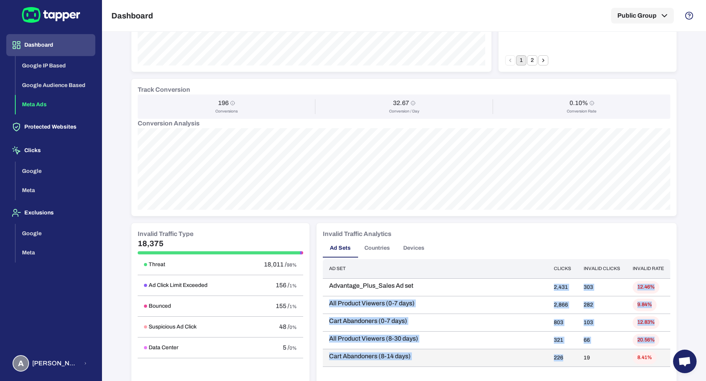
drag, startPoint x: 551, startPoint y: 284, endPoint x: 562, endPoint y: 360, distance: 76.9
click at [562, 360] on tbody "Advantage_Plus_Sales Ad set 2,431 303 12.46% All Product Viewers (0-7 days) 2,8…" at bounding box center [496, 322] width 347 height 88
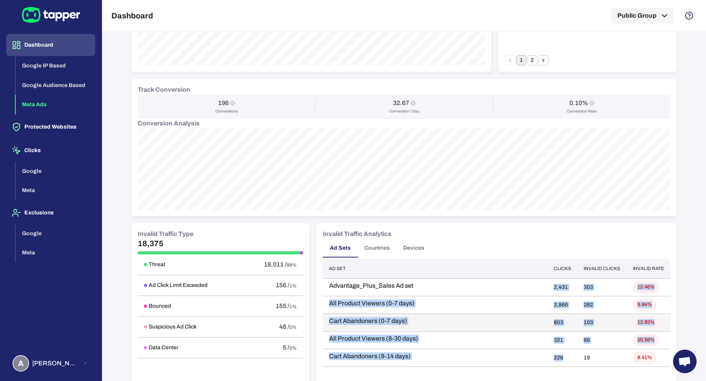
click at [439, 328] on td "Cart Abandoners (0-7 days)" at bounding box center [435, 323] width 225 height 18
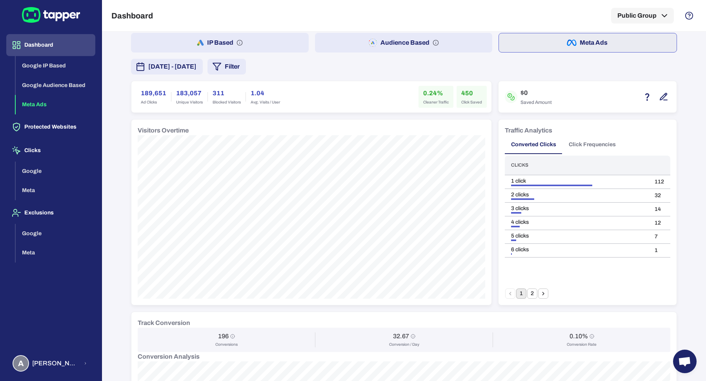
scroll to position [0, 0]
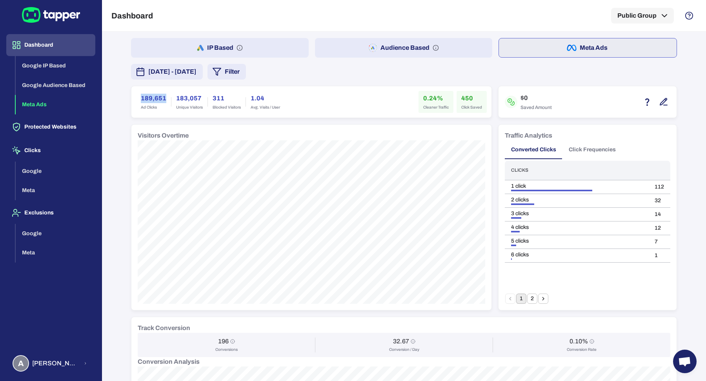
drag, startPoint x: 161, startPoint y: 96, endPoint x: 129, endPoint y: 98, distance: 32.6
click at [131, 98] on div "189,651 Ad Clicks 183,057 Unique Visitors 311 Blocked Visitors 1.04 Avg. Visits…" at bounding box center [311, 101] width 360 height 31
click at [141, 95] on h6 "189,651" at bounding box center [153, 98] width 25 height 9
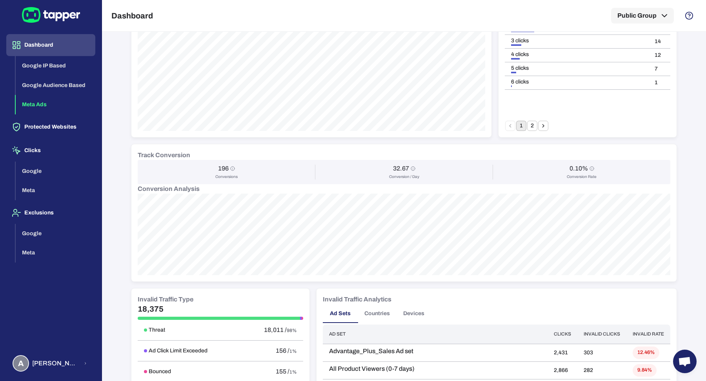
scroll to position [195, 0]
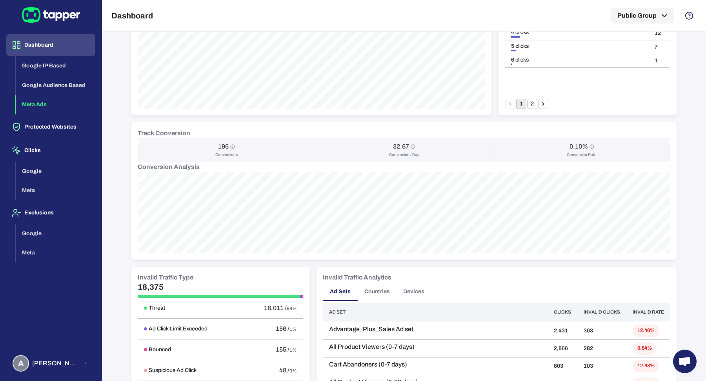
click at [146, 280] on h6 "Invalid Traffic Type" at bounding box center [166, 277] width 56 height 9
click at [146, 286] on h5 "18,375" at bounding box center [220, 286] width 165 height 9
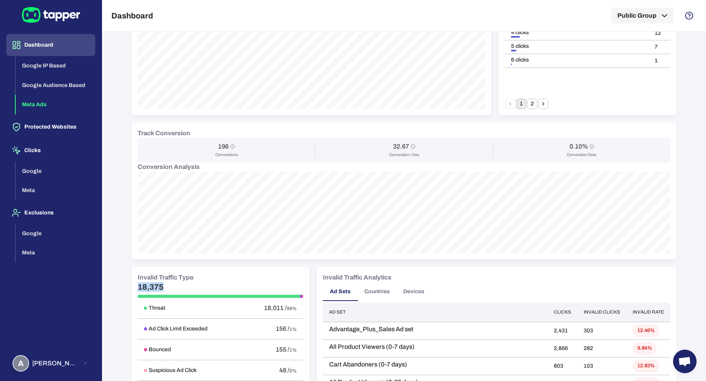
click at [146, 286] on h5 "18,375" at bounding box center [220, 286] width 165 height 9
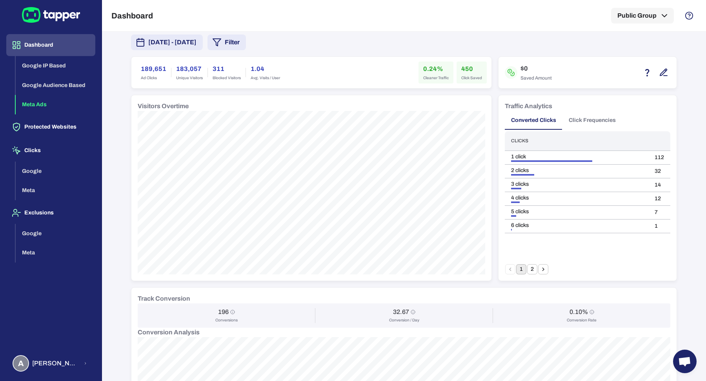
scroll to position [0, 0]
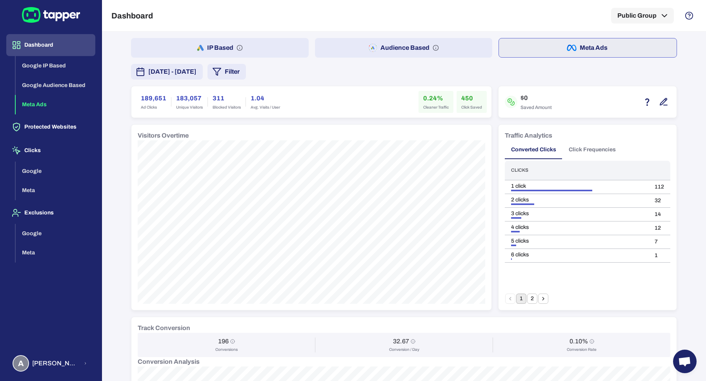
click at [421, 30] on div "Dashboard Public Group" at bounding box center [403, 15] width 585 height 31
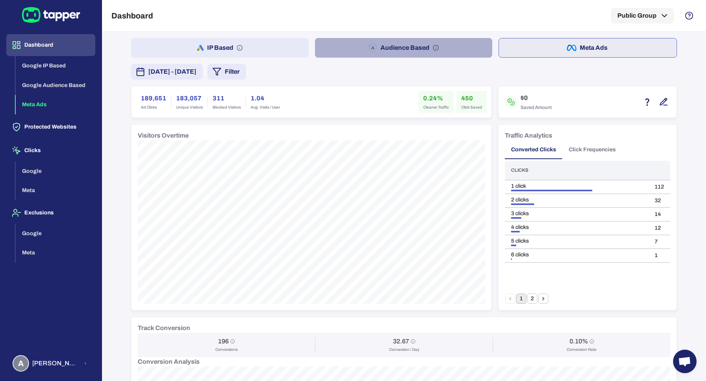
click at [421, 43] on button "Audience Based" at bounding box center [404, 48] width 178 height 20
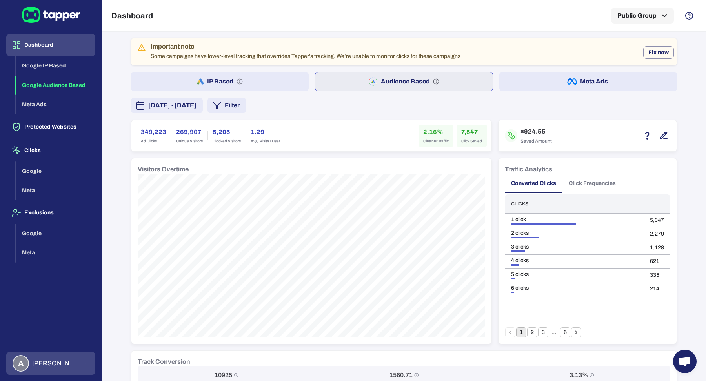
click at [73, 369] on div "A Anna Maria Koutsogianni" at bounding box center [46, 363] width 66 height 16
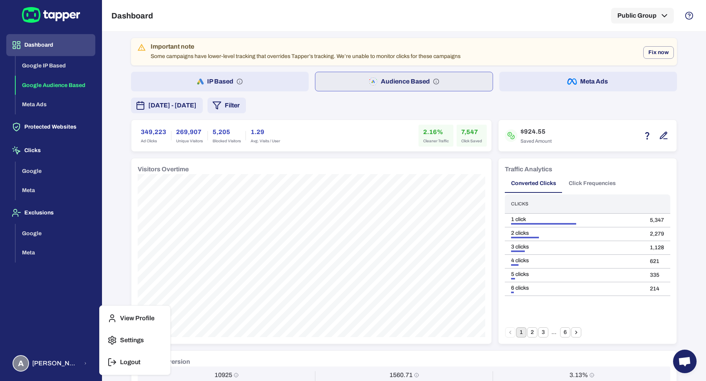
click at [113, 365] on icon "button" at bounding box center [111, 362] width 9 height 9
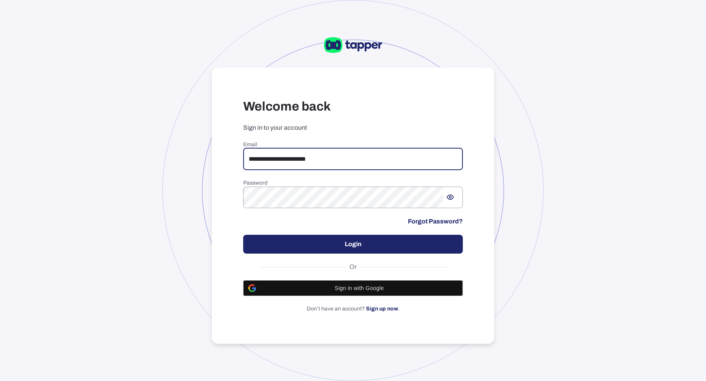
click at [358, 163] on input "**********" at bounding box center [353, 159] width 220 height 22
type input "**********"
click at [345, 240] on button "Login" at bounding box center [353, 244] width 220 height 19
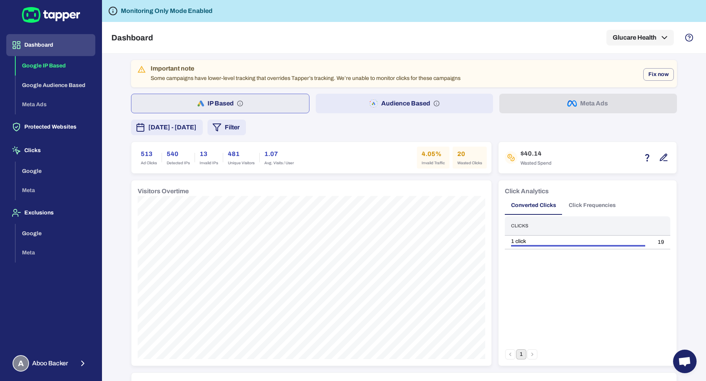
click at [183, 125] on span "[DATE] - [DATE]" at bounding box center [172, 127] width 48 height 9
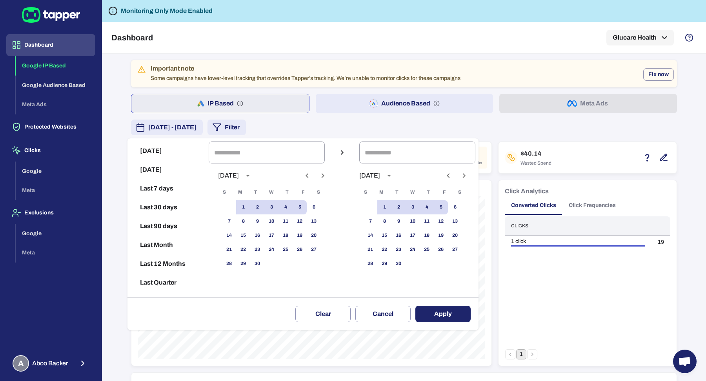
click at [180, 213] on button "Last 30 days" at bounding box center [168, 207] width 75 height 19
type input "**********"
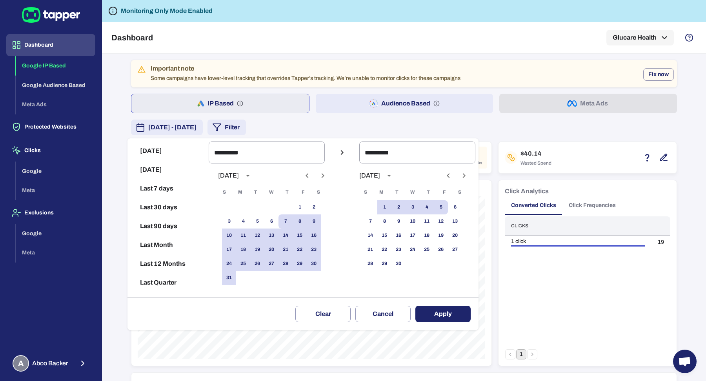
click at [440, 312] on button "Apply" at bounding box center [442, 314] width 55 height 16
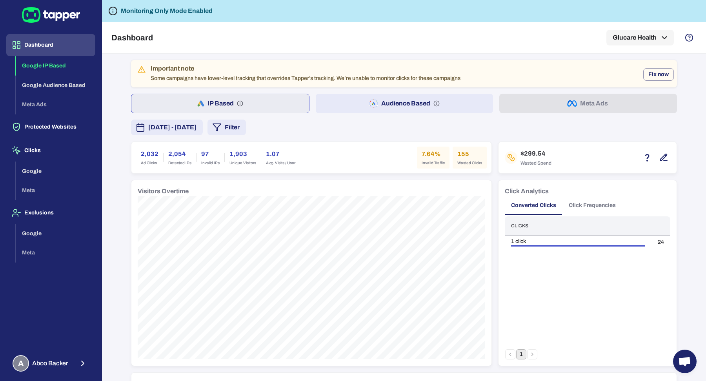
click at [307, 115] on div "Important note Some campaigns have lower-level tracking that overrides Tapper’s…" at bounding box center [404, 384] width 546 height 649
click at [332, 102] on button "Audience Based" at bounding box center [405, 104] width 178 height 20
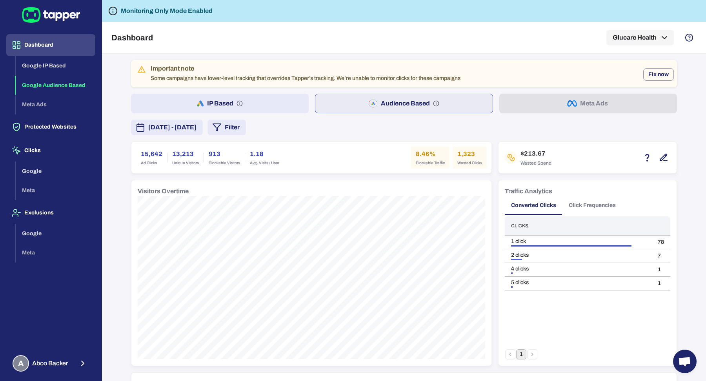
click at [196, 125] on span "[DATE] - [DATE]" at bounding box center [172, 127] width 48 height 9
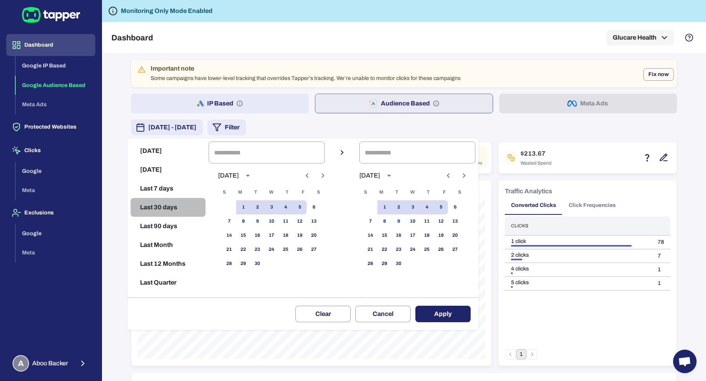
click at [176, 209] on button "Last 30 days" at bounding box center [168, 207] width 75 height 19
type input "**********"
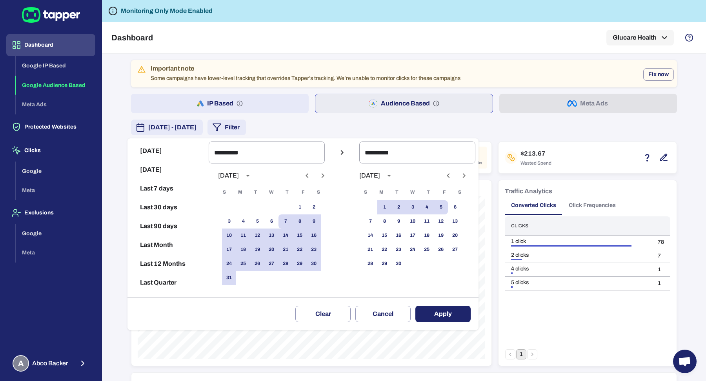
click at [462, 320] on button "Apply" at bounding box center [442, 314] width 55 height 16
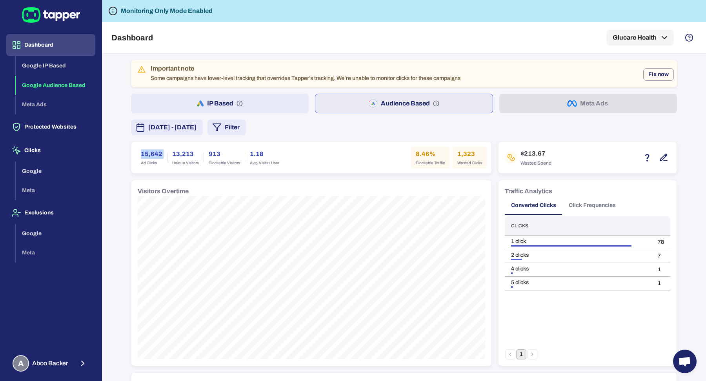
drag, startPoint x: 138, startPoint y: 154, endPoint x: 142, endPoint y: 159, distance: 6.3
click at [142, 159] on div "15,642 Ad Clicks" at bounding box center [151, 158] width 31 height 22
click at [148, 131] on span "[DATE] - [DATE]" at bounding box center [172, 127] width 48 height 9
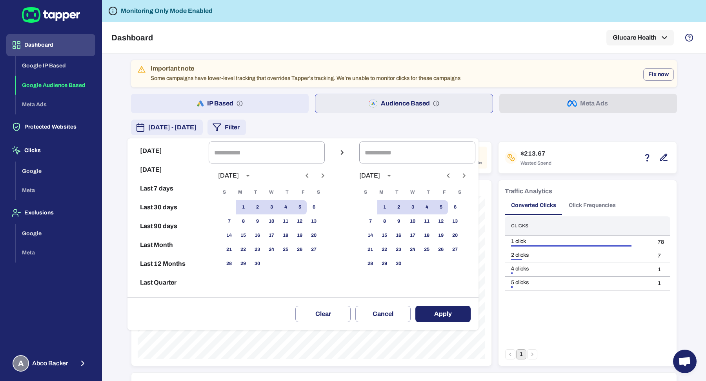
click at [113, 126] on div at bounding box center [353, 190] width 706 height 381
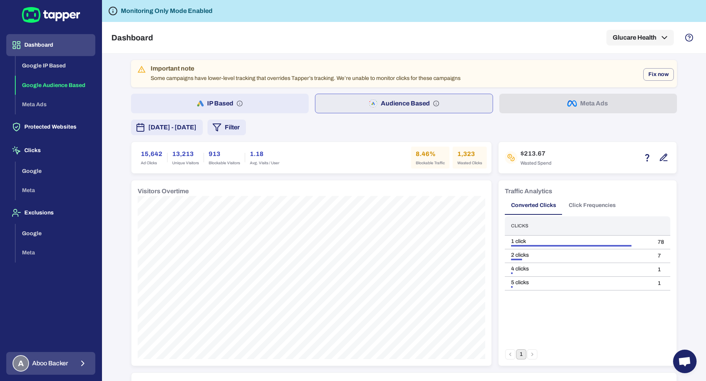
click at [47, 354] on button "A Aboo Backer" at bounding box center [50, 363] width 89 height 23
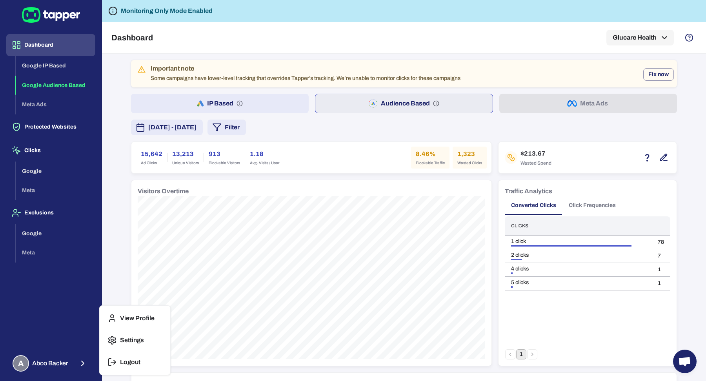
click at [138, 365] on p "Logout" at bounding box center [130, 362] width 20 height 8
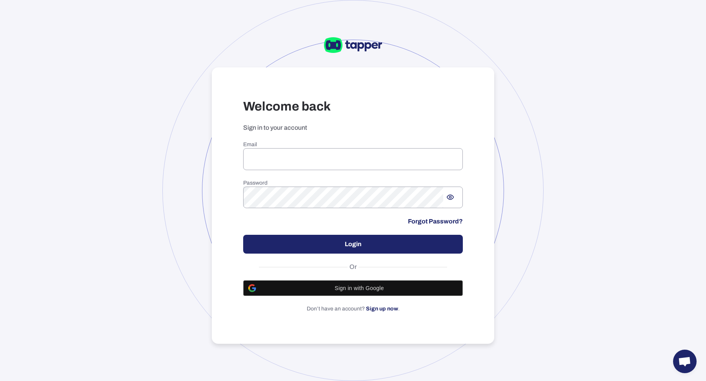
type input "**********"
click at [298, 250] on button "Login" at bounding box center [353, 244] width 220 height 19
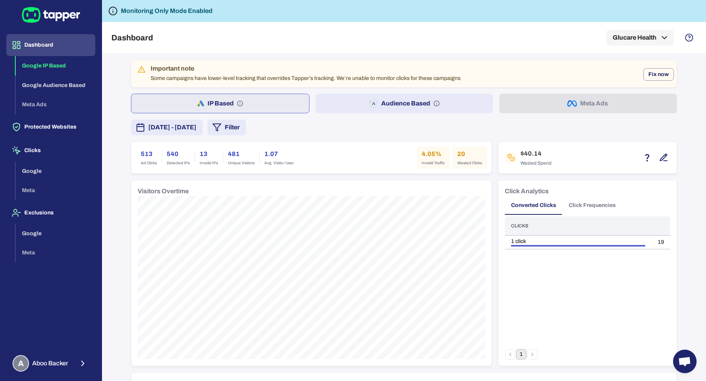
click at [167, 129] on span "[DATE] - [DATE]" at bounding box center [172, 127] width 48 height 9
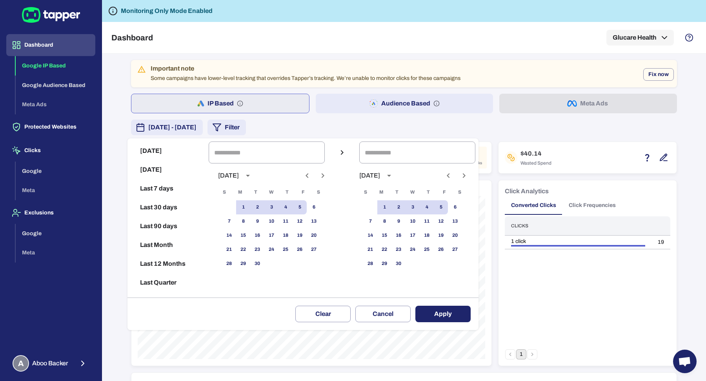
click at [171, 212] on button "Last 30 days" at bounding box center [168, 207] width 75 height 19
type input "**********"
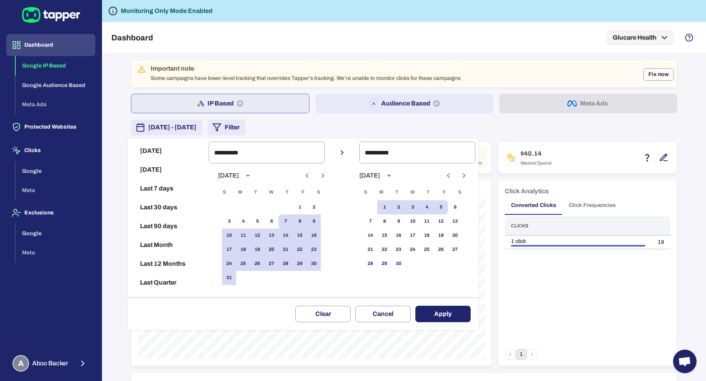
click at [456, 321] on button "Apply" at bounding box center [442, 314] width 55 height 16
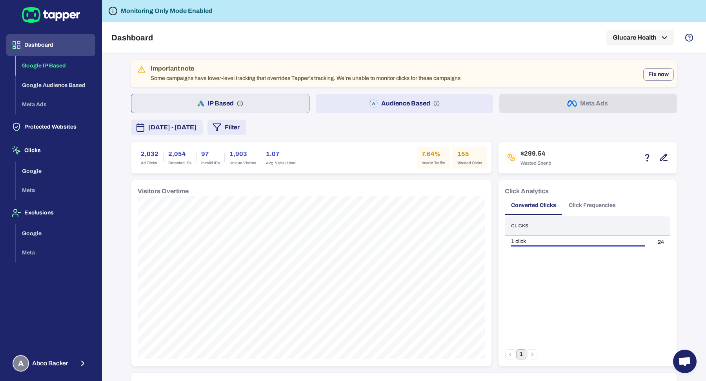
click at [358, 100] on button "Audience Based" at bounding box center [405, 104] width 178 height 20
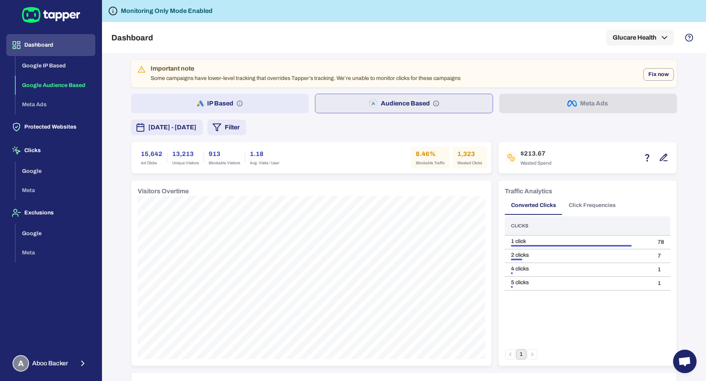
click at [196, 129] on span "[DATE] - [DATE]" at bounding box center [172, 127] width 48 height 9
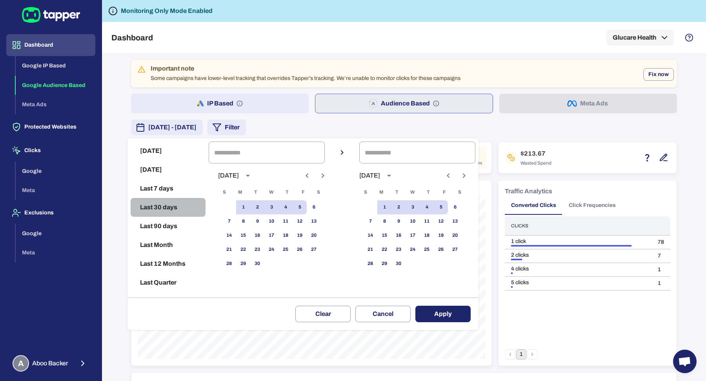
click at [180, 210] on button "Last 30 days" at bounding box center [168, 207] width 75 height 19
type input "**********"
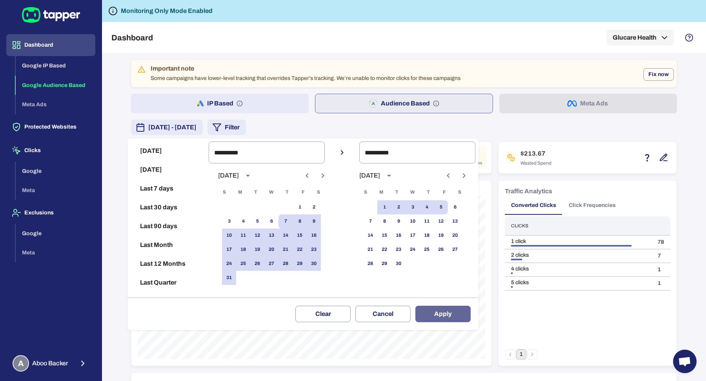
click at [446, 316] on button "Apply" at bounding box center [442, 314] width 55 height 16
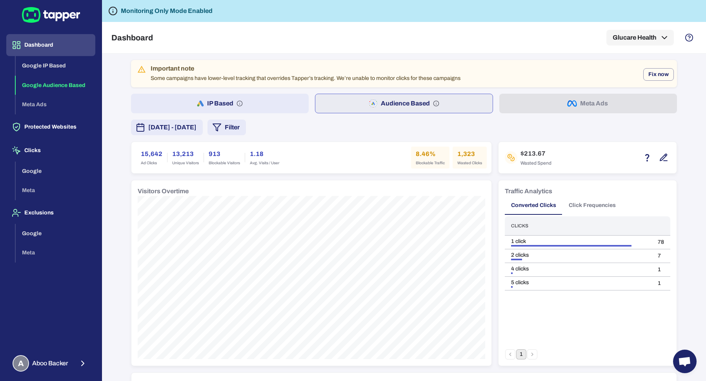
click at [541, 96] on div "IP Based Audience Based Meta Ads" at bounding box center [404, 104] width 546 height 20
click at [545, 107] on div "IP Based Audience Based Meta Ads" at bounding box center [404, 104] width 546 height 20
click at [528, 120] on div "[DATE] - [DATE] Filter" at bounding box center [404, 128] width 546 height 16
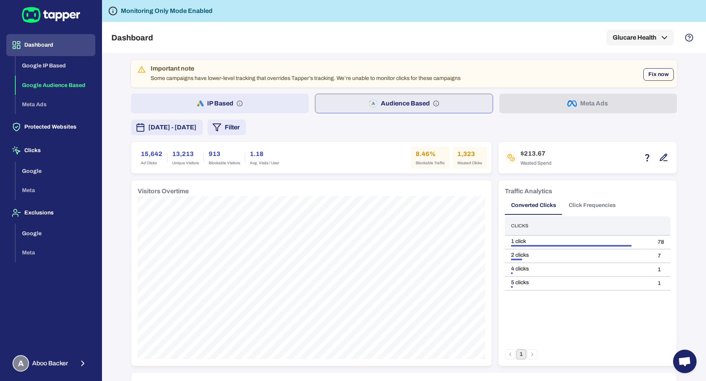
click at [665, 78] on button "Fix now" at bounding box center [658, 74] width 31 height 13
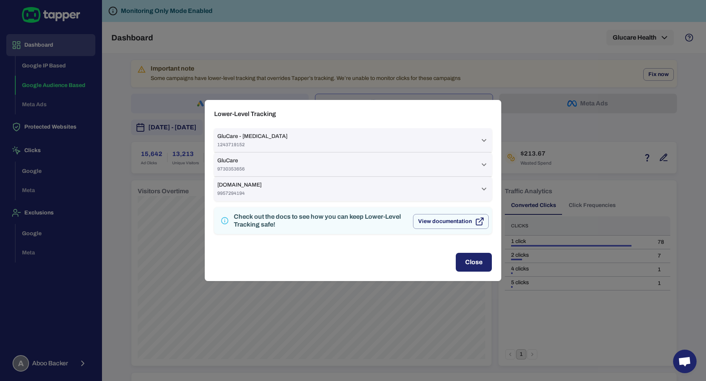
click at [601, 132] on div "Lower-Level Tracking GluCare - [MEDICAL_DATA] 1243719152 [MEDICAL_DATA]_la.EN_c…" at bounding box center [353, 190] width 706 height 381
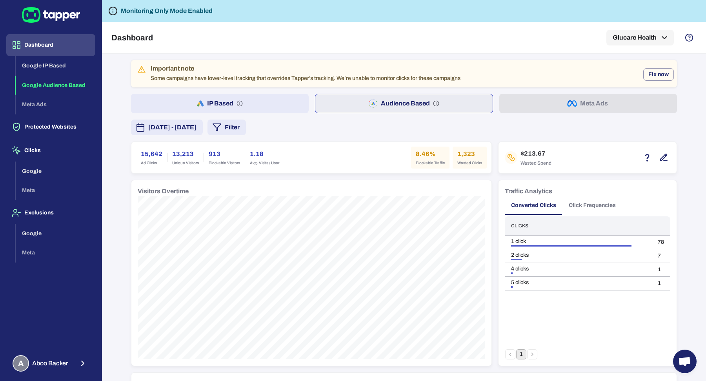
scroll to position [477, 0]
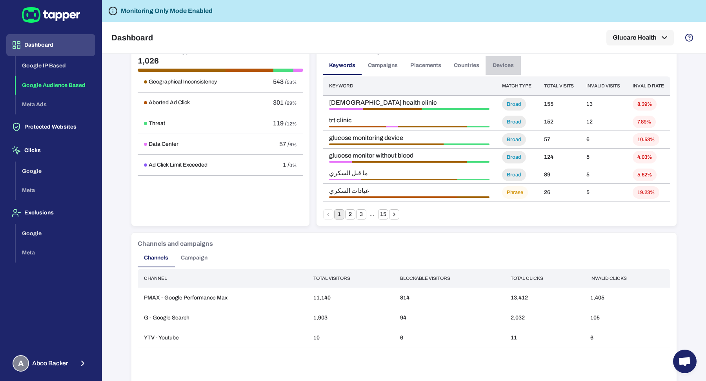
click at [512, 65] on button "Devices" at bounding box center [502, 65] width 35 height 19
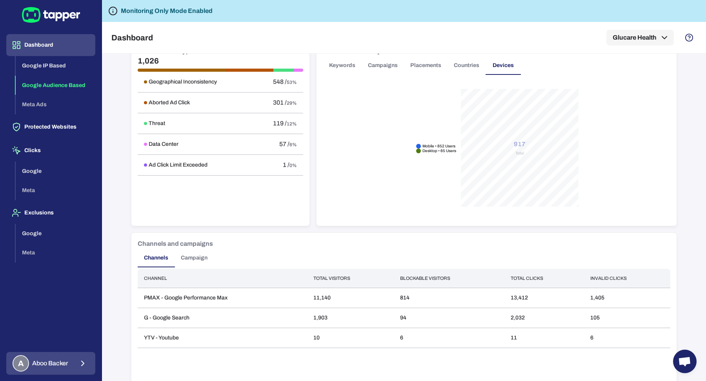
click at [57, 369] on div "A Aboo Backer" at bounding box center [41, 363] width 56 height 16
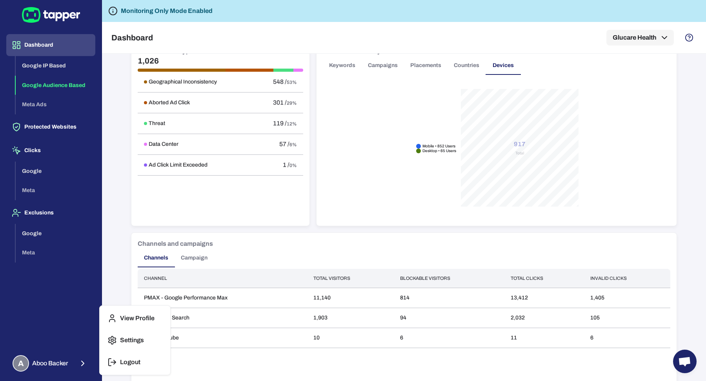
click at [131, 362] on p "Logout" at bounding box center [130, 362] width 20 height 8
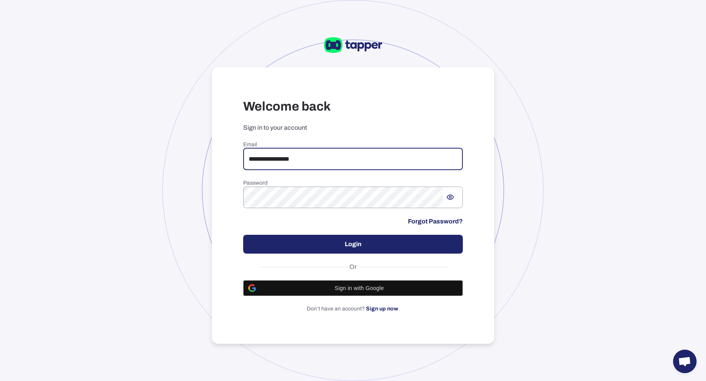
click at [283, 161] on input "**********" at bounding box center [353, 159] width 220 height 22
type input "**********"
click at [369, 251] on button "Login" at bounding box center [353, 244] width 220 height 19
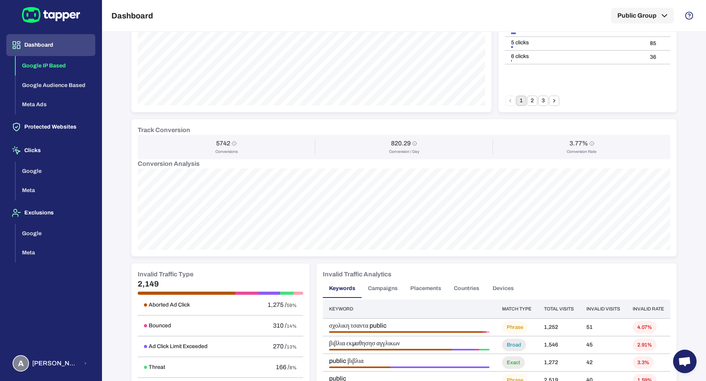
scroll to position [232, 0]
click at [464, 282] on button "Countries" at bounding box center [466, 288] width 38 height 19
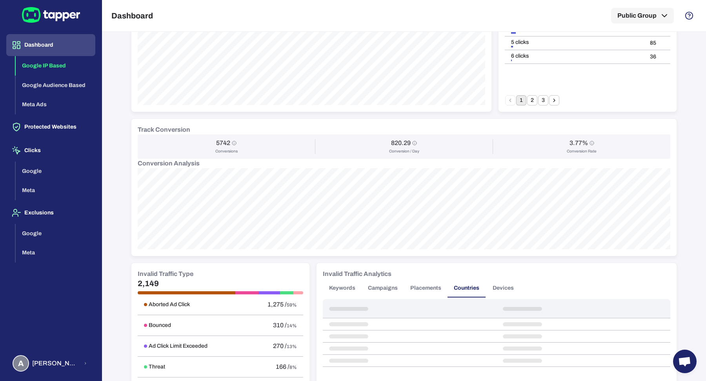
click at [522, 277] on div "Invalid Traffic Analytics" at bounding box center [496, 273] width 347 height 9
click at [496, 290] on button "Devices" at bounding box center [502, 288] width 35 height 19
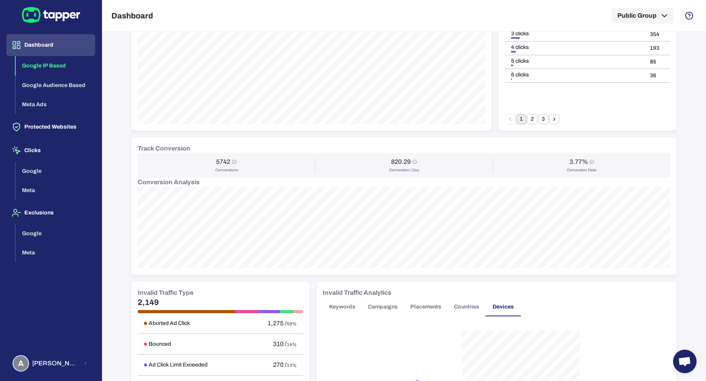
scroll to position [163, 0]
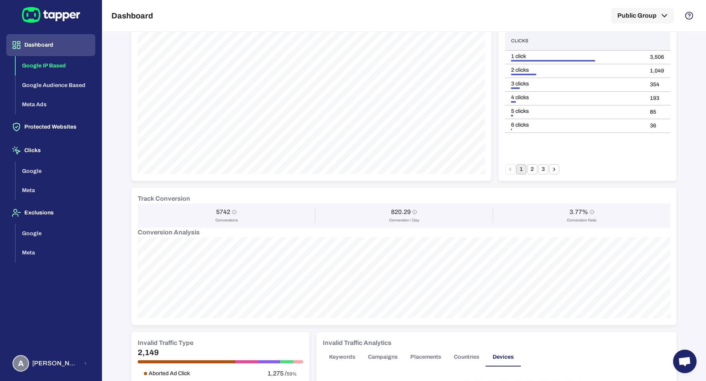
click at [53, 348] on div "Dashboard Google IP Based Google Audience Based Meta Ads Protected Websites Cli…" at bounding box center [51, 190] width 102 height 381
click at [55, 374] on button "A [PERSON_NAME] [PERSON_NAME] Koutsogianni" at bounding box center [50, 363] width 89 height 23
click at [137, 361] on p "Logout" at bounding box center [130, 362] width 20 height 8
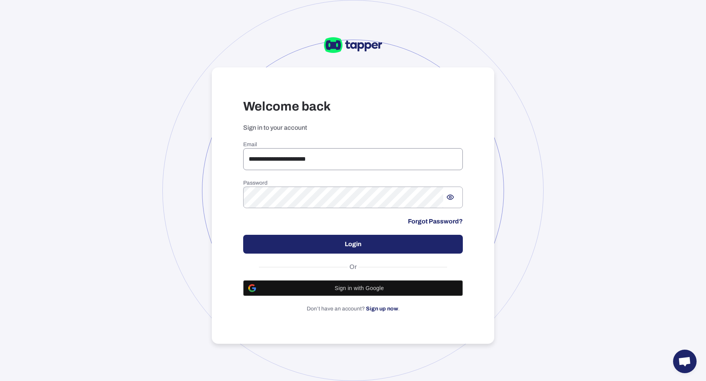
click at [353, 154] on input "**********" at bounding box center [353, 159] width 220 height 22
type input "**********"
click at [381, 260] on div "**********" at bounding box center [353, 227] width 220 height 172
click at [382, 247] on button "Login" at bounding box center [353, 244] width 220 height 19
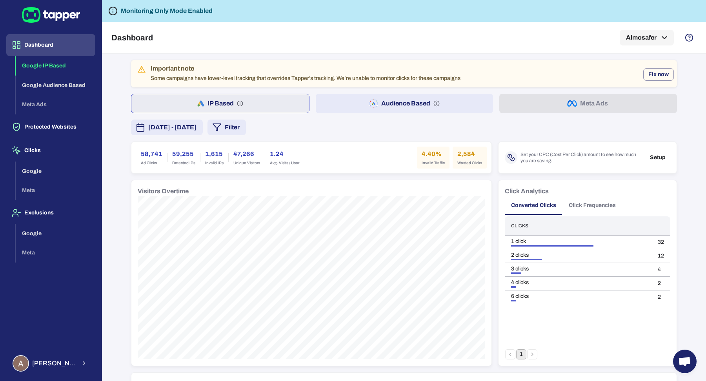
click at [386, 101] on button "Audience Based" at bounding box center [405, 104] width 178 height 20
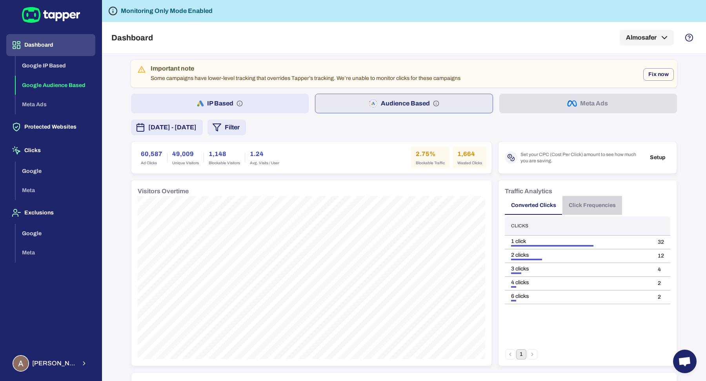
click at [582, 198] on button "Click Frequencies" at bounding box center [592, 205] width 60 height 19
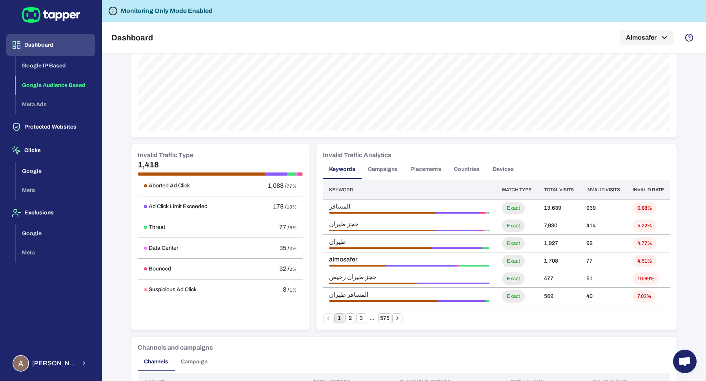
scroll to position [367, 0]
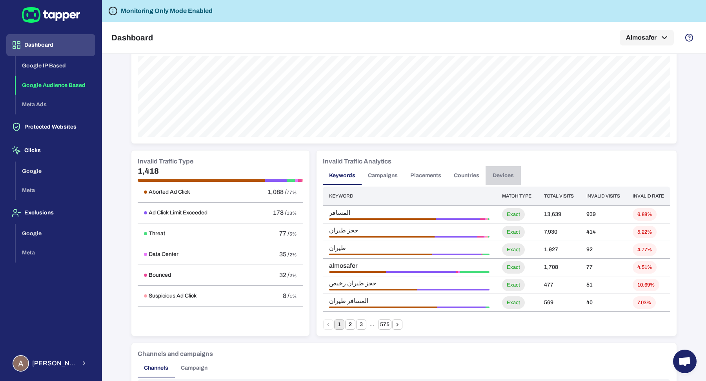
click at [490, 172] on button "Devices" at bounding box center [502, 175] width 35 height 19
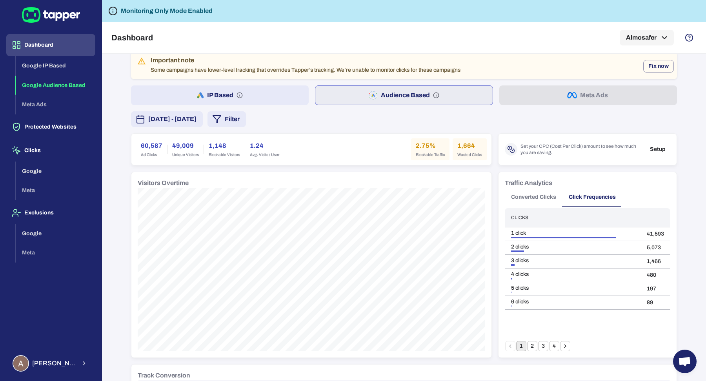
scroll to position [0, 0]
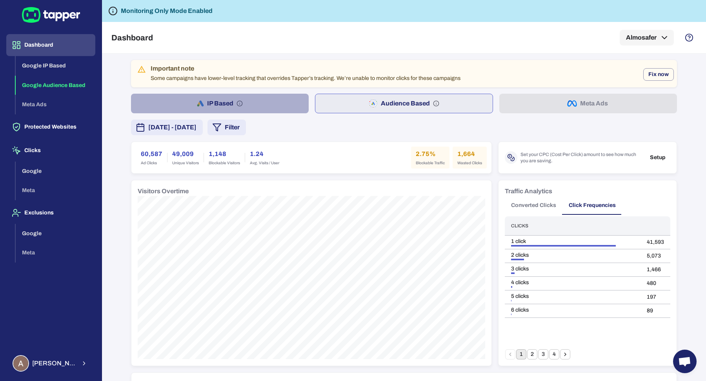
click at [268, 106] on button "IP Based" at bounding box center [220, 104] width 178 height 20
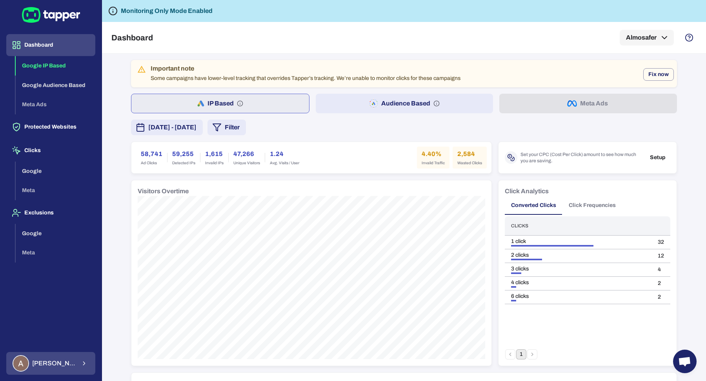
click at [76, 361] on button "[PERSON_NAME]" at bounding box center [50, 363] width 89 height 23
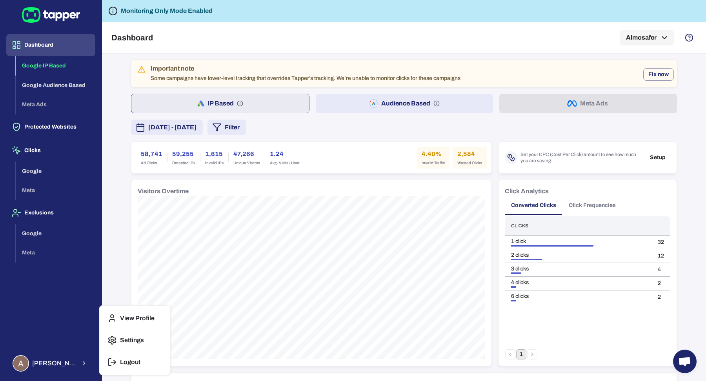
click at [206, 160] on div at bounding box center [353, 190] width 706 height 381
